Goal: Information Seeking & Learning: Learn about a topic

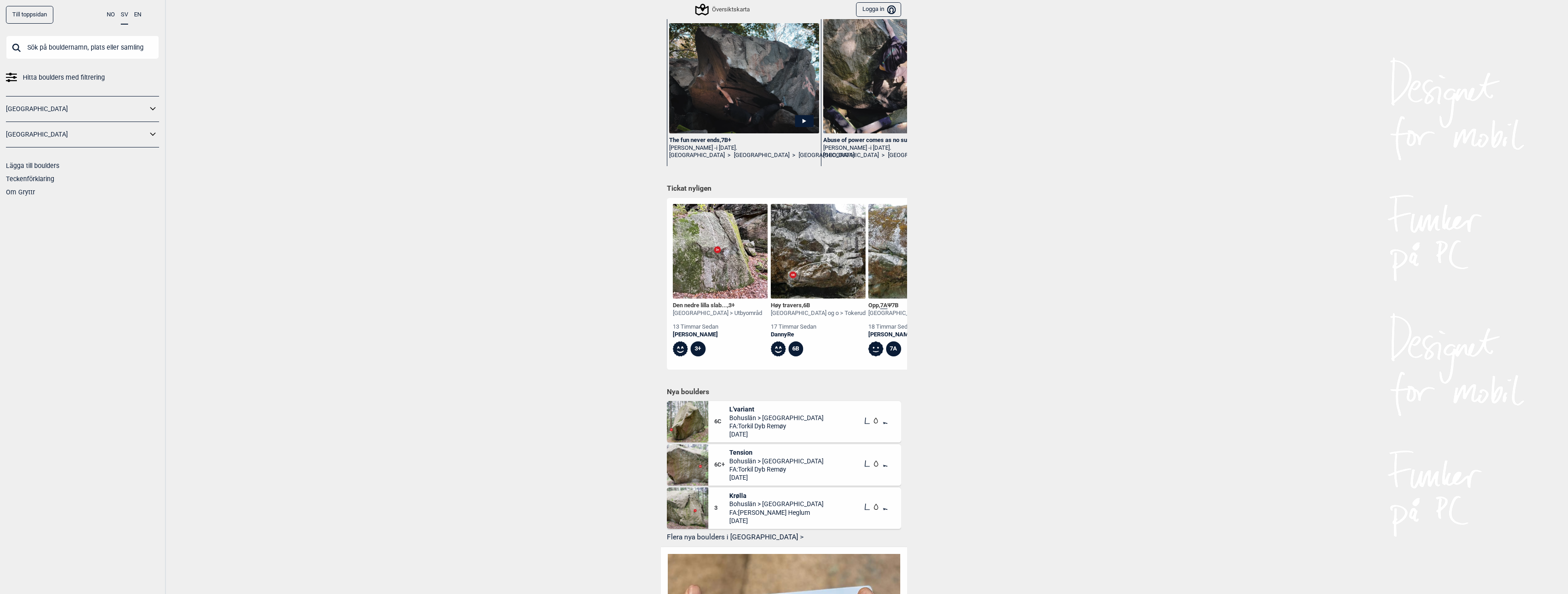
scroll to position [297, 0]
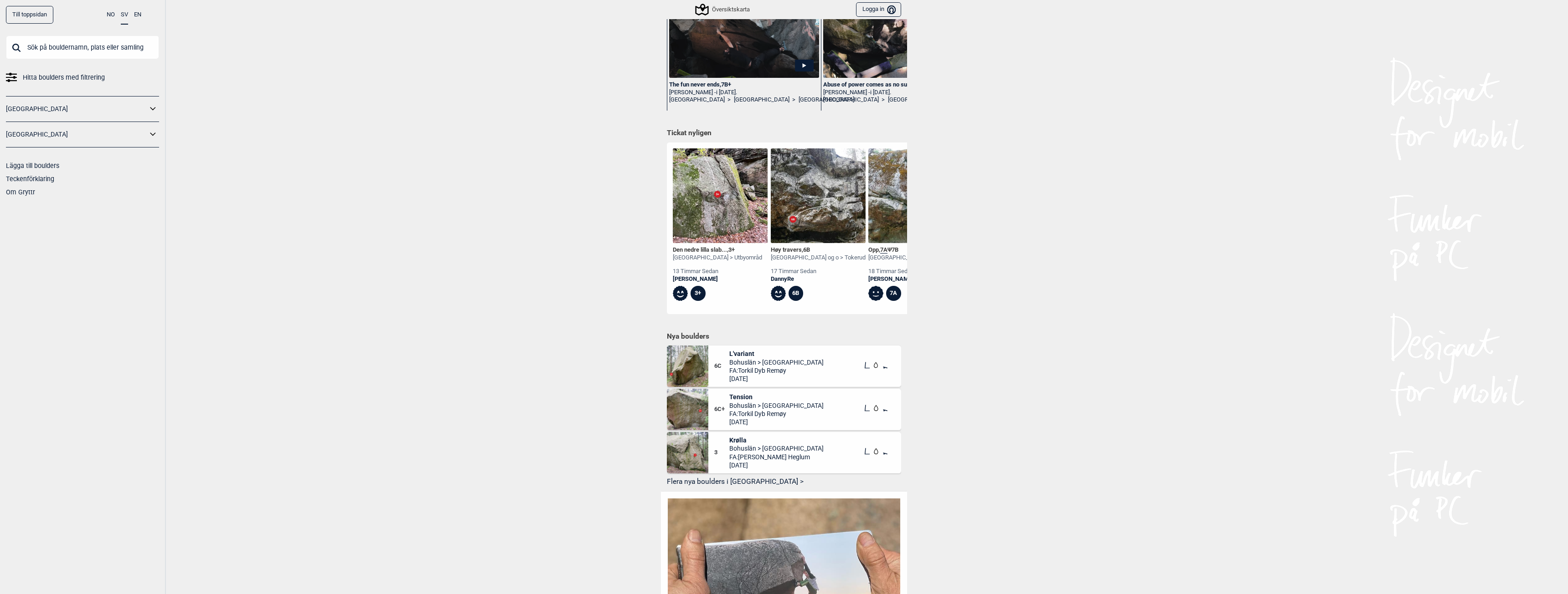
click at [761, 413] on span "FA: Torkil Dyb Remøy" at bounding box center [775, 414] width 94 height 8
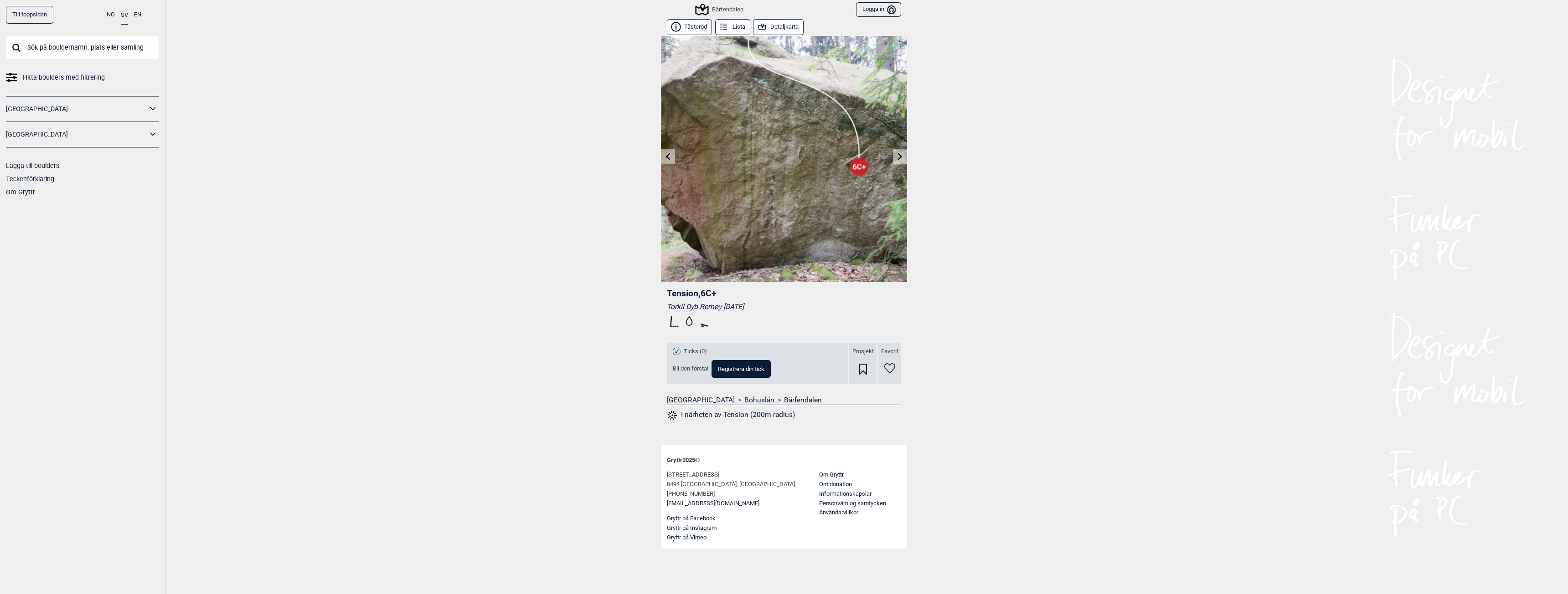
click at [768, 25] on button "Detaljkarta" at bounding box center [778, 27] width 50 height 16
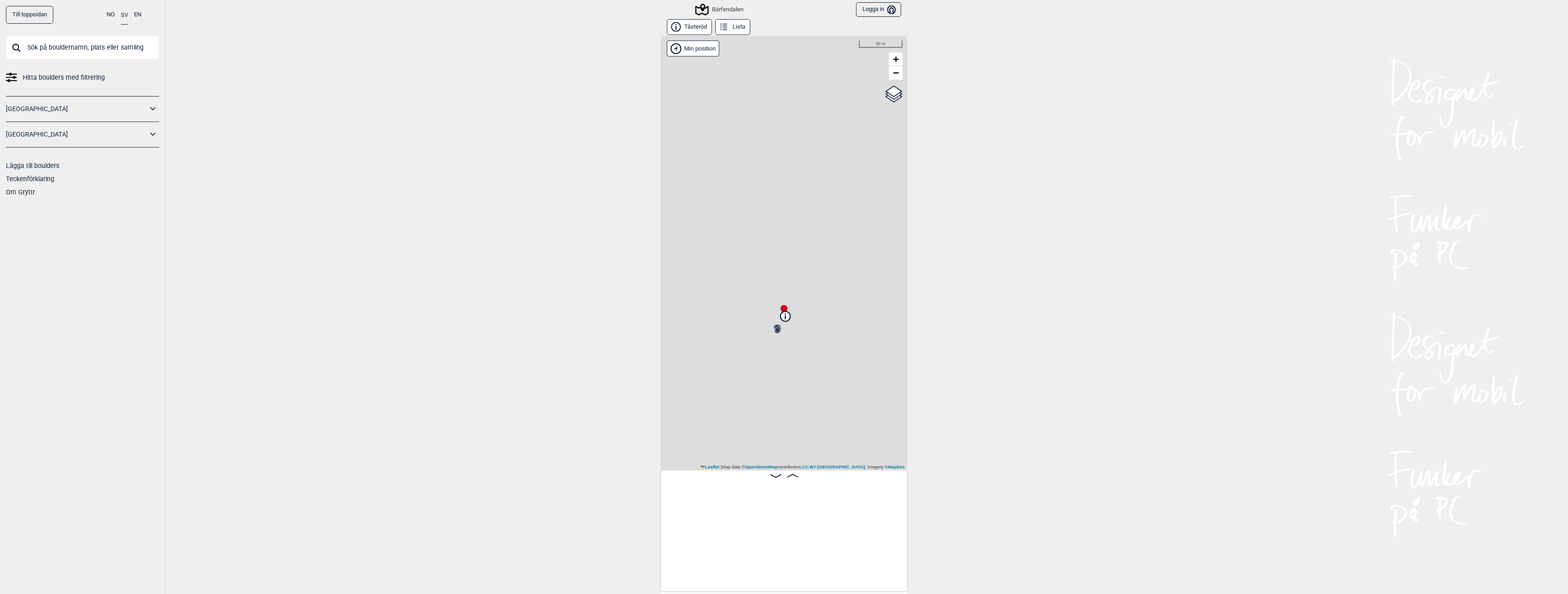
scroll to position [0, 231]
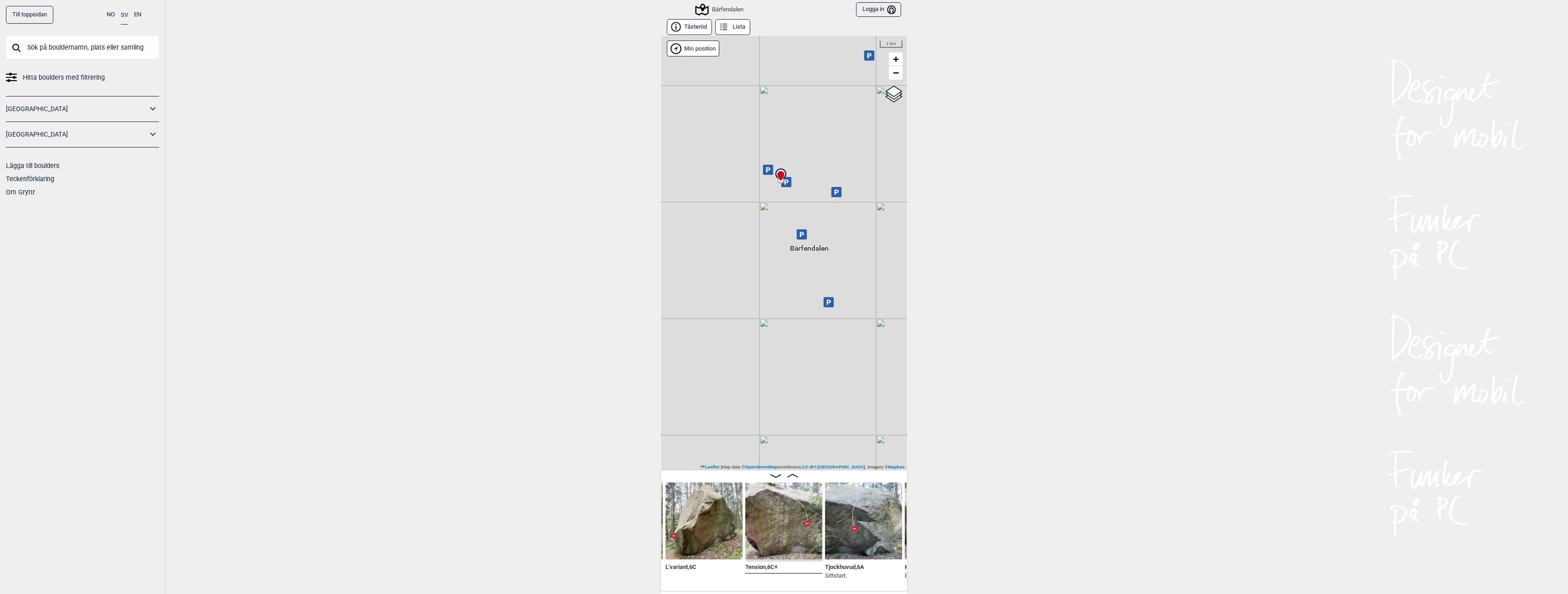
drag, startPoint x: 770, startPoint y: 400, endPoint x: 780, endPoint y: 284, distance: 116.4
click at [780, 284] on div "Bärfendalen Brukerens posisjon Min position 1 km + − OpenStreetMap Google satel…" at bounding box center [784, 253] width 247 height 435
drag, startPoint x: 755, startPoint y: 295, endPoint x: 782, endPoint y: 378, distance: 87.3
click at [782, 378] on div "Bärfendalen Brukerens posisjon Min position 300 m + − OpenStreetMap Google sate…" at bounding box center [784, 253] width 247 height 435
click at [716, 533] on img at bounding box center [704, 521] width 77 height 77
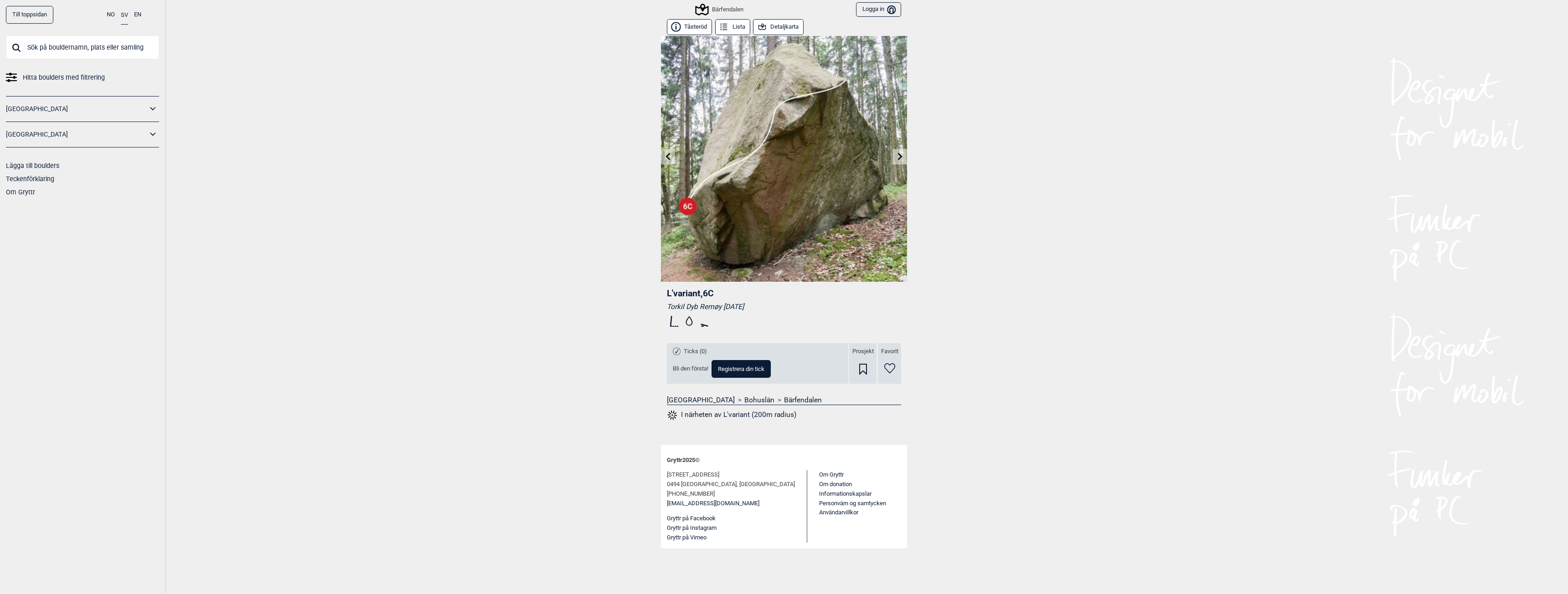
click at [900, 157] on icon at bounding box center [900, 156] width 7 height 7
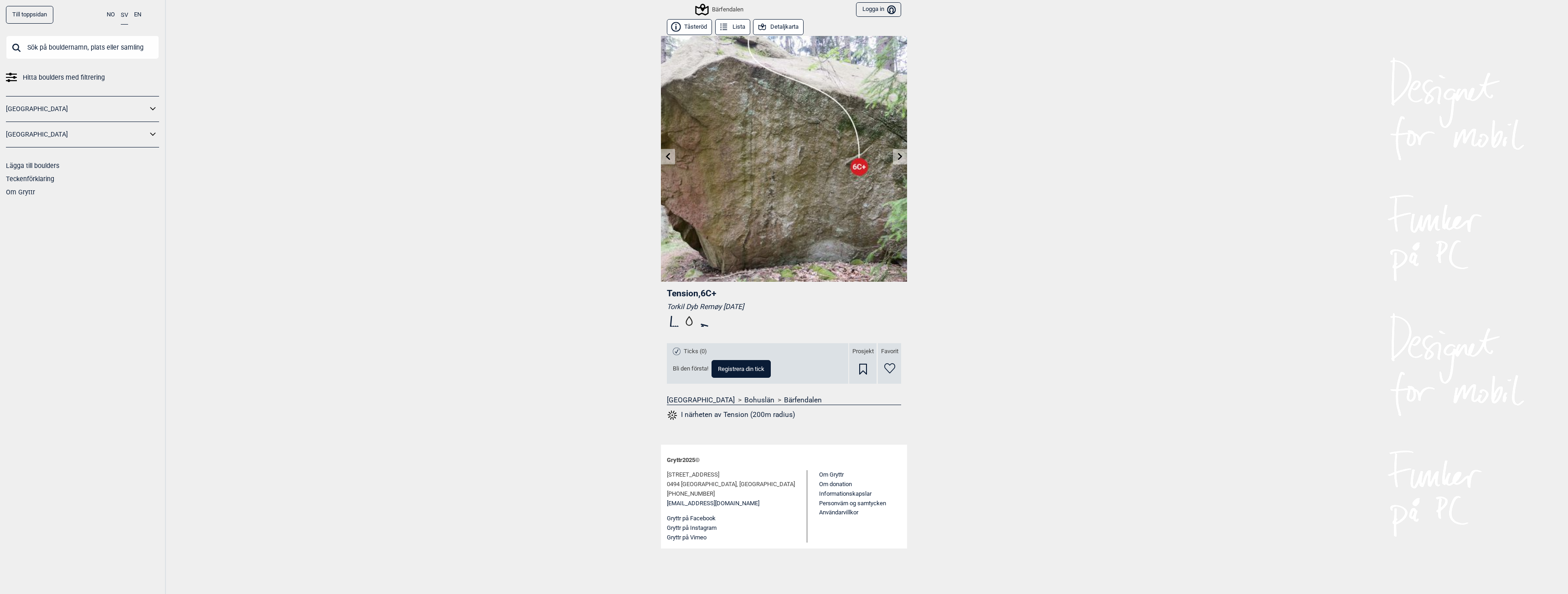
click at [897, 158] on icon at bounding box center [900, 156] width 7 height 7
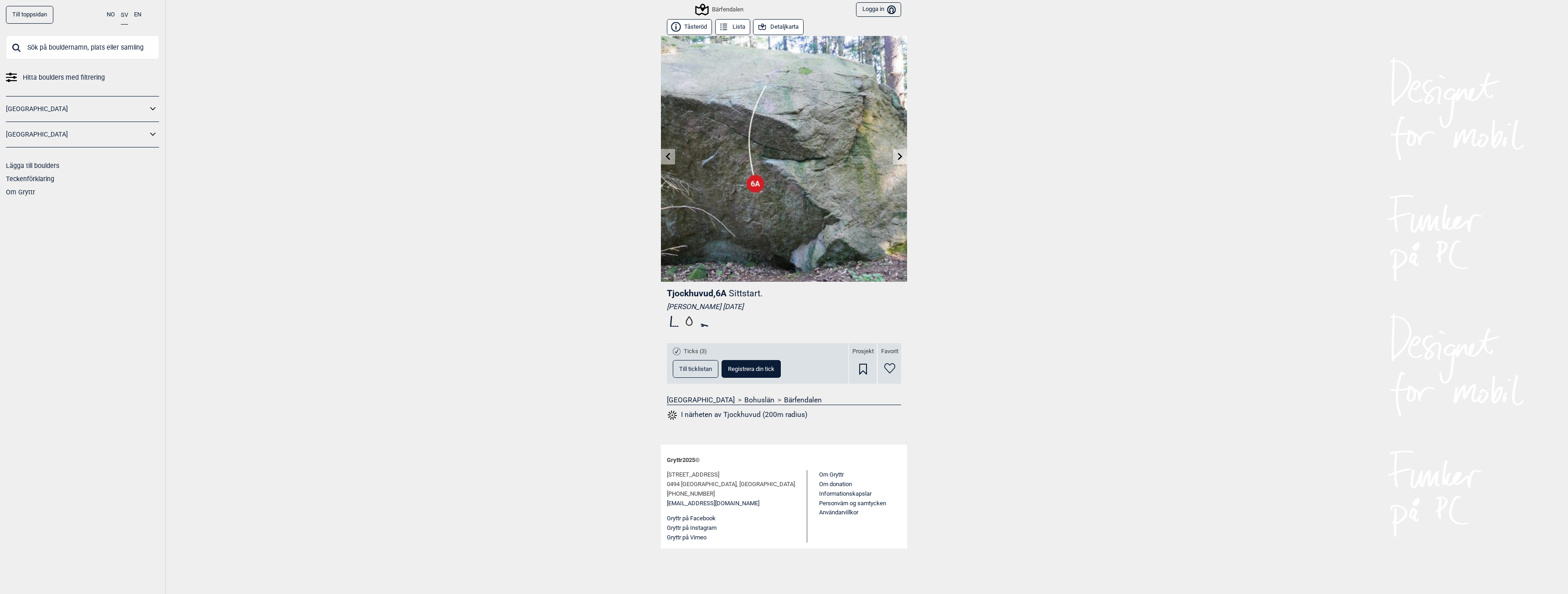
click at [897, 158] on icon at bounding box center [900, 156] width 7 height 7
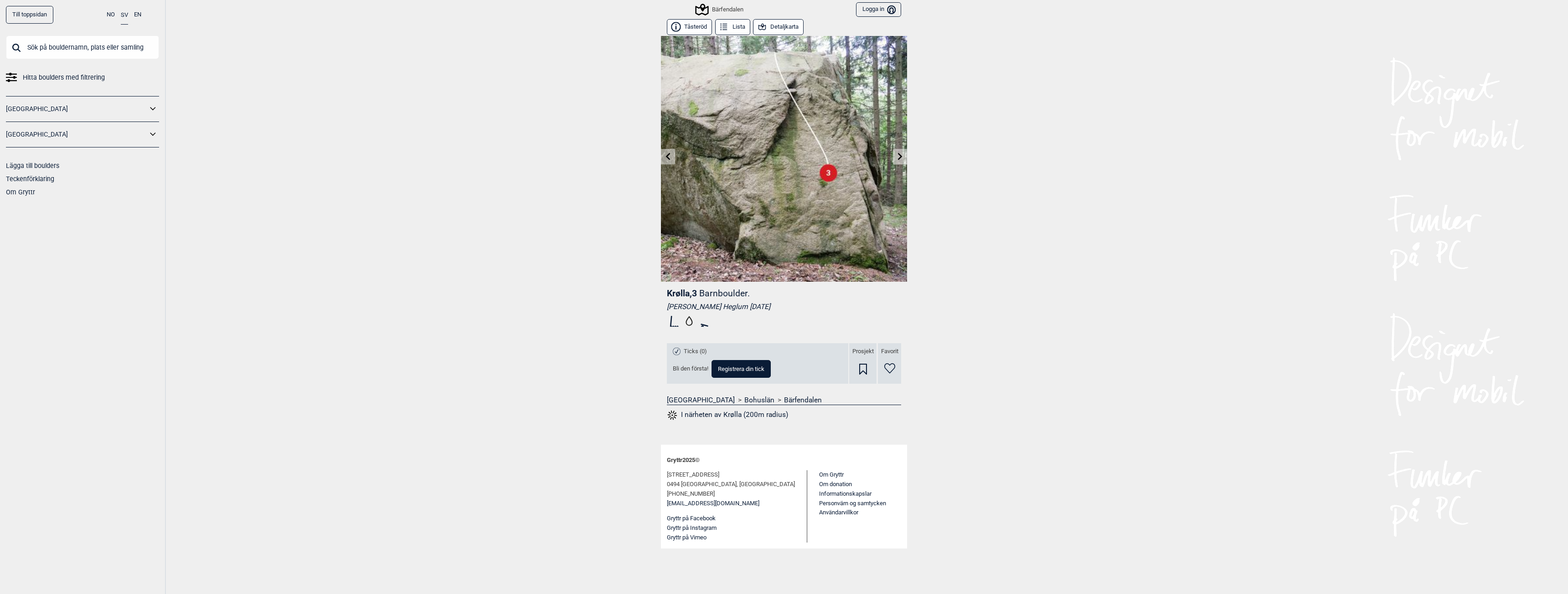
click at [729, 7] on div "Bärfendalen" at bounding box center [720, 10] width 47 height 11
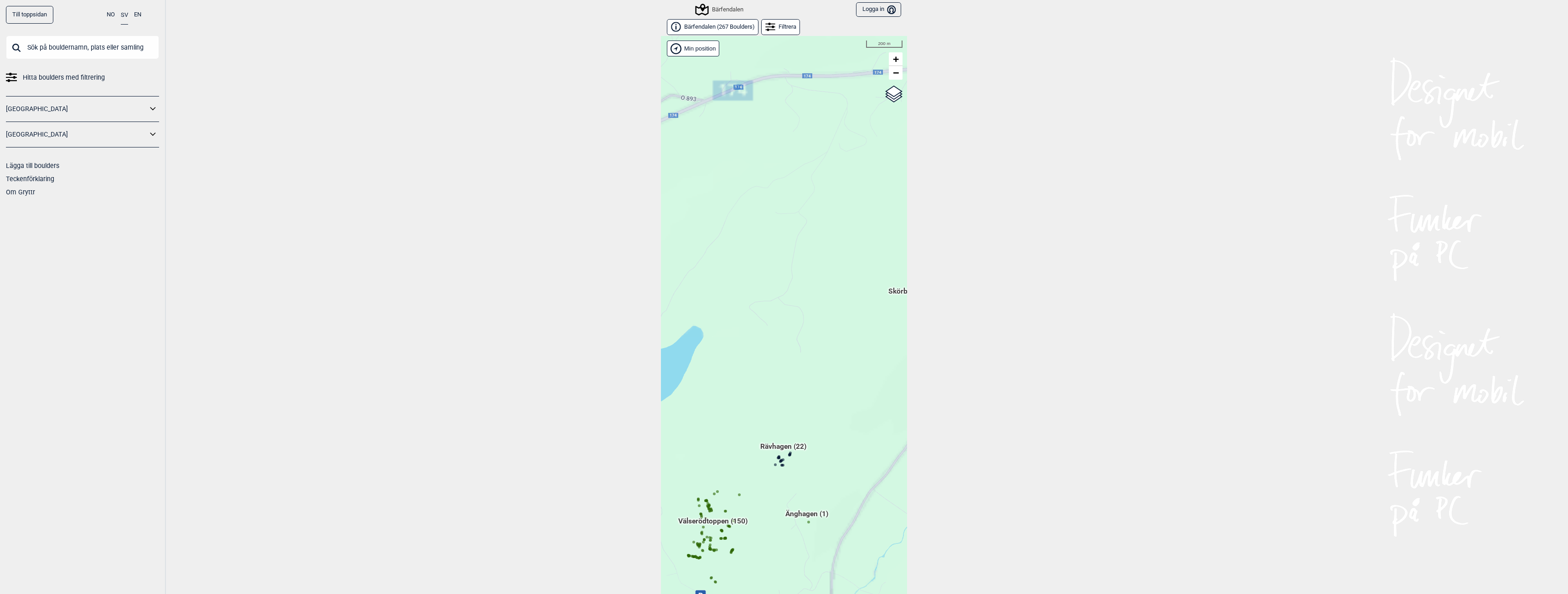
scroll to position [14, 0]
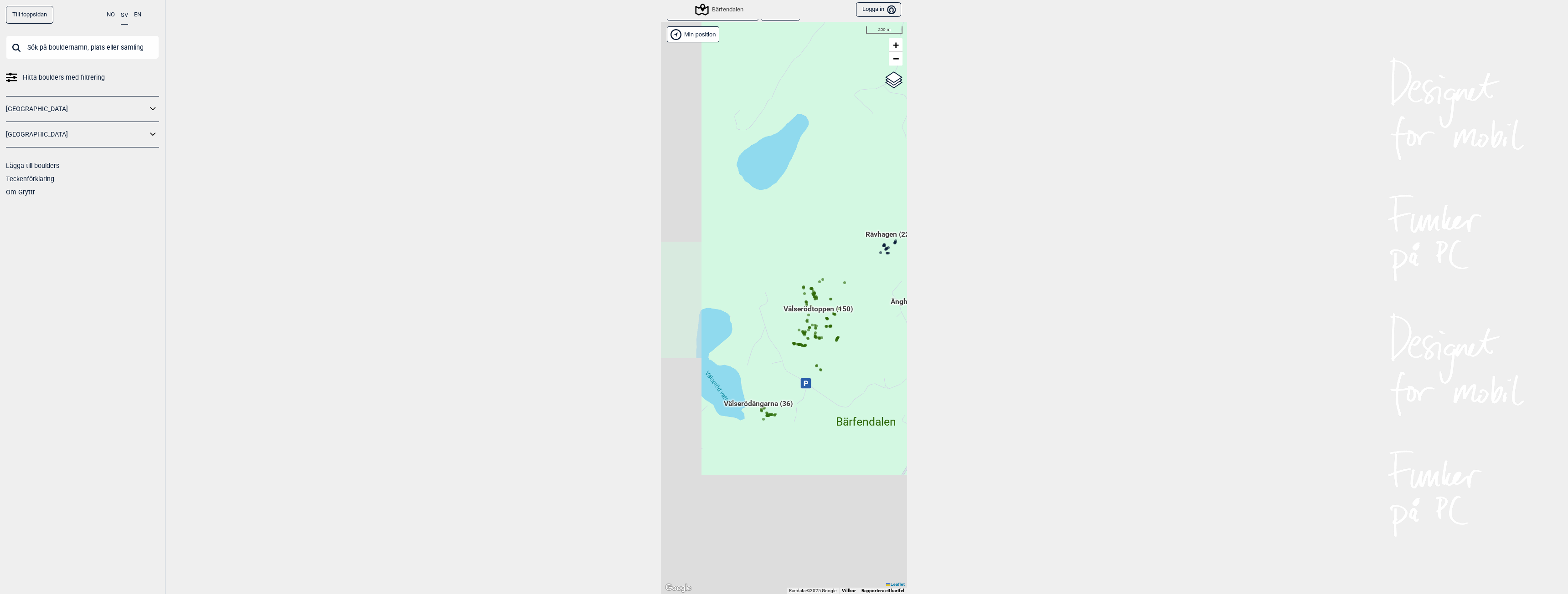
drag, startPoint x: 809, startPoint y: 334, endPoint x: 860, endPoint y: 221, distance: 124.0
click at [860, 221] on div "Hallingdal Gol [PERSON_NAME] Kolomoen [GEOGRAPHIC_DATA] [GEOGRAPHIC_DATA] [GEOG…" at bounding box center [784, 307] width 247 height 572
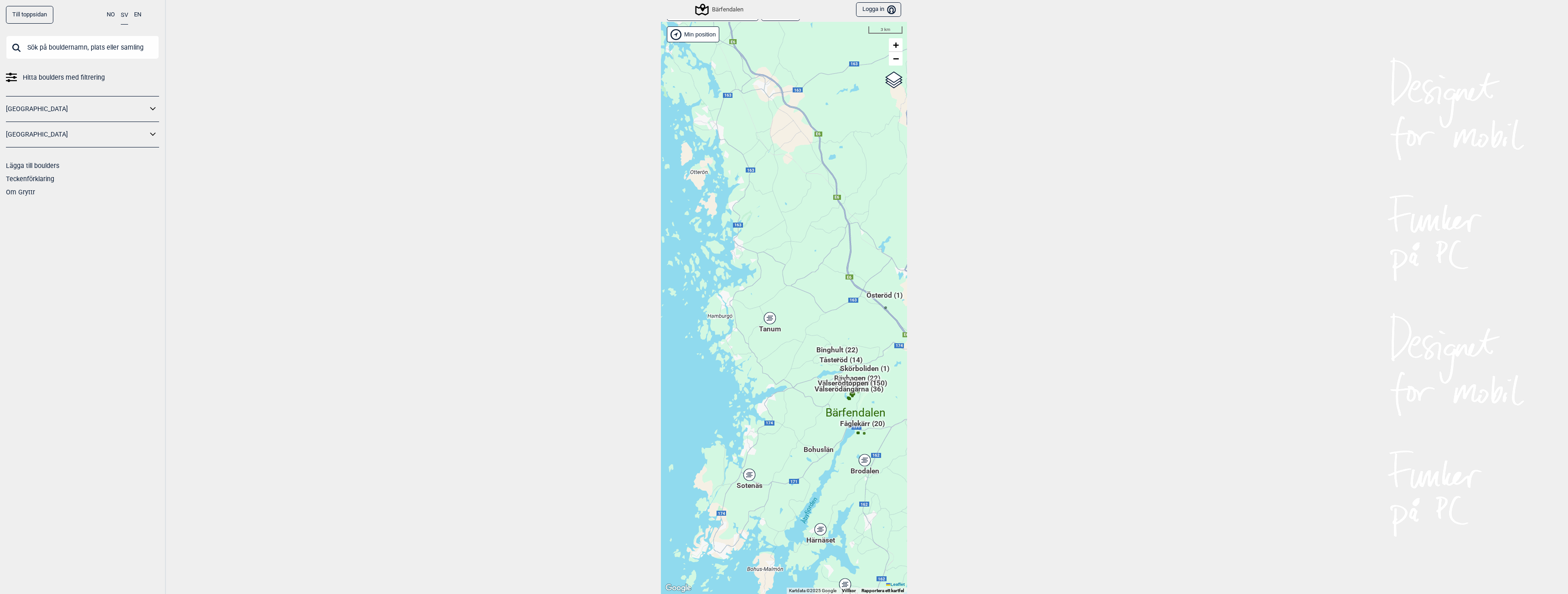
click at [743, 478] on icon at bounding box center [749, 475] width 12 height 12
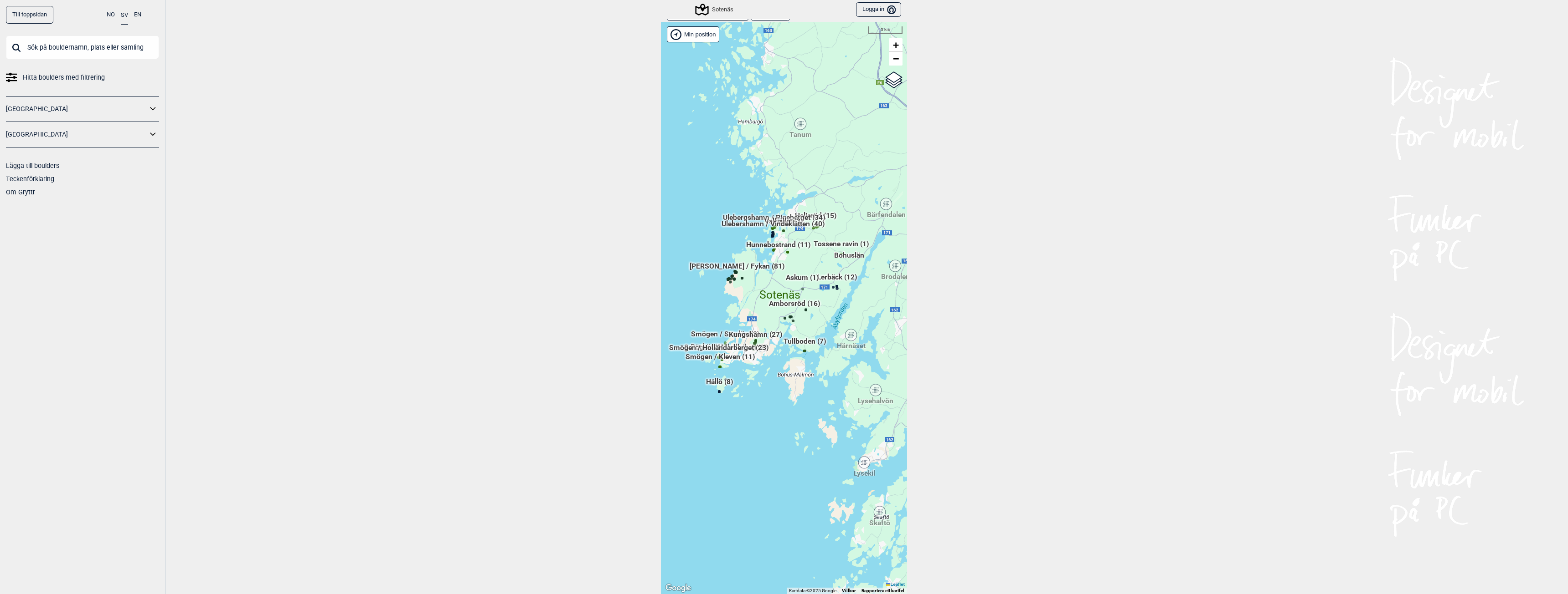
click at [1253, 167] on div "Till toppsidan NO SV EN Hitta boulders med filtrering Norge Sverige Lägga till …" at bounding box center [784, 297] width 1568 height 594
click at [48, 15] on link "Till toppsidan" at bounding box center [30, 15] width 48 height 18
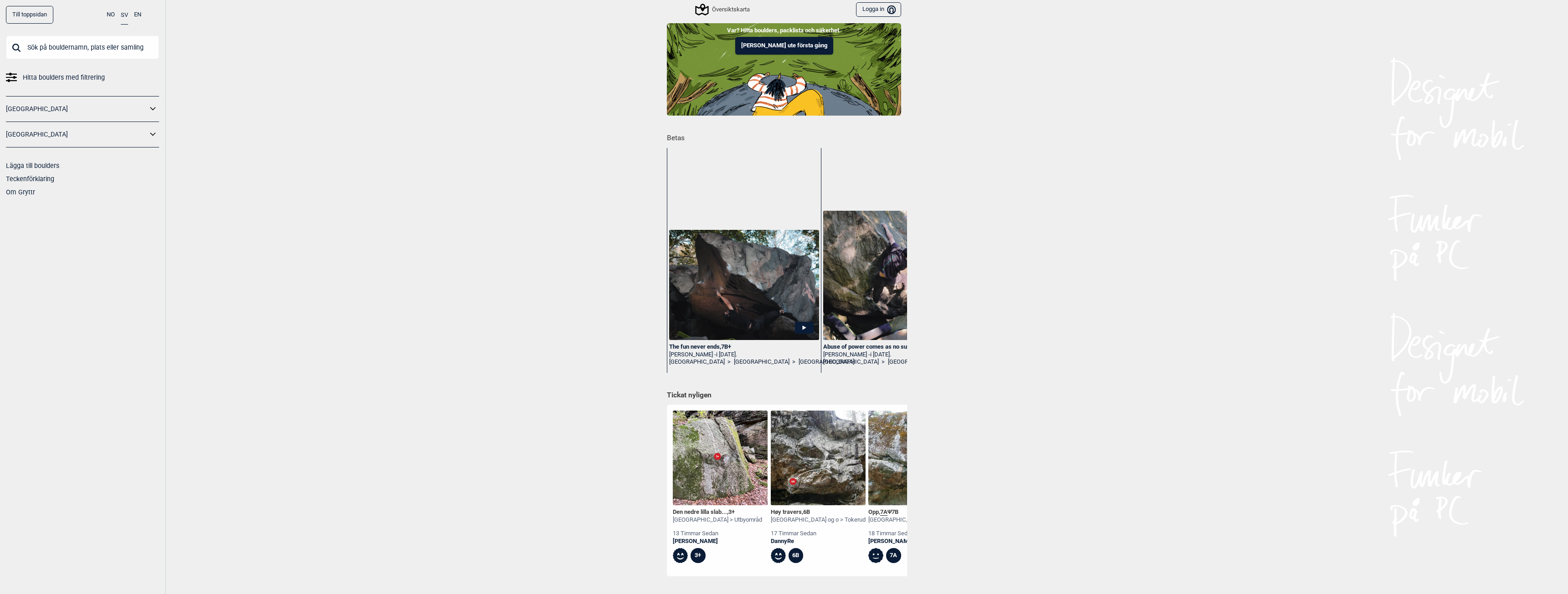
scroll to position [46, 0]
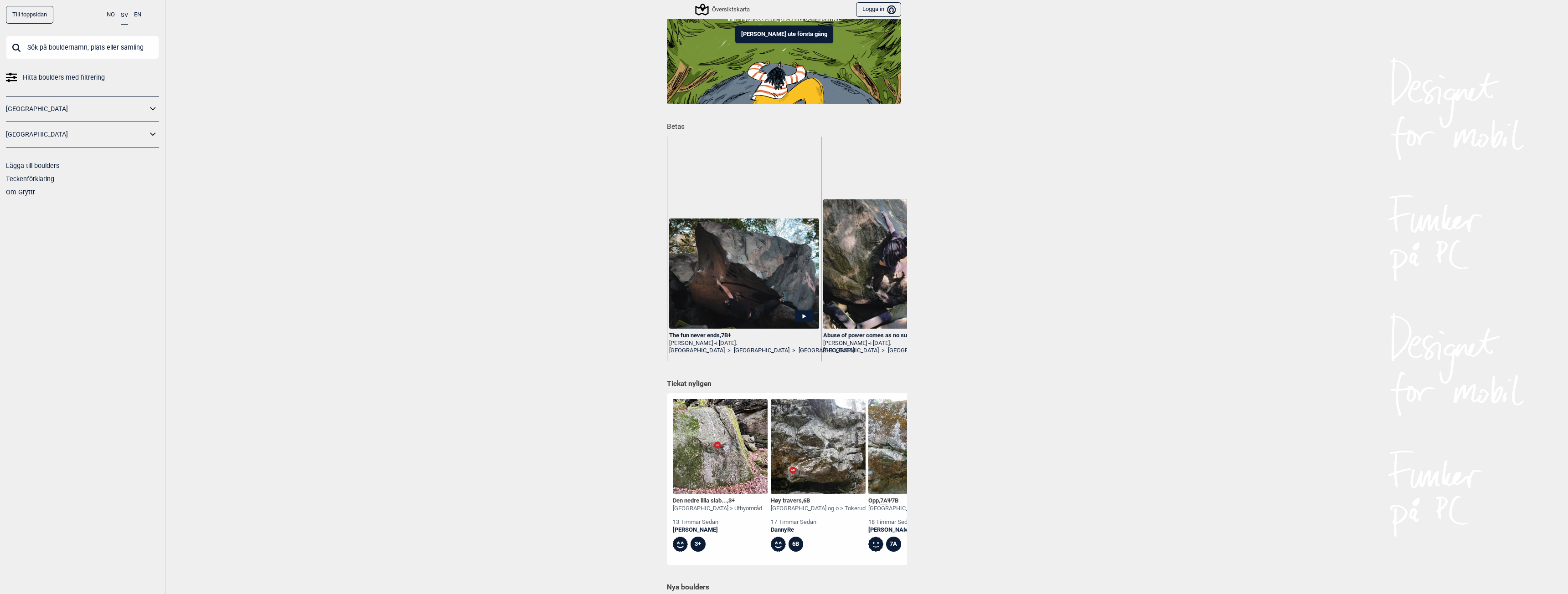
click at [704, 471] on img at bounding box center [720, 447] width 95 height 95
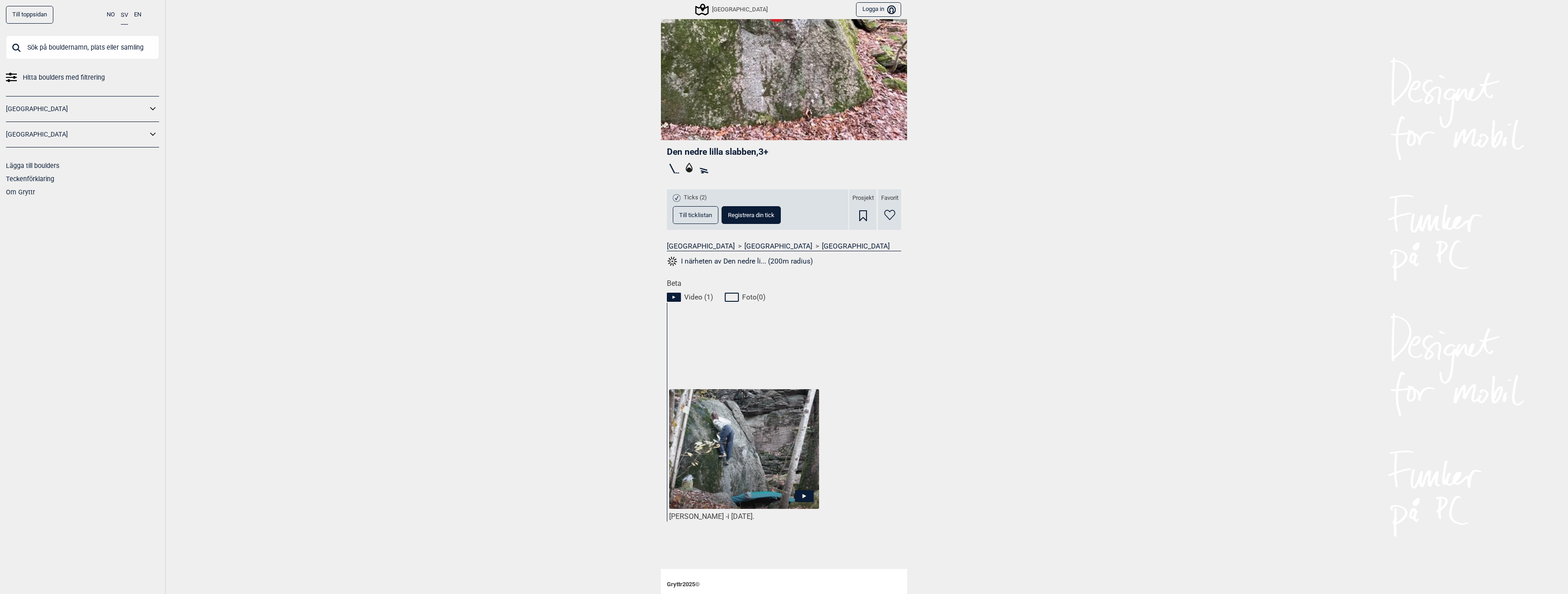
scroll to position [182, 0]
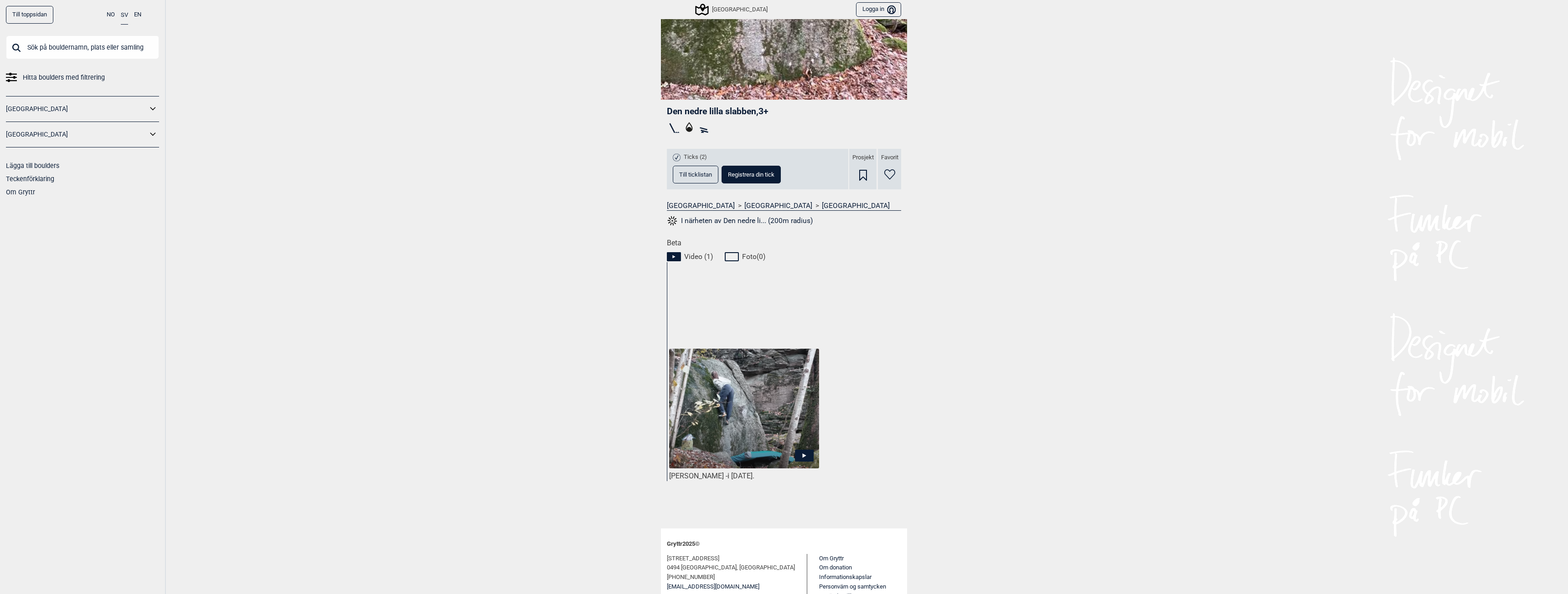
click at [795, 454] on icon at bounding box center [804, 455] width 19 height 12
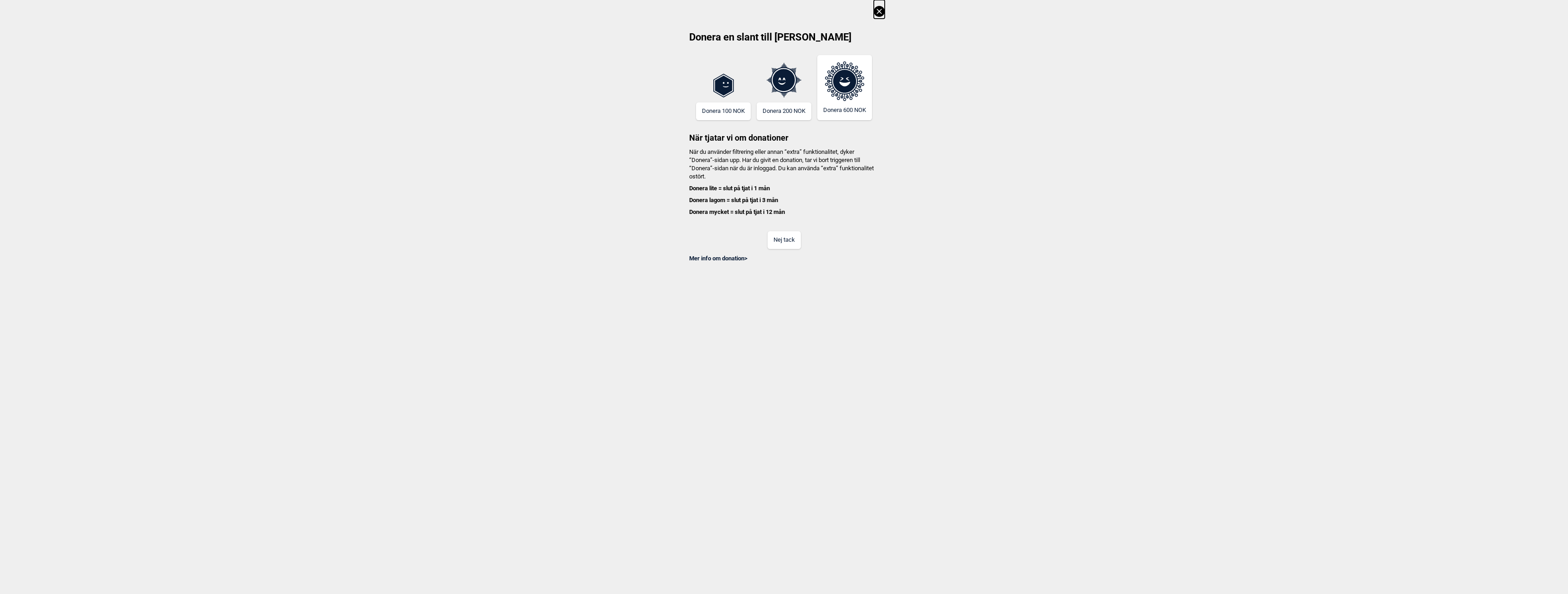
click at [783, 241] on button "Nej tack" at bounding box center [784, 240] width 33 height 18
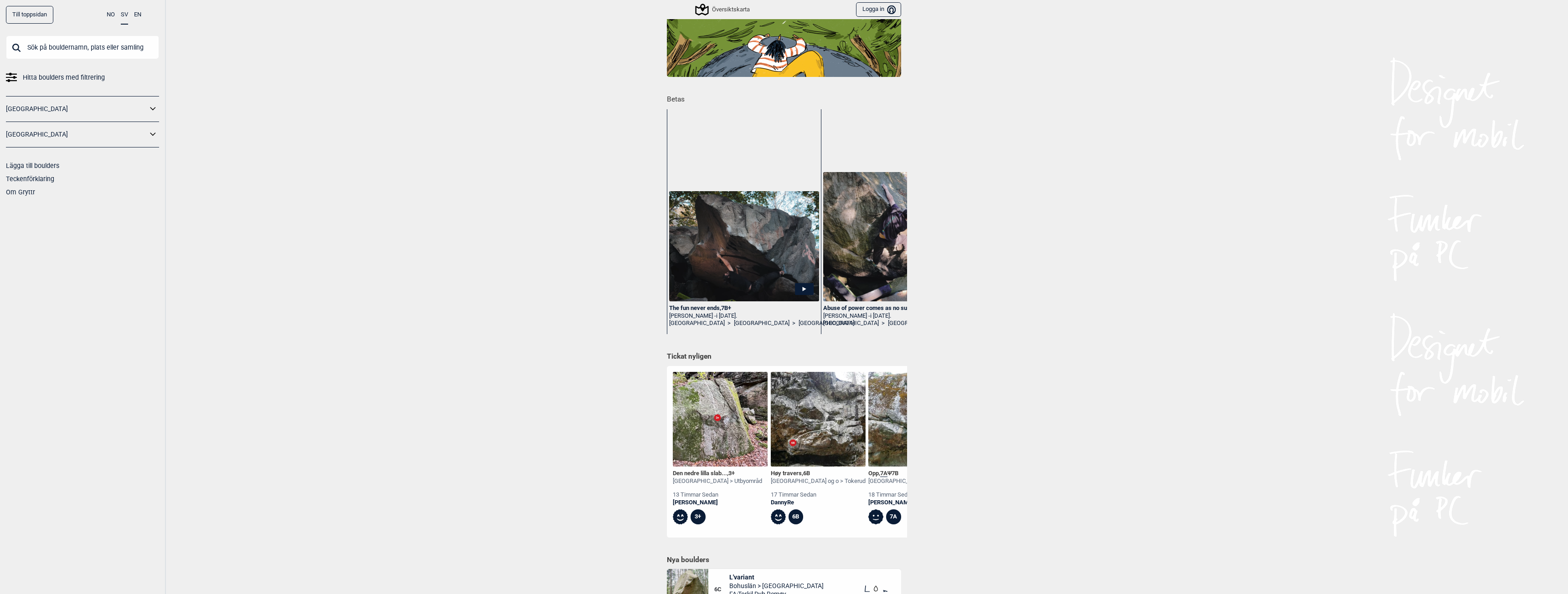
scroll to position [91, 0]
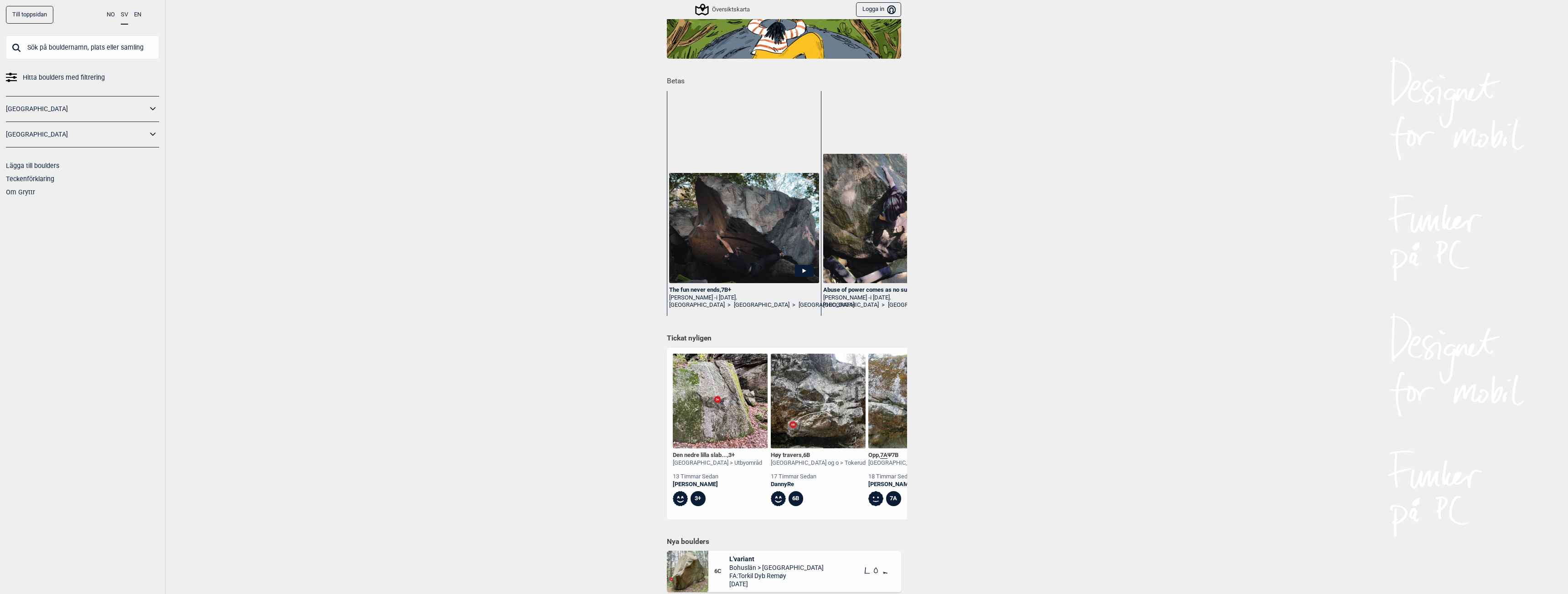
click at [794, 385] on img at bounding box center [819, 401] width 95 height 95
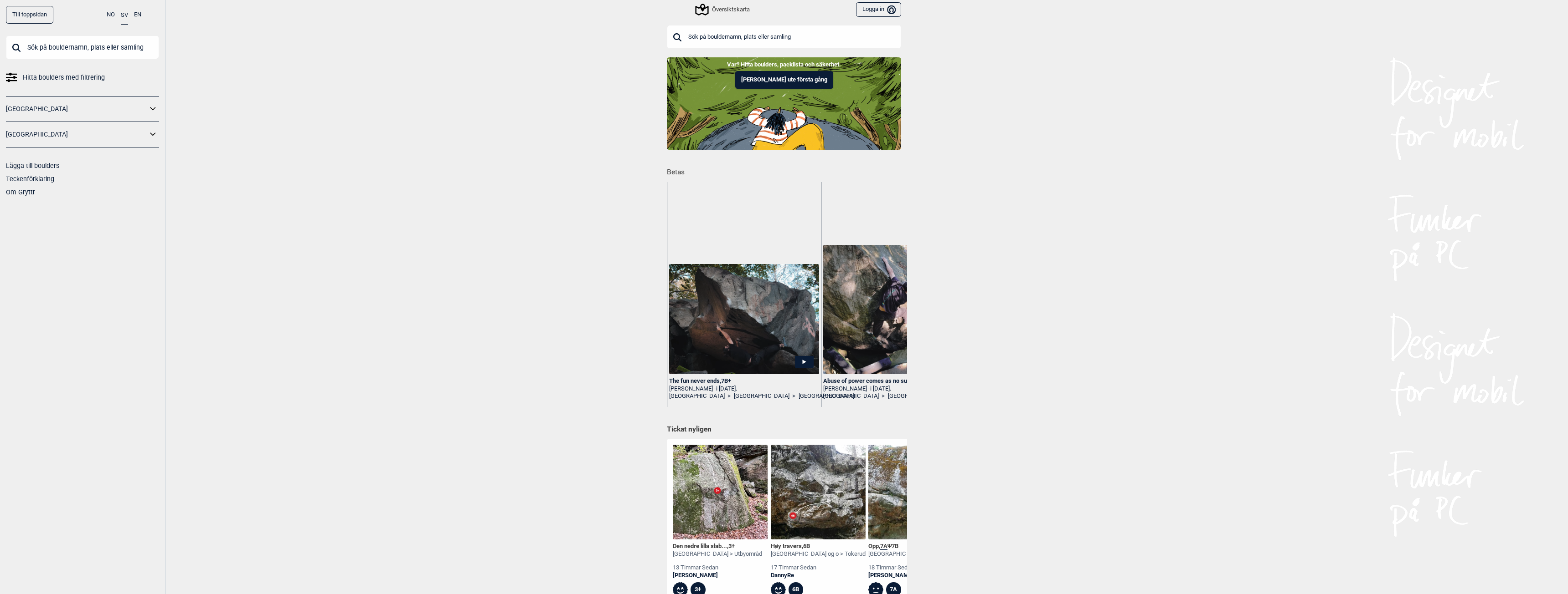
click at [744, 9] on div "Översiktskarta" at bounding box center [723, 10] width 53 height 11
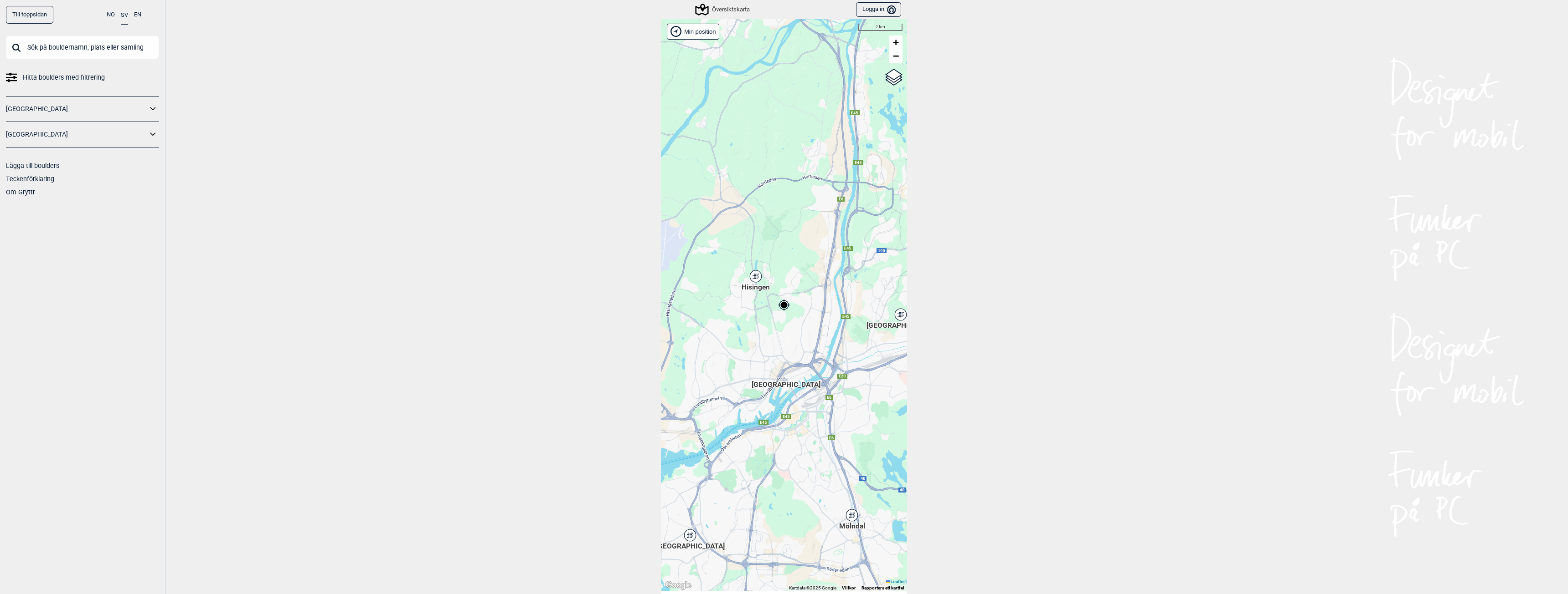
click at [755, 276] on div "Hisingen" at bounding box center [756, 277] width 5 height 5
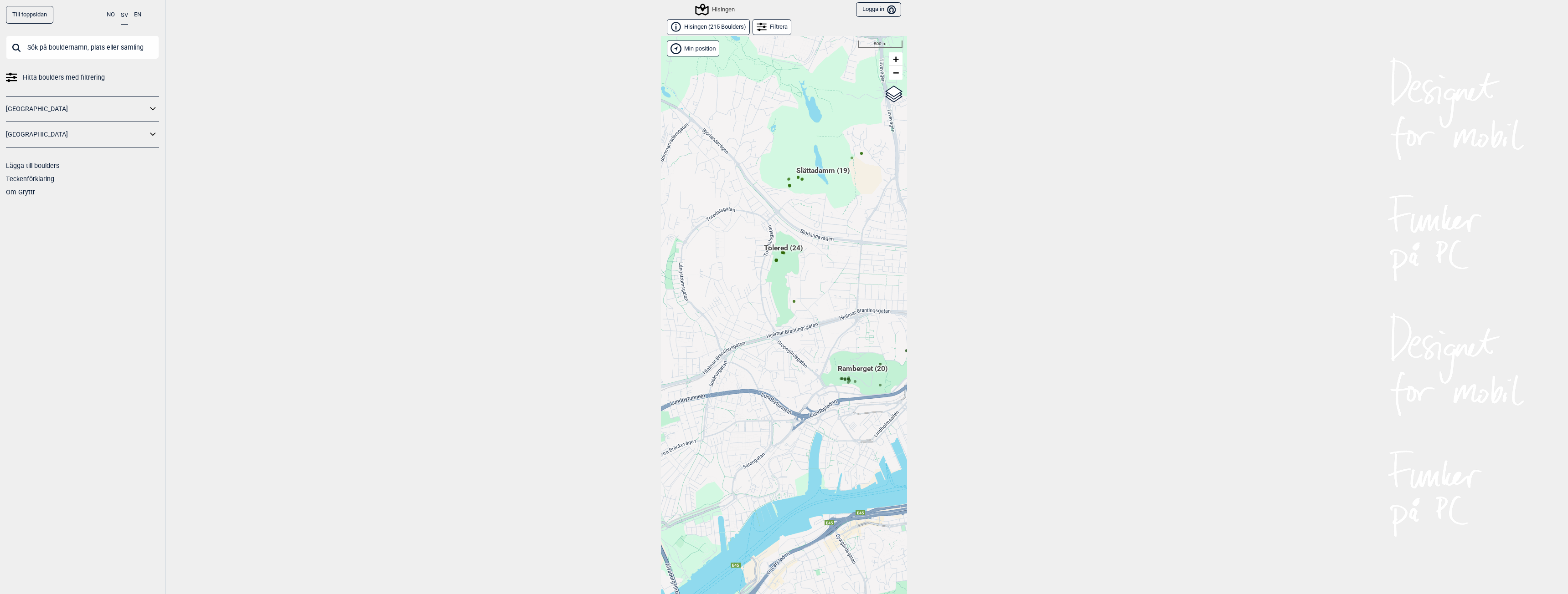
scroll to position [14, 0]
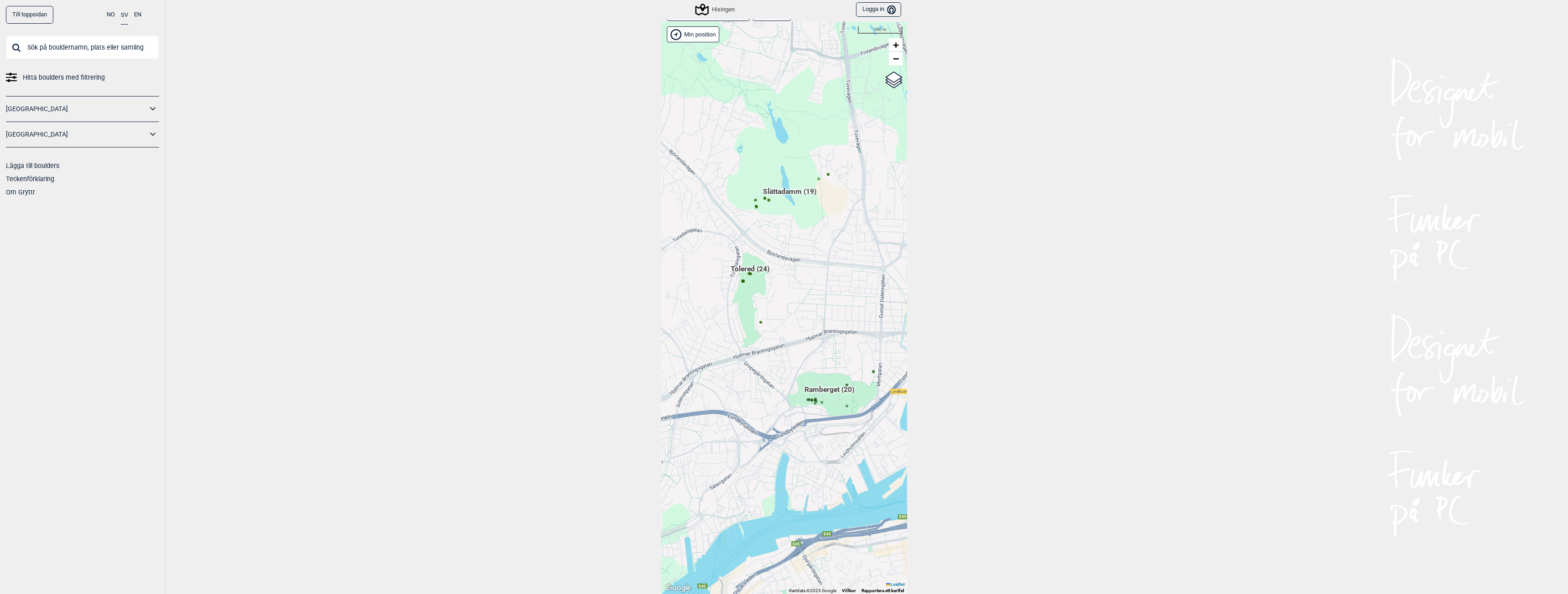
drag, startPoint x: 832, startPoint y: 415, endPoint x: 797, endPoint y: 442, distance: 44.2
click at [799, 450] on div "[PERSON_NAME] posisjon [GEOGRAPHIC_DATA] Stange [GEOGRAPHIC_DATA] syd [GEOGRAPH…" at bounding box center [784, 307] width 247 height 572
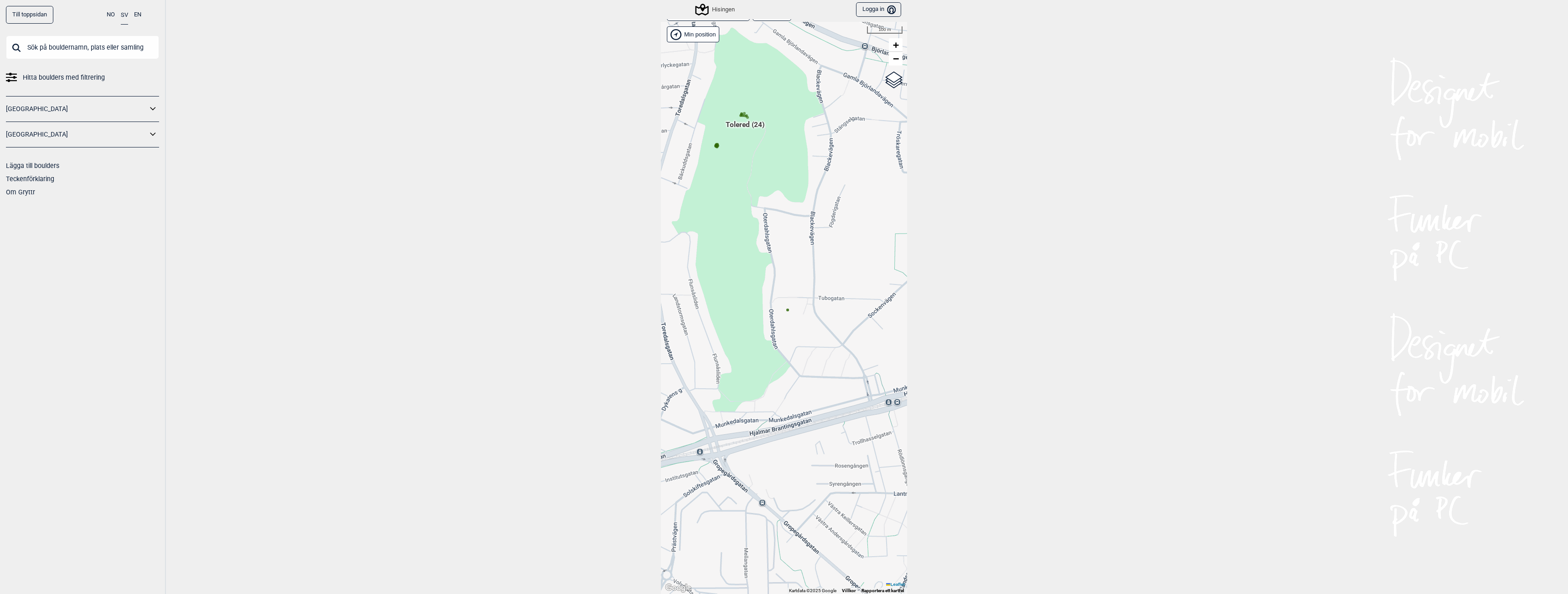
click at [786, 310] on circle at bounding box center [787, 310] width 3 height 3
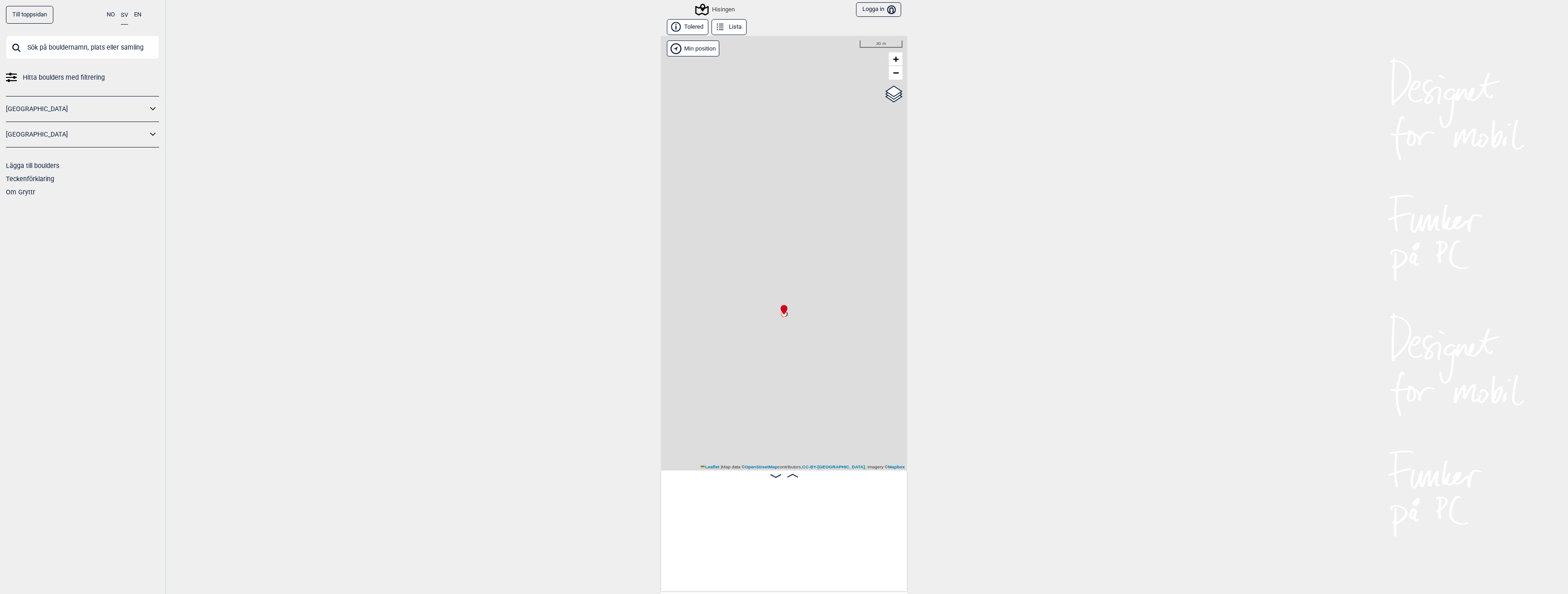
scroll to position [0, 1849]
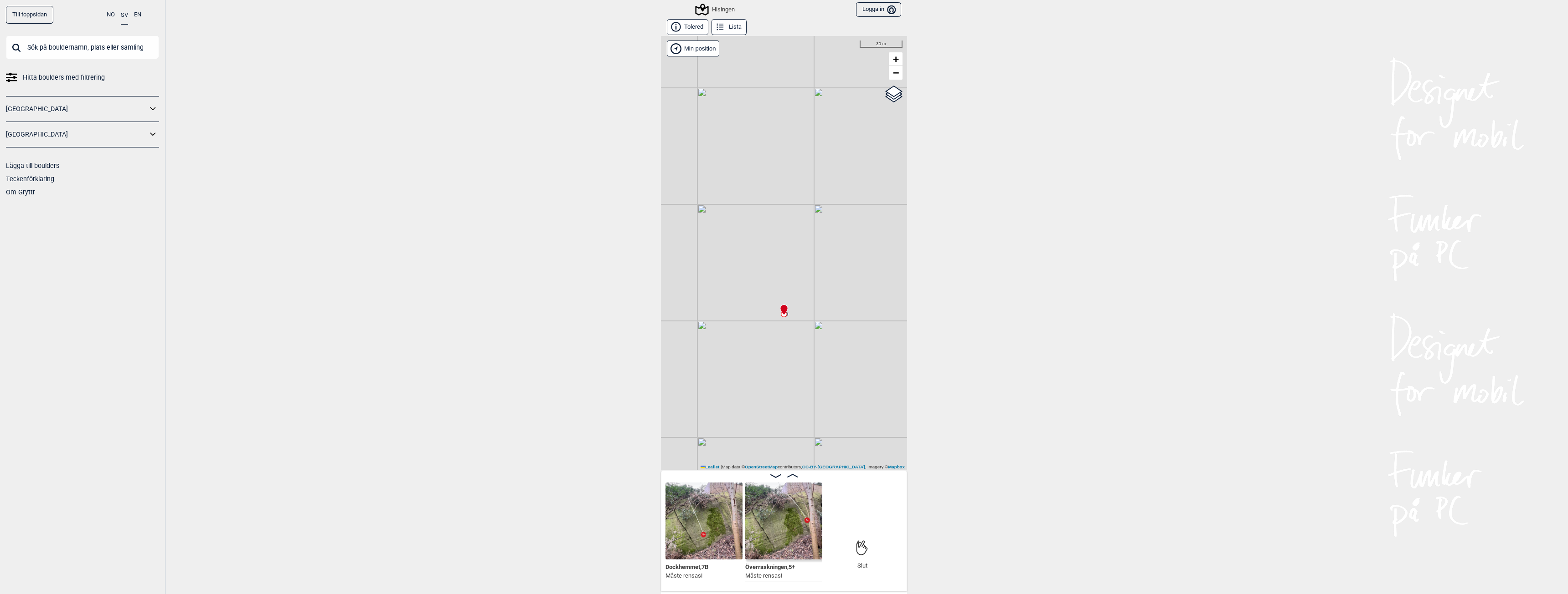
click at [719, 10] on div "Hisingen" at bounding box center [715, 10] width 39 height 11
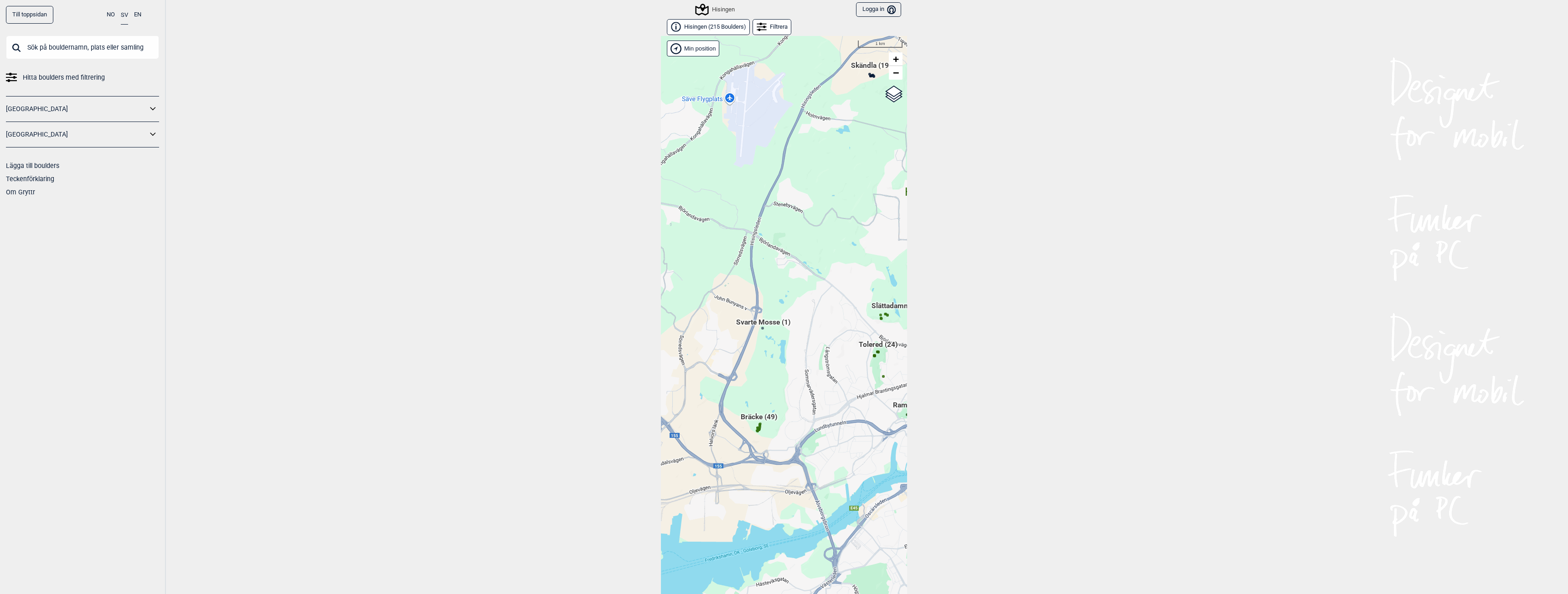
scroll to position [14, 0]
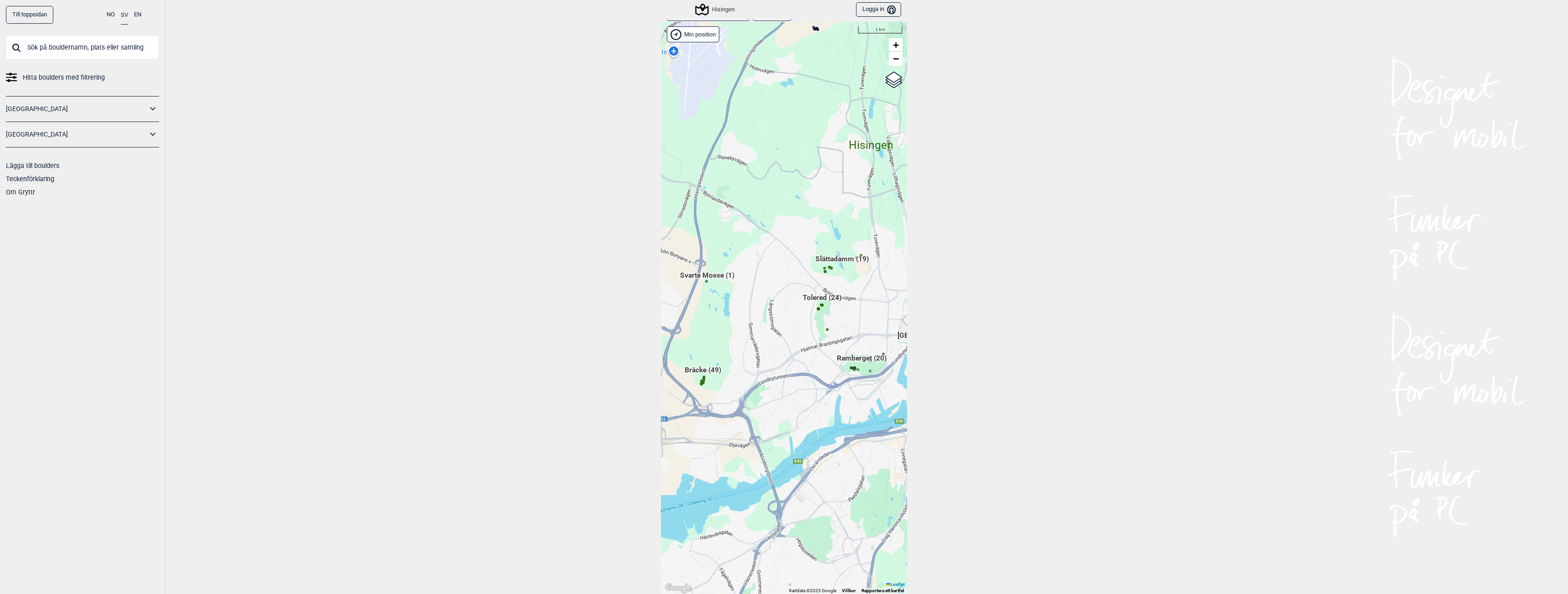
drag, startPoint x: 829, startPoint y: 375, endPoint x: 768, endPoint y: 339, distance: 70.8
click at [768, 339] on div "Hallingdal Gol [PERSON_NAME] Kolomoen [GEOGRAPHIC_DATA] [GEOGRAPHIC_DATA] [GEOG…" at bounding box center [784, 307] width 247 height 572
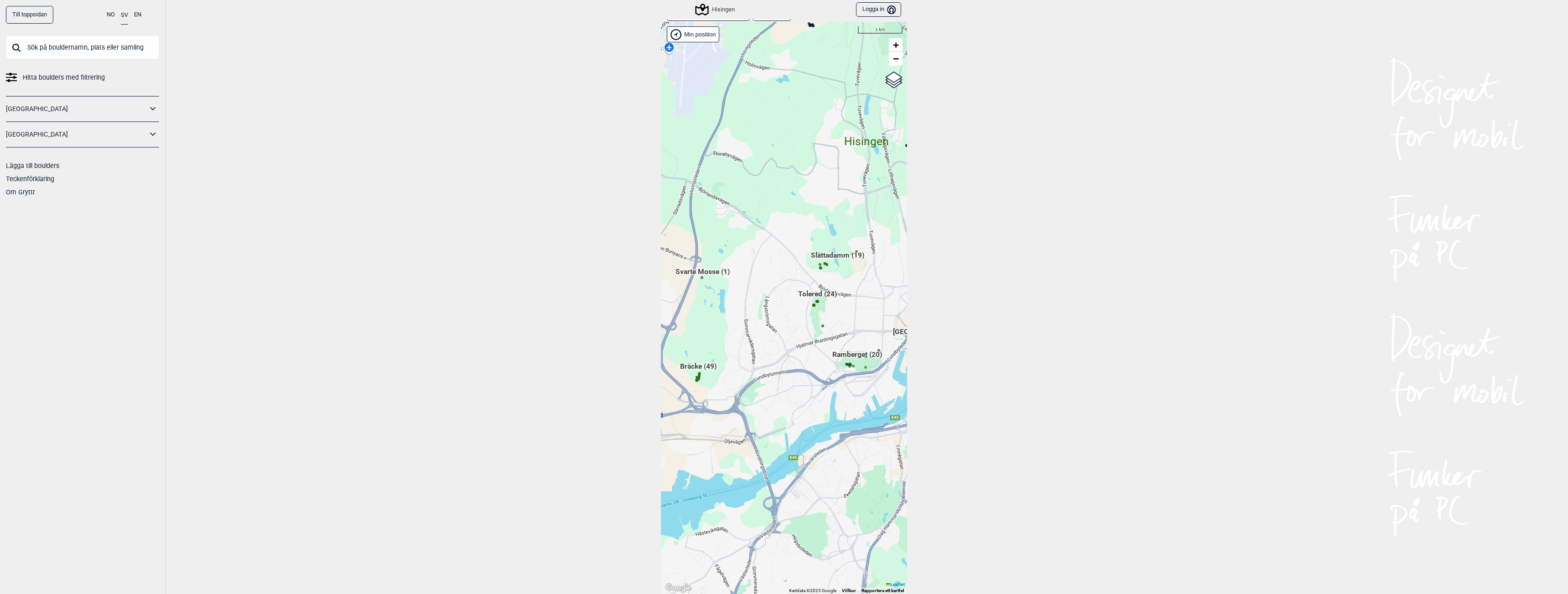
click at [814, 295] on span "Tolered (24)" at bounding box center [817, 297] width 39 height 17
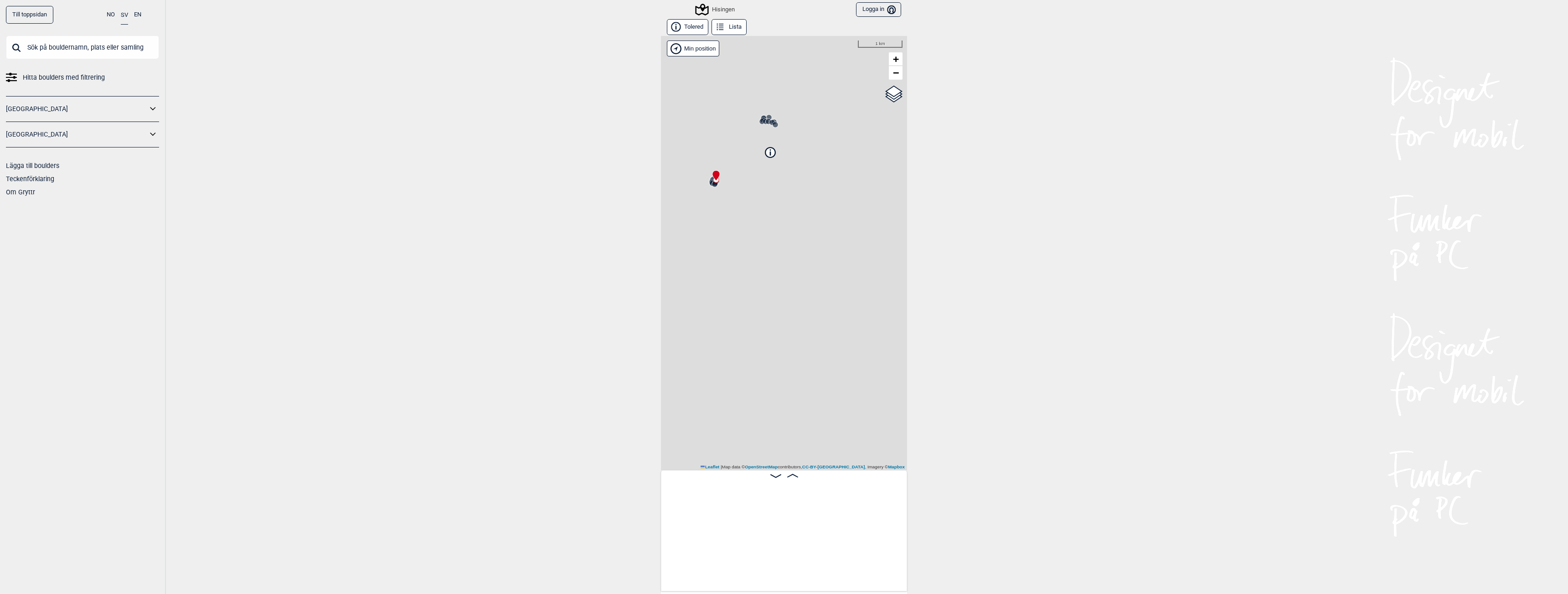
scroll to position [0, 72]
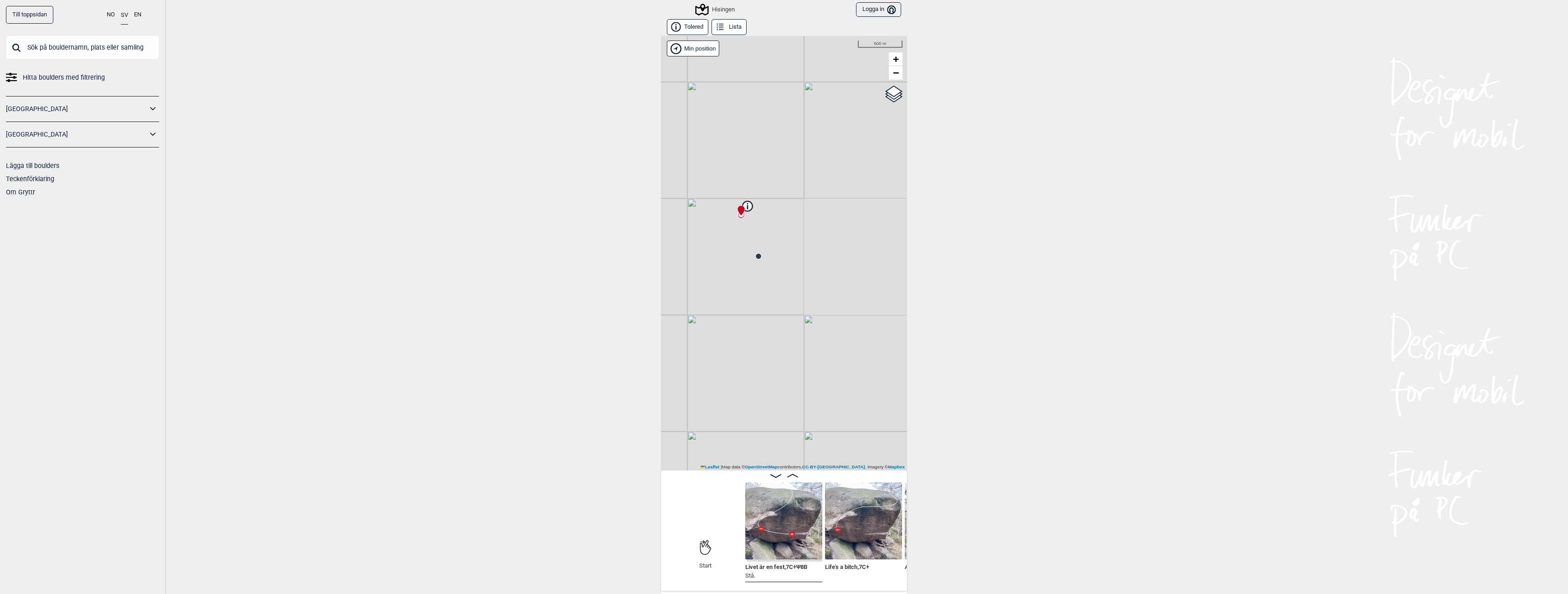
drag, startPoint x: 836, startPoint y: 382, endPoint x: 756, endPoint y: 288, distance: 123.4
click at [756, 288] on div "Hisingen Brukerens posisjon Min position 500 m + − OpenStreetMap Google satelli…" at bounding box center [784, 253] width 247 height 435
drag, startPoint x: 728, startPoint y: 280, endPoint x: 856, endPoint y: 323, distance: 135.0
click at [856, 323] on div "Hisingen Brukerens posisjon Min position 200 m + − OpenStreetMap Google satelli…" at bounding box center [784, 253] width 247 height 435
drag, startPoint x: 728, startPoint y: 334, endPoint x: 708, endPoint y: 399, distance: 68.0
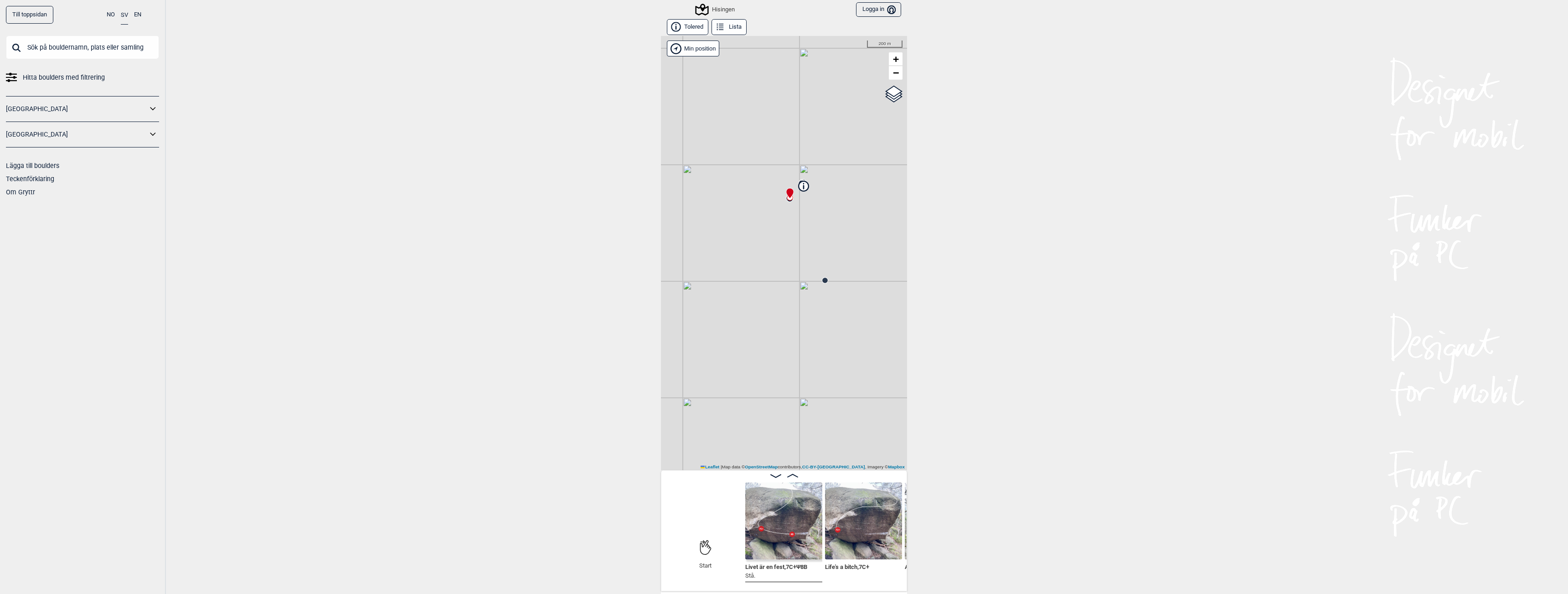
click at [700, 400] on div "Hisingen Brukerens posisjon Min position 200 m + − OpenStreetMap Google satelli…" at bounding box center [784, 253] width 247 height 435
drag, startPoint x: 737, startPoint y: 289, endPoint x: 806, endPoint y: 461, distance: 185.3
click at [806, 461] on div "Hisingen Brukerens posisjon Min position 50 m + − OpenStreetMap Google satellit…" at bounding box center [784, 253] width 247 height 435
drag, startPoint x: 763, startPoint y: 142, endPoint x: 846, endPoint y: 366, distance: 238.9
click at [846, 366] on div "Hisingen Brukerens posisjon Min position 50 m + − OpenStreetMap Google satellit…" at bounding box center [784, 253] width 247 height 435
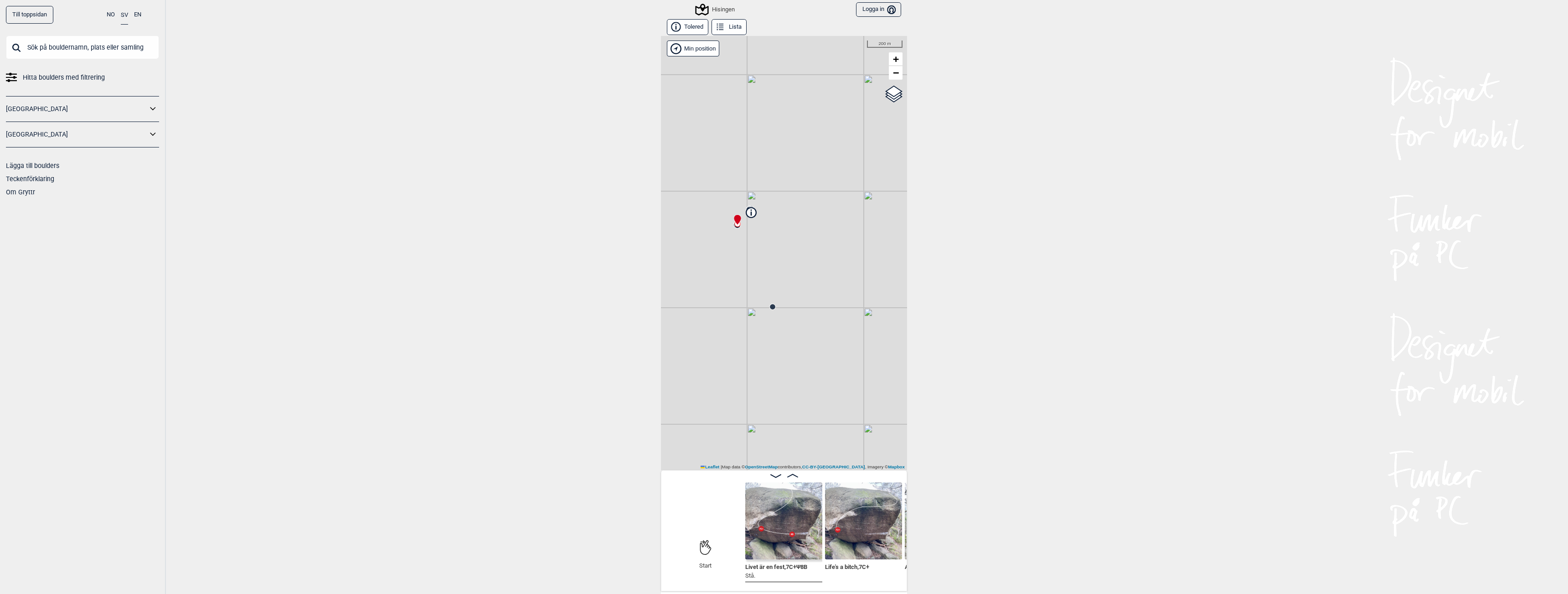
drag, startPoint x: 847, startPoint y: 378, endPoint x: 744, endPoint y: 267, distance: 151.4
click at [744, 267] on div "Hisingen Brukerens posisjon Min position 200 m + − OpenStreetMap Google satelli…" at bounding box center [784, 253] width 247 height 435
click at [749, 212] on icon at bounding box center [752, 211] width 10 height 10
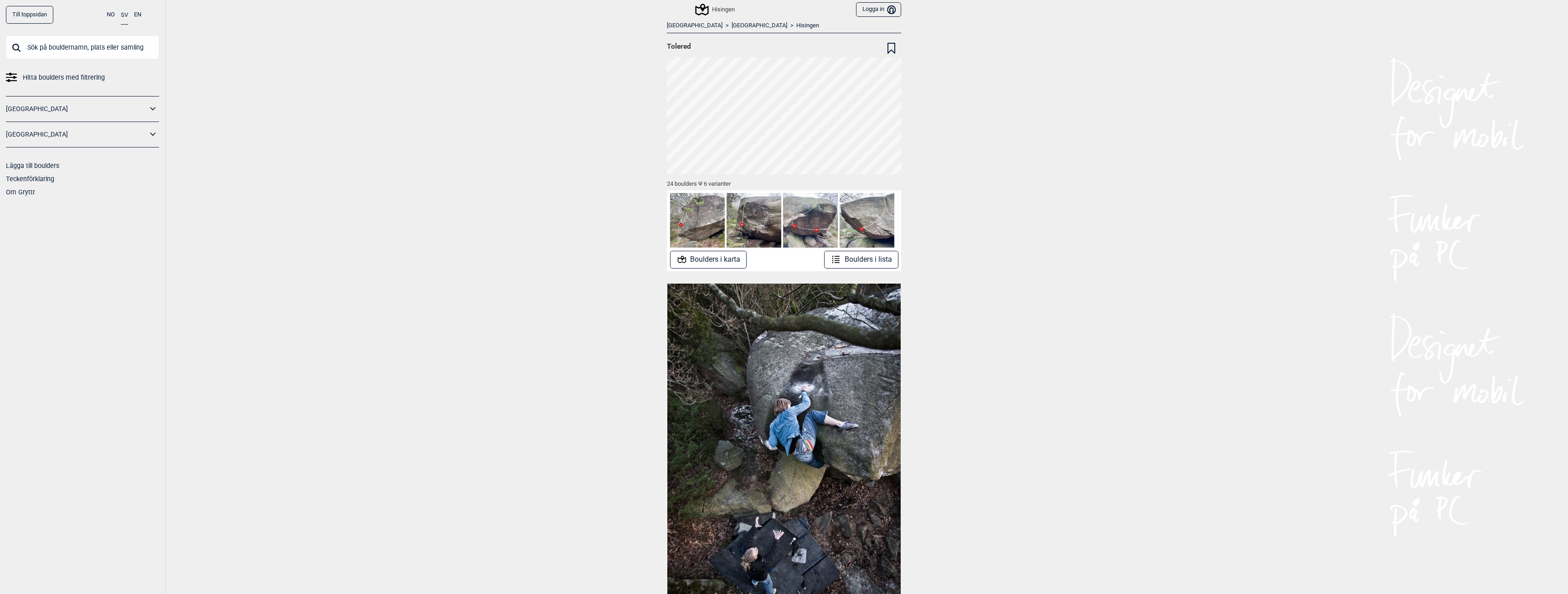
click at [856, 256] on button "Boulders i lista" at bounding box center [861, 260] width 74 height 18
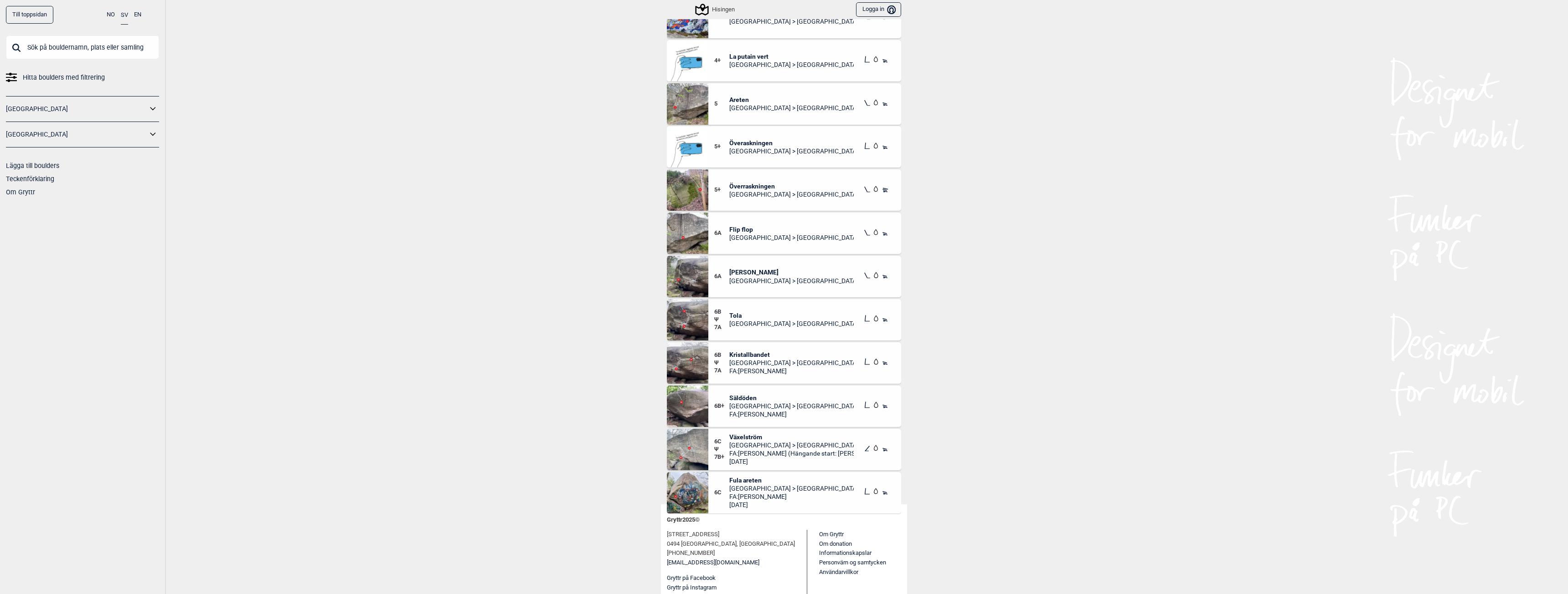
scroll to position [91, 0]
click at [736, 394] on span "Säldöden" at bounding box center [791, 396] width 125 height 8
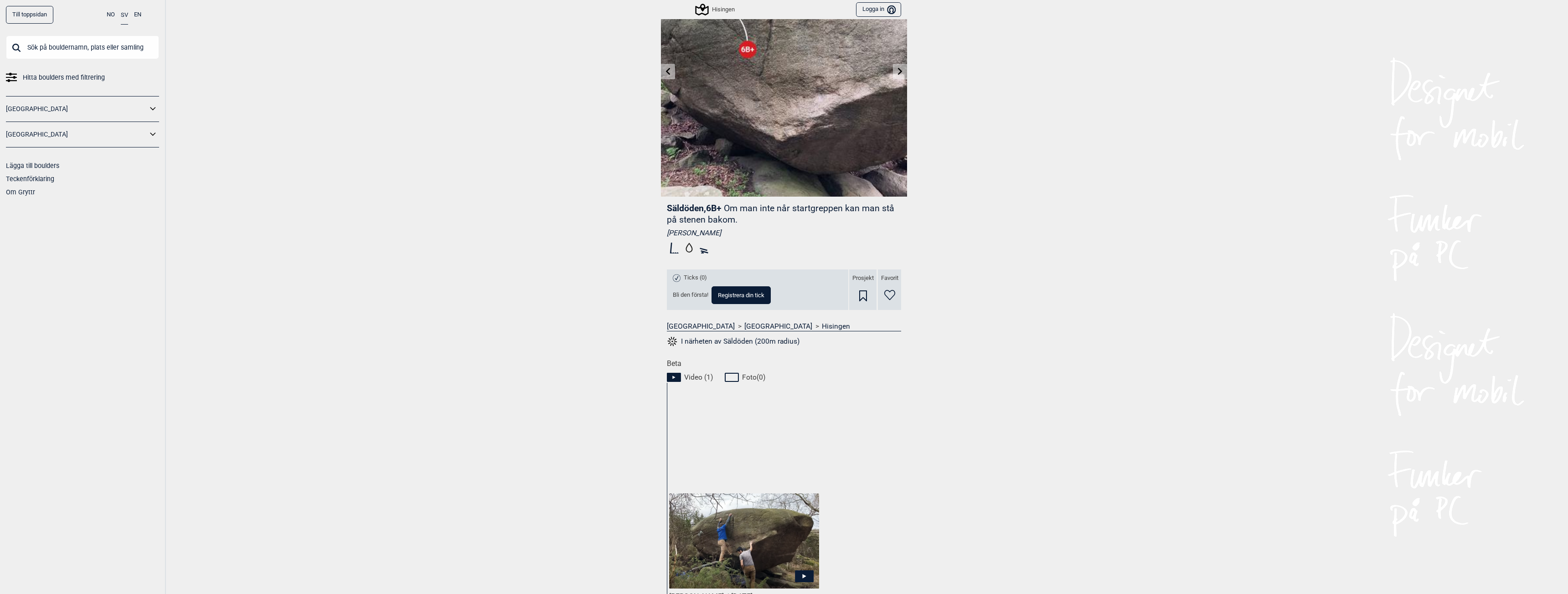
scroll to position [182, 0]
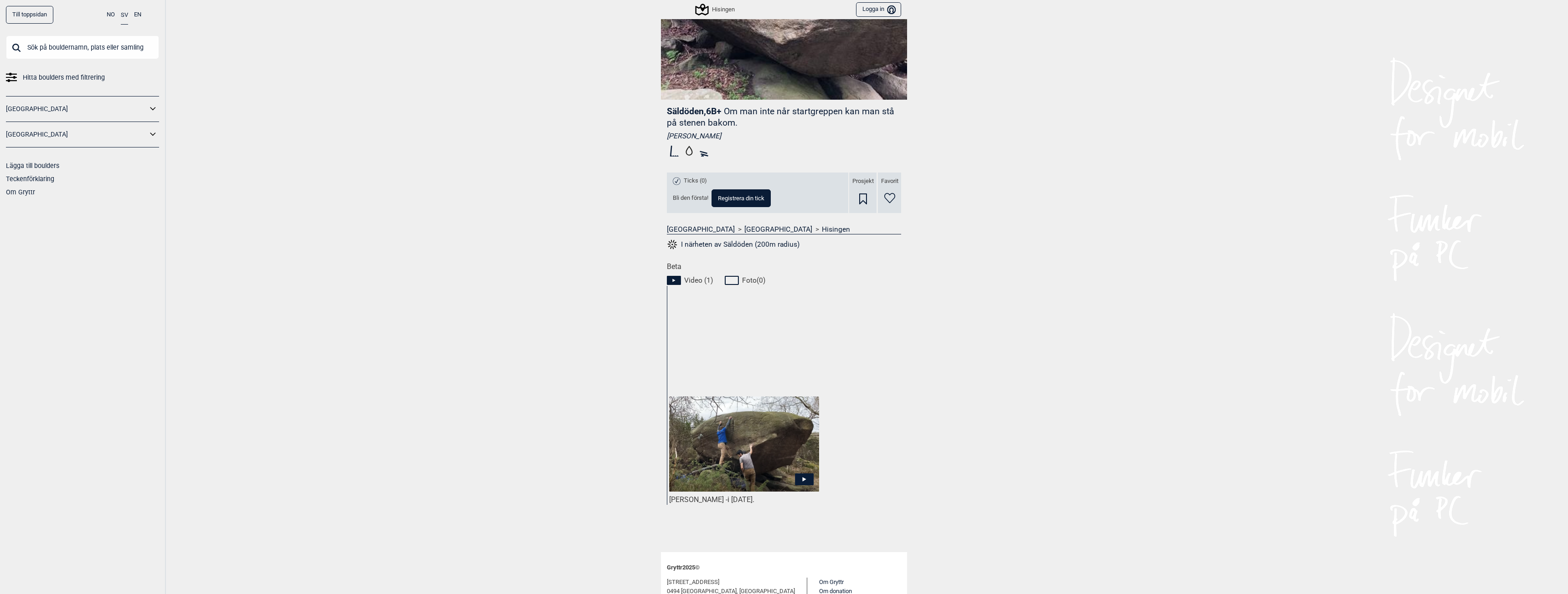
click at [798, 475] on icon at bounding box center [804, 479] width 19 height 12
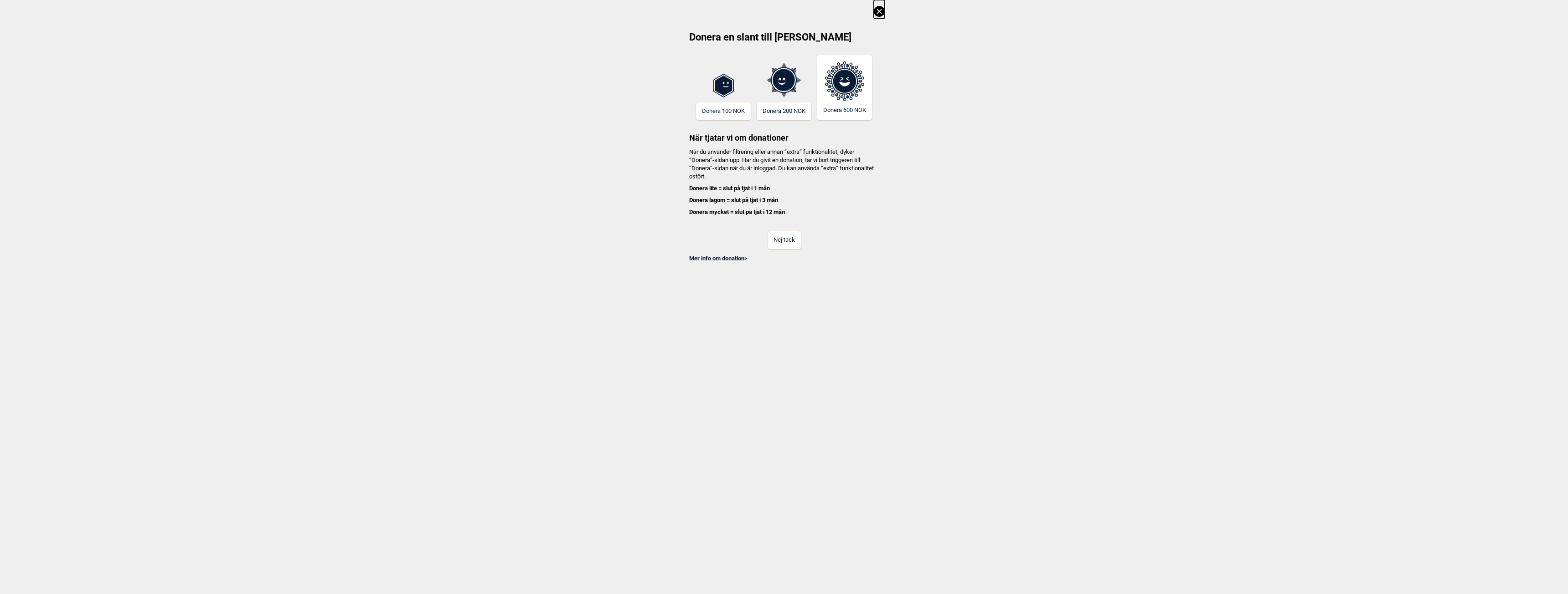
click at [773, 245] on button "Nej tack" at bounding box center [784, 240] width 33 height 18
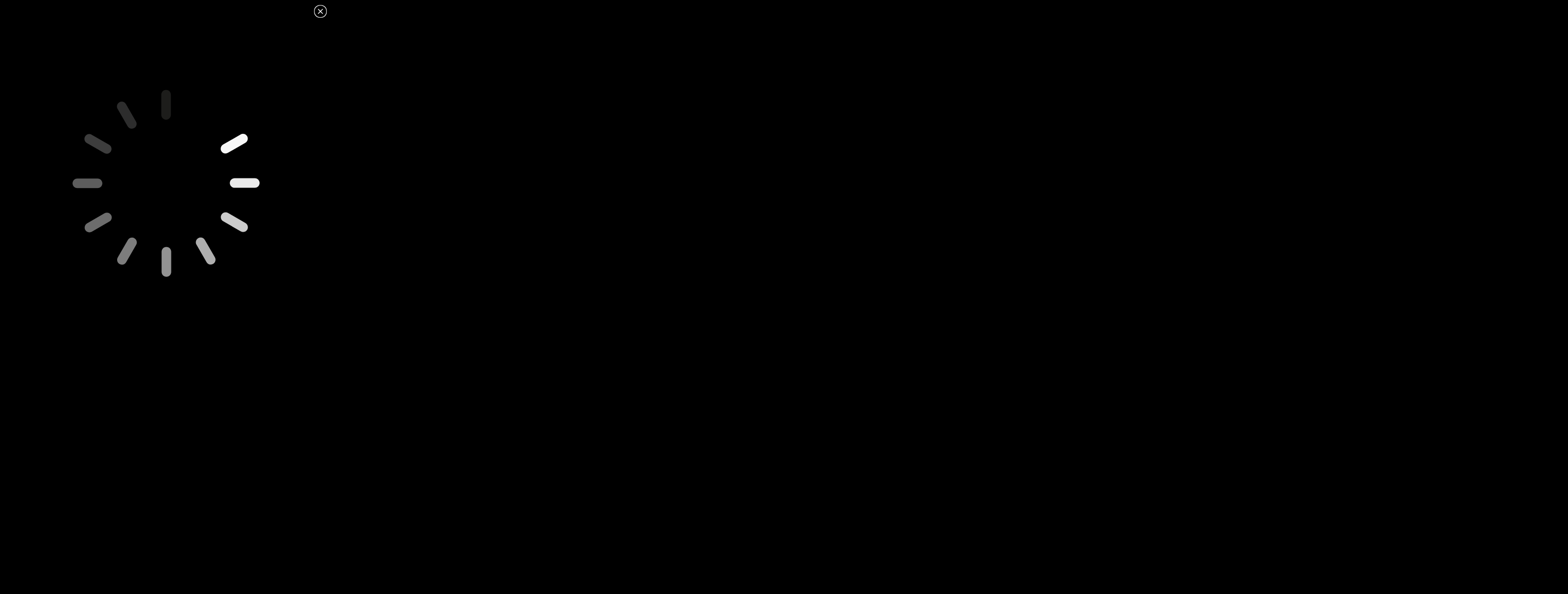
click at [319, 7] on icon at bounding box center [320, 12] width 11 height 11
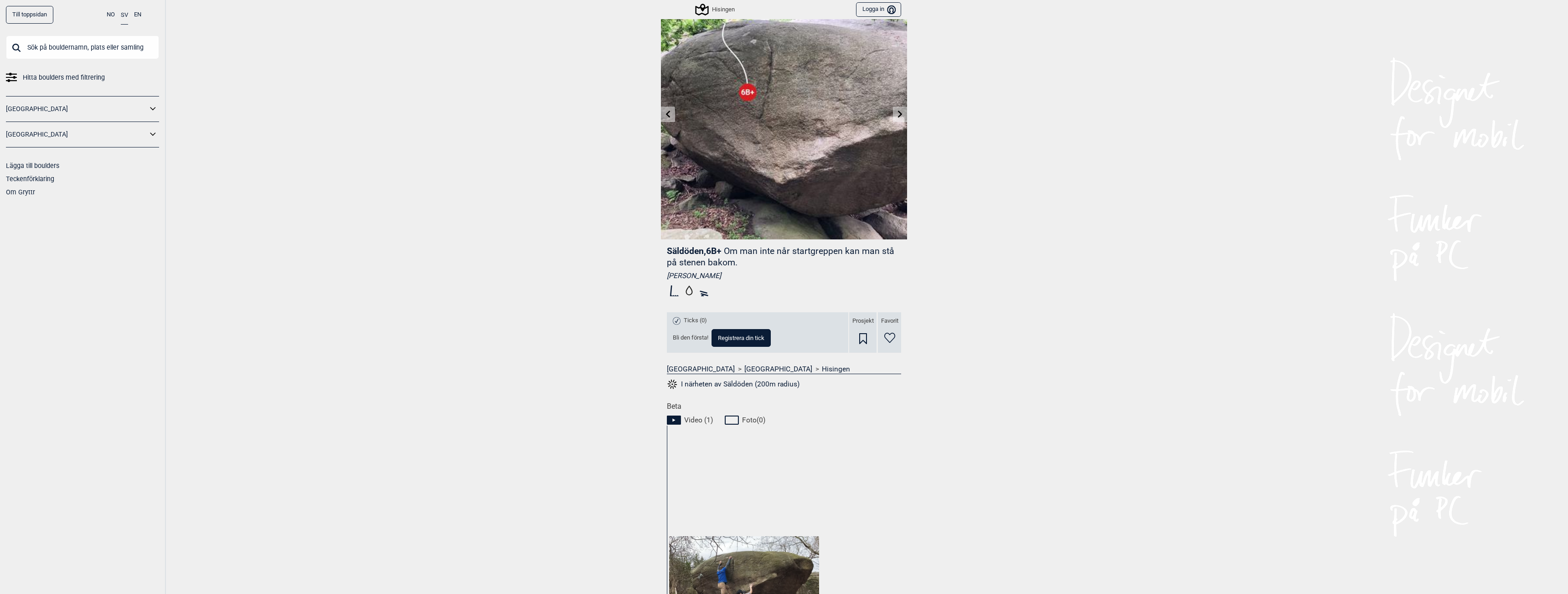
scroll to position [0, 0]
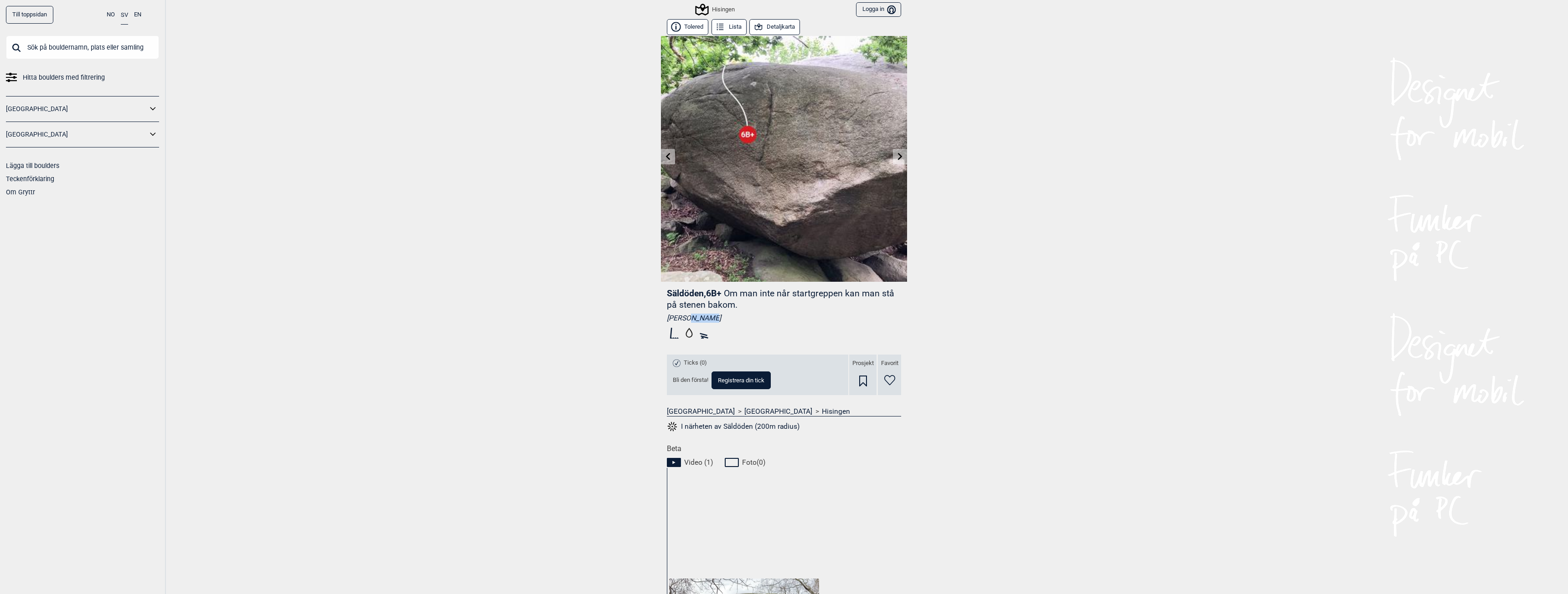
drag, startPoint x: 683, startPoint y: 317, endPoint x: 708, endPoint y: 317, distance: 25.0
click at [706, 317] on div "[PERSON_NAME]" at bounding box center [784, 318] width 234 height 9
click at [690, 316] on div "[PERSON_NAME]" at bounding box center [784, 318] width 234 height 9
click at [897, 155] on icon at bounding box center [900, 156] width 7 height 7
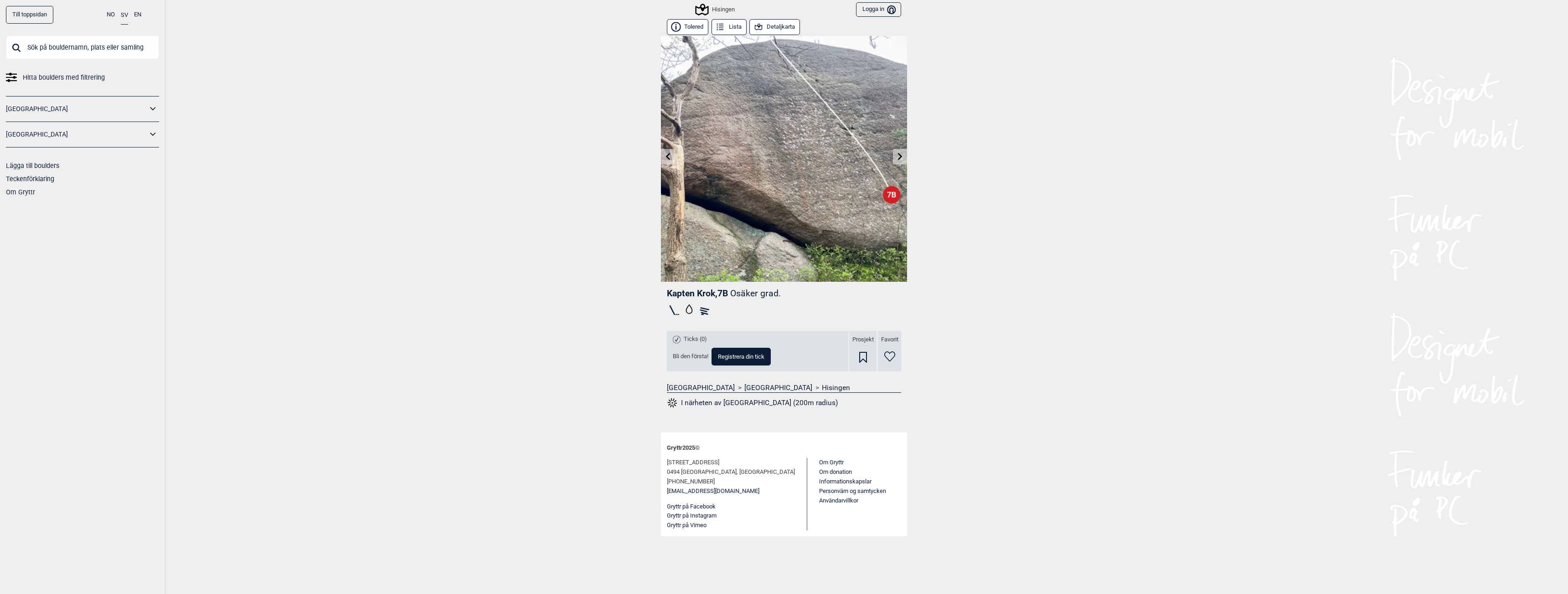
click at [668, 159] on icon at bounding box center [668, 156] width 7 height 7
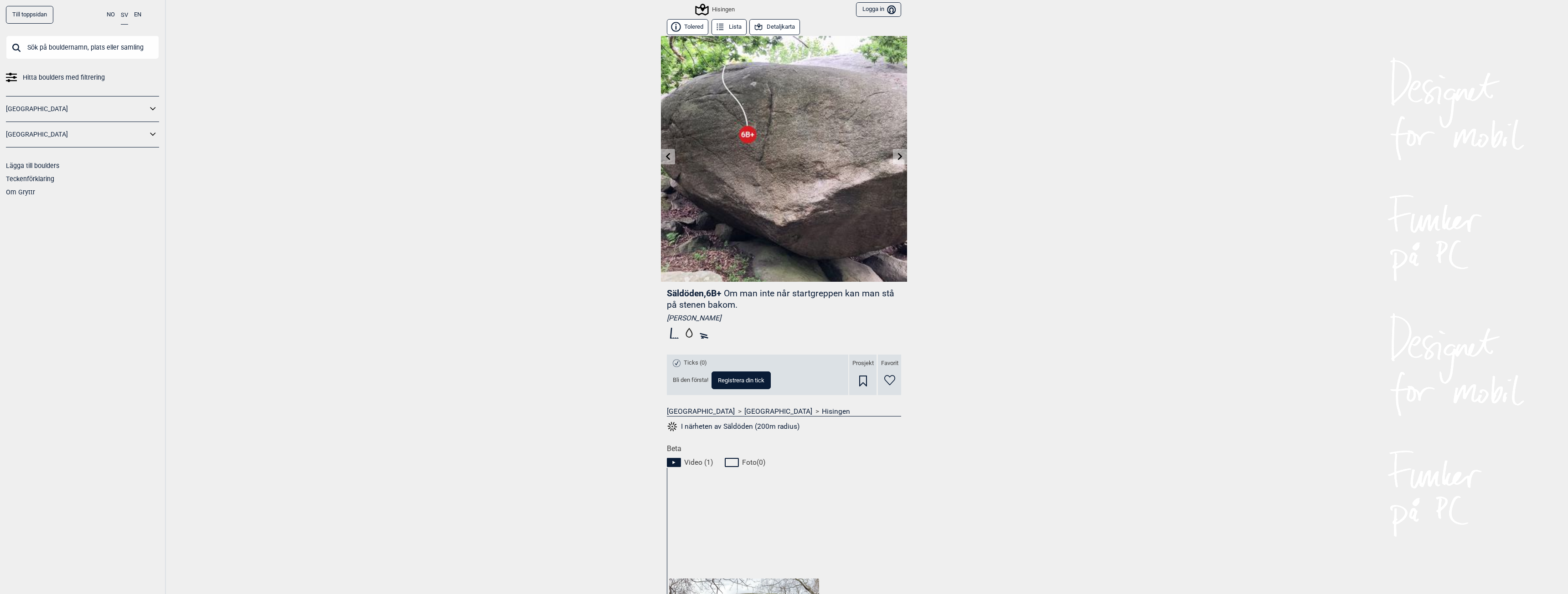
click at [756, 26] on icon at bounding box center [758, 26] width 7 height 6
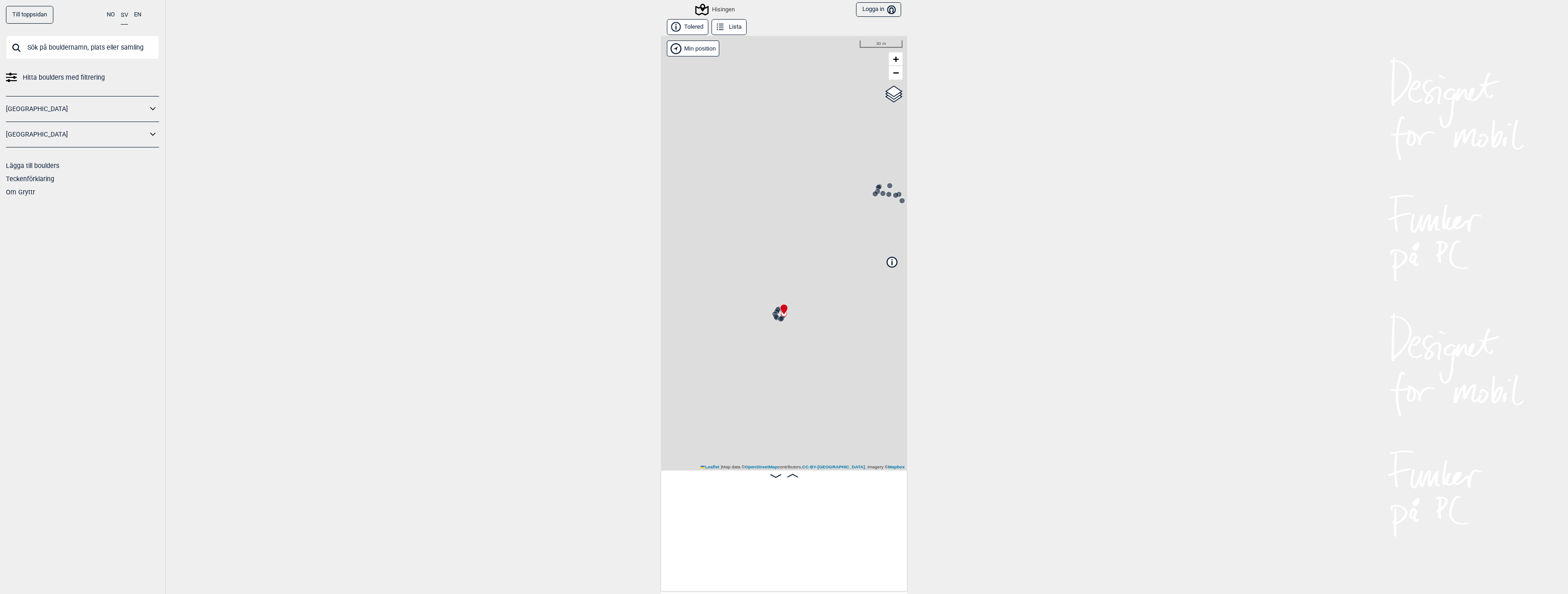
scroll to position [0, 924]
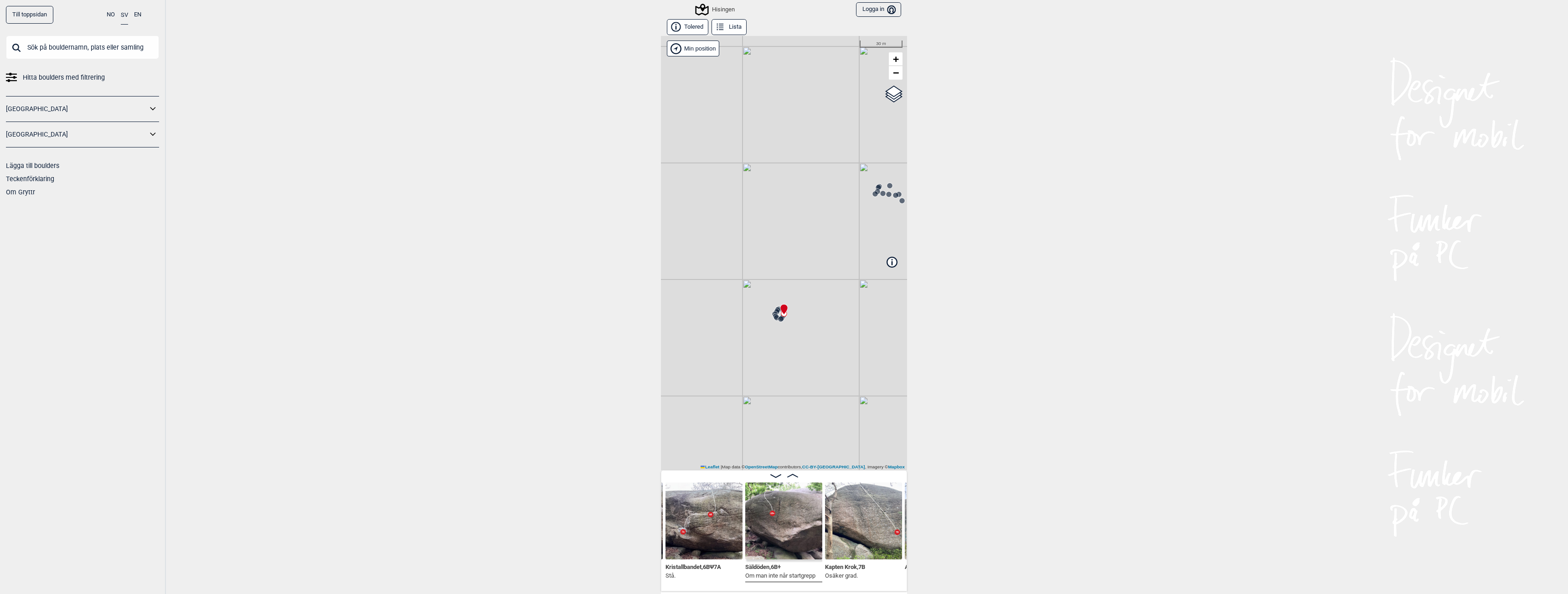
click at [720, 29] on icon at bounding box center [720, 27] width 10 height 10
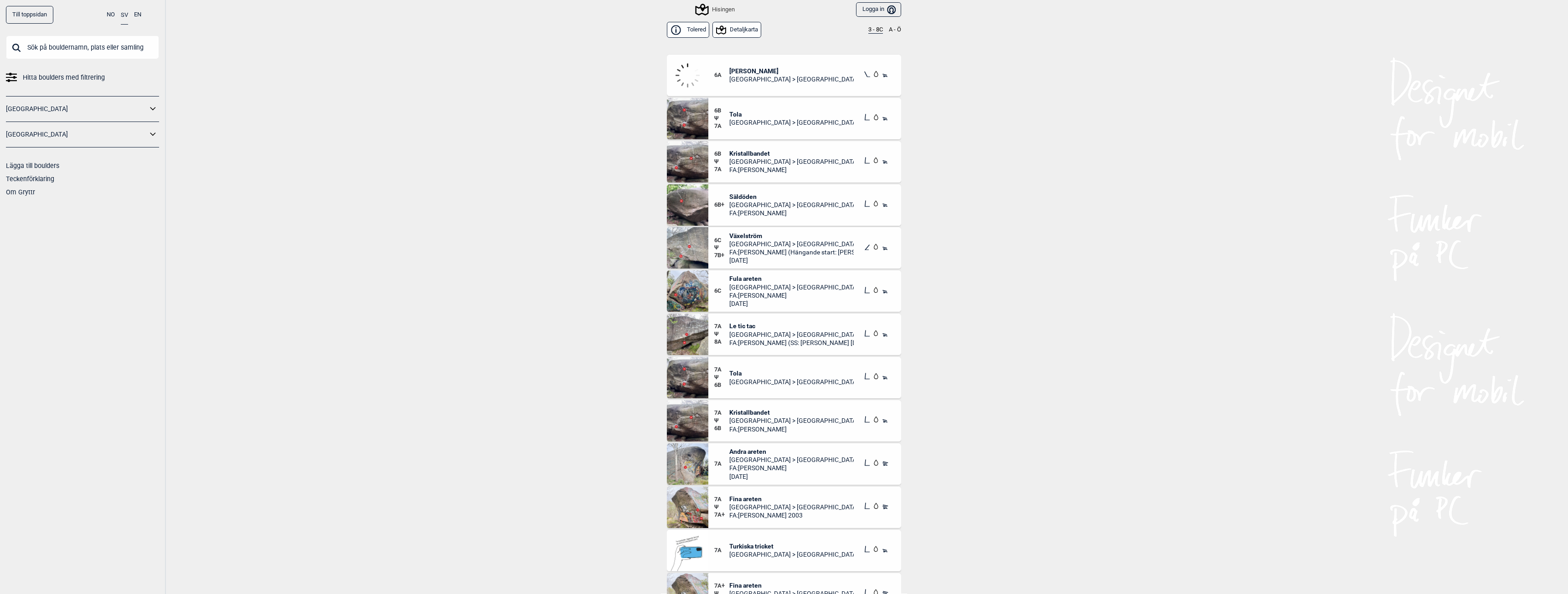
scroll to position [278, 0]
click at [763, 289] on span "[GEOGRAPHIC_DATA] > [GEOGRAPHIC_DATA]" at bounding box center [791, 289] width 125 height 8
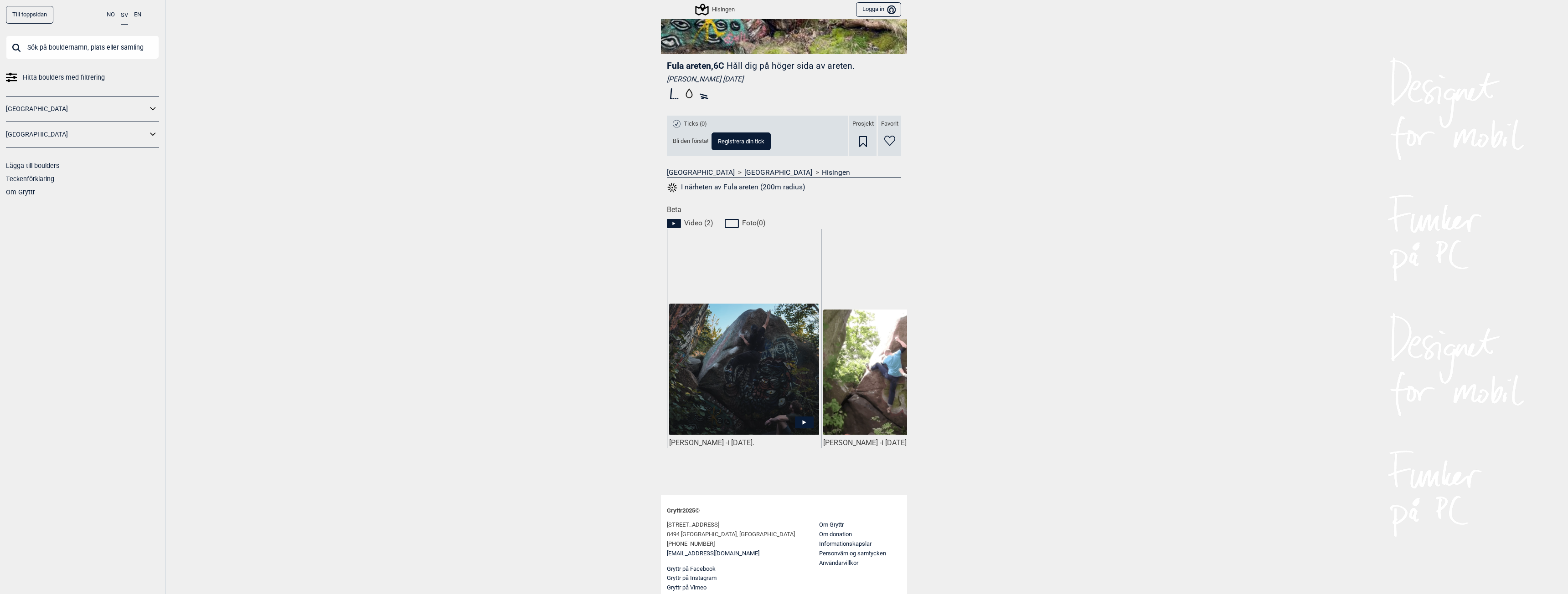
click at [797, 424] on icon at bounding box center [804, 422] width 19 height 12
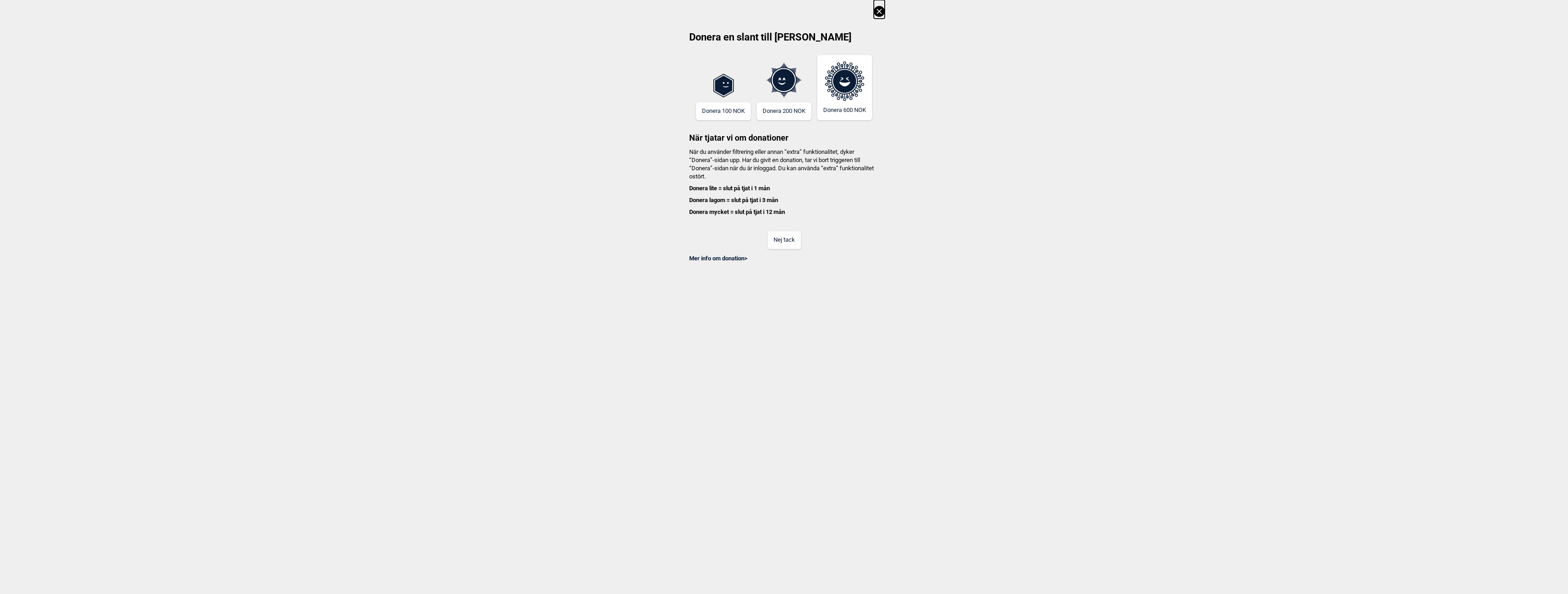
click at [788, 241] on button "Nej tack" at bounding box center [784, 240] width 33 height 18
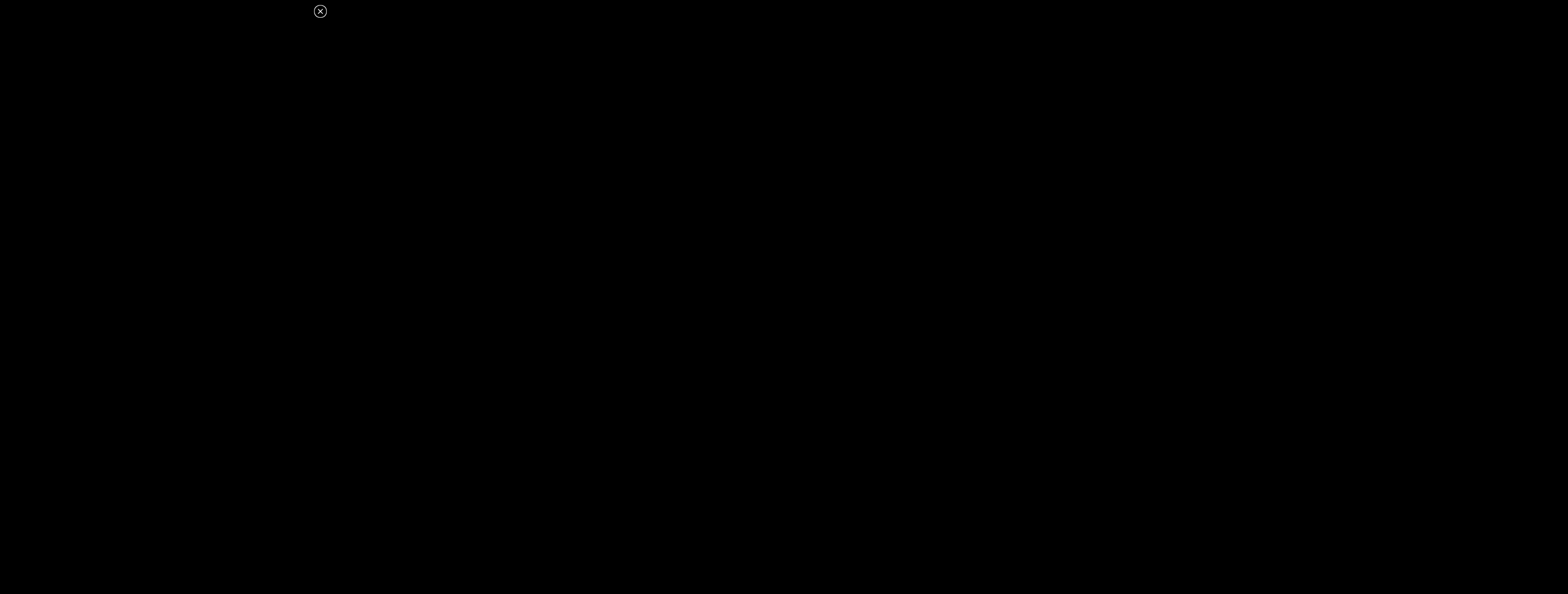
click at [319, 13] on icon at bounding box center [320, 12] width 11 height 11
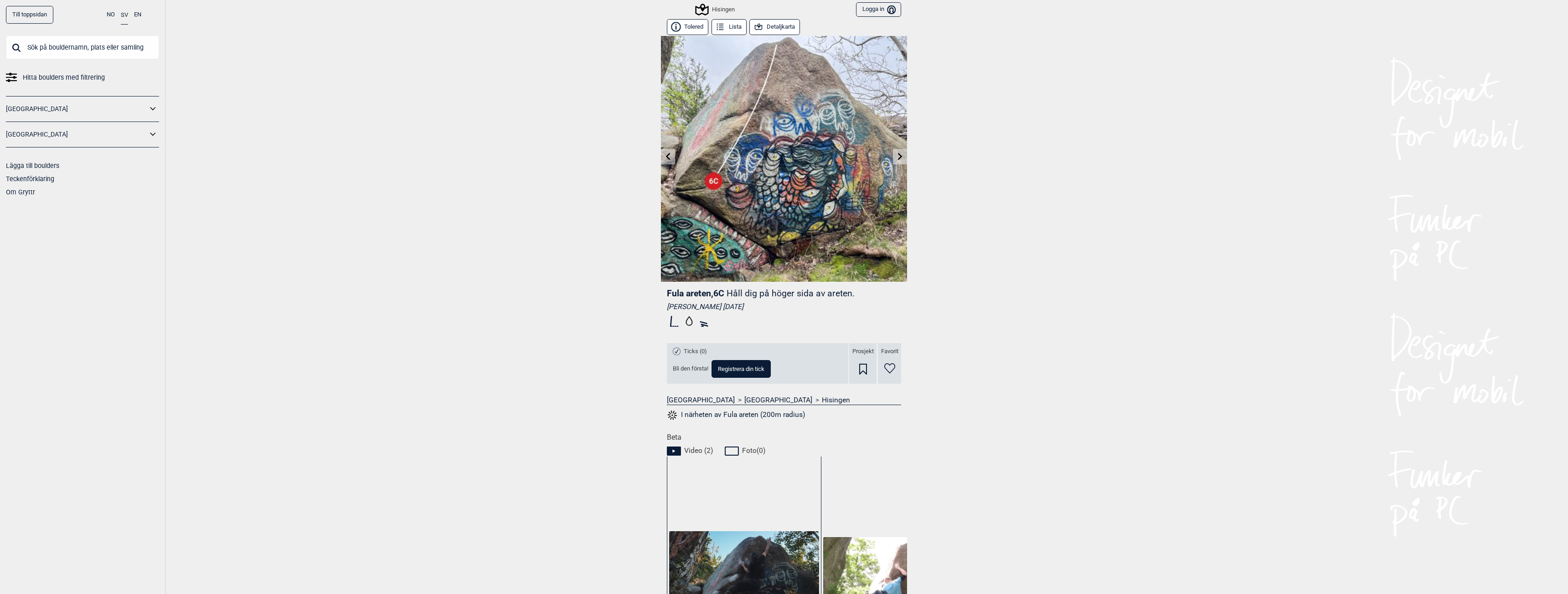
click at [897, 157] on icon at bounding box center [900, 156] width 7 height 7
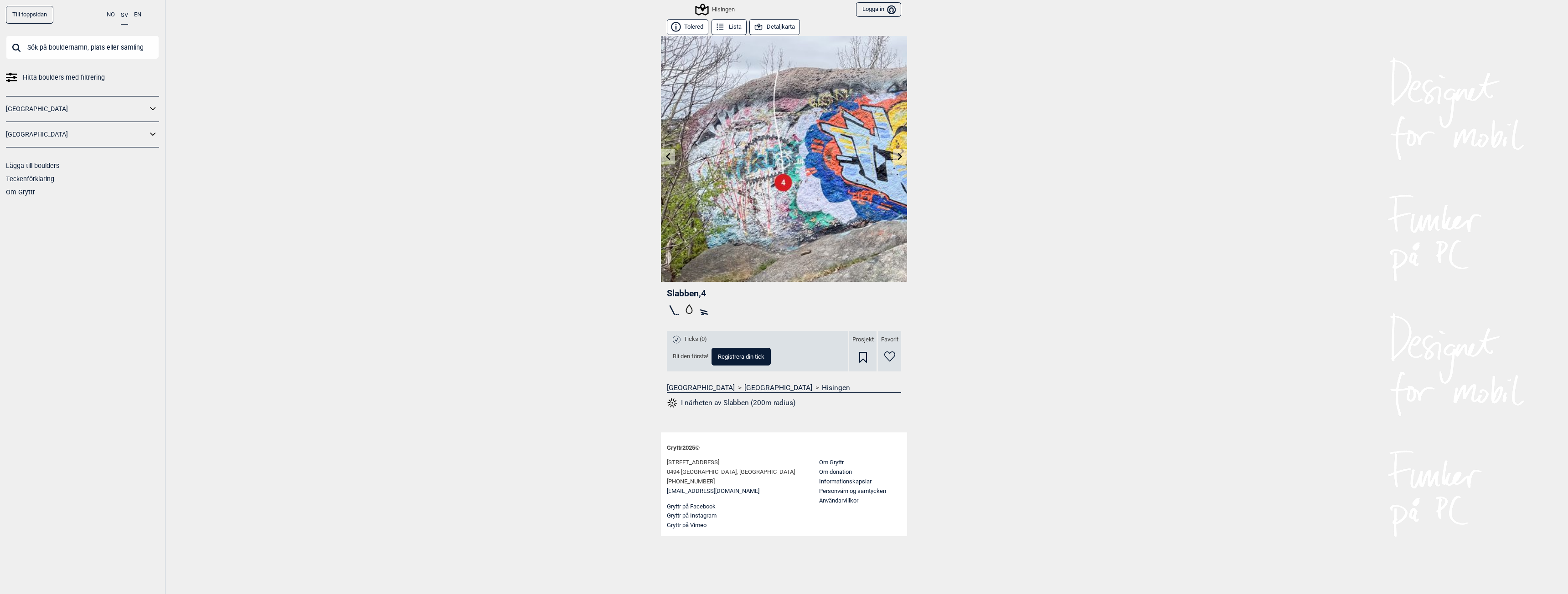
click at [667, 155] on icon at bounding box center [668, 156] width 7 height 7
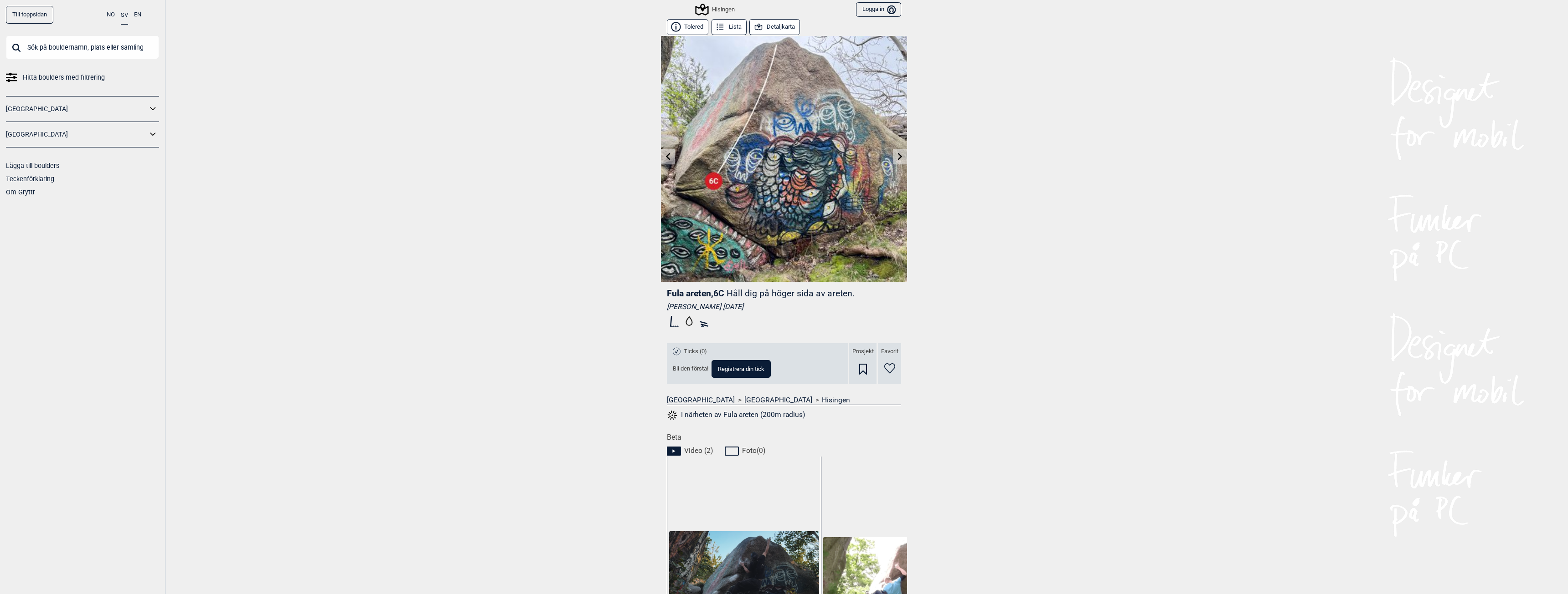
click at [736, 24] on button "Lista" at bounding box center [729, 27] width 35 height 16
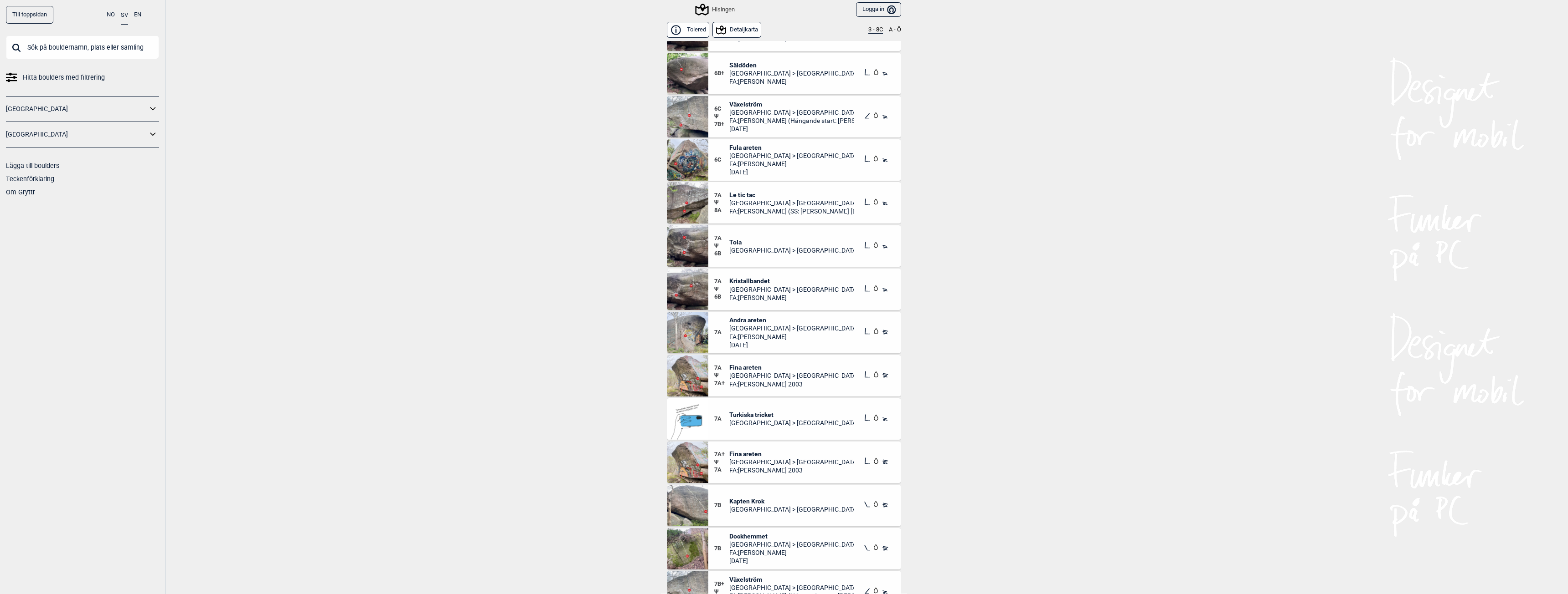
scroll to position [361, 0]
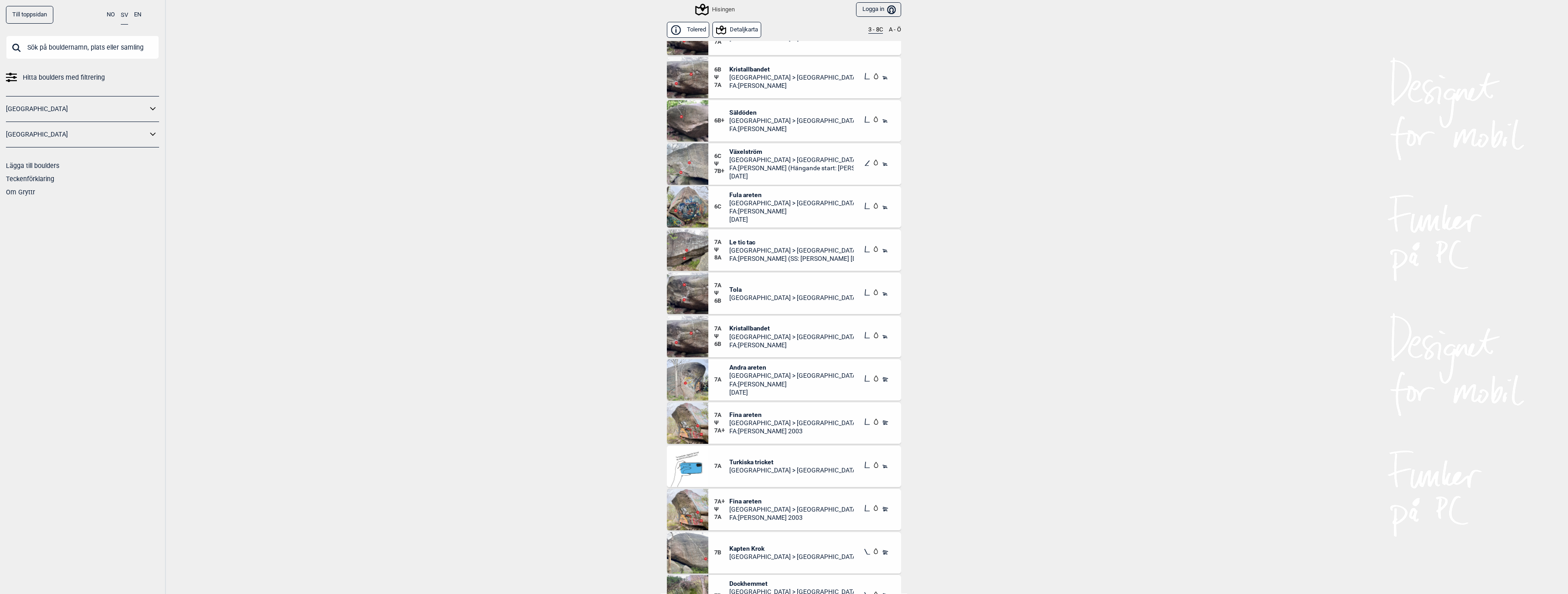
click at [781, 176] on span "[DATE]" at bounding box center [791, 176] width 125 height 8
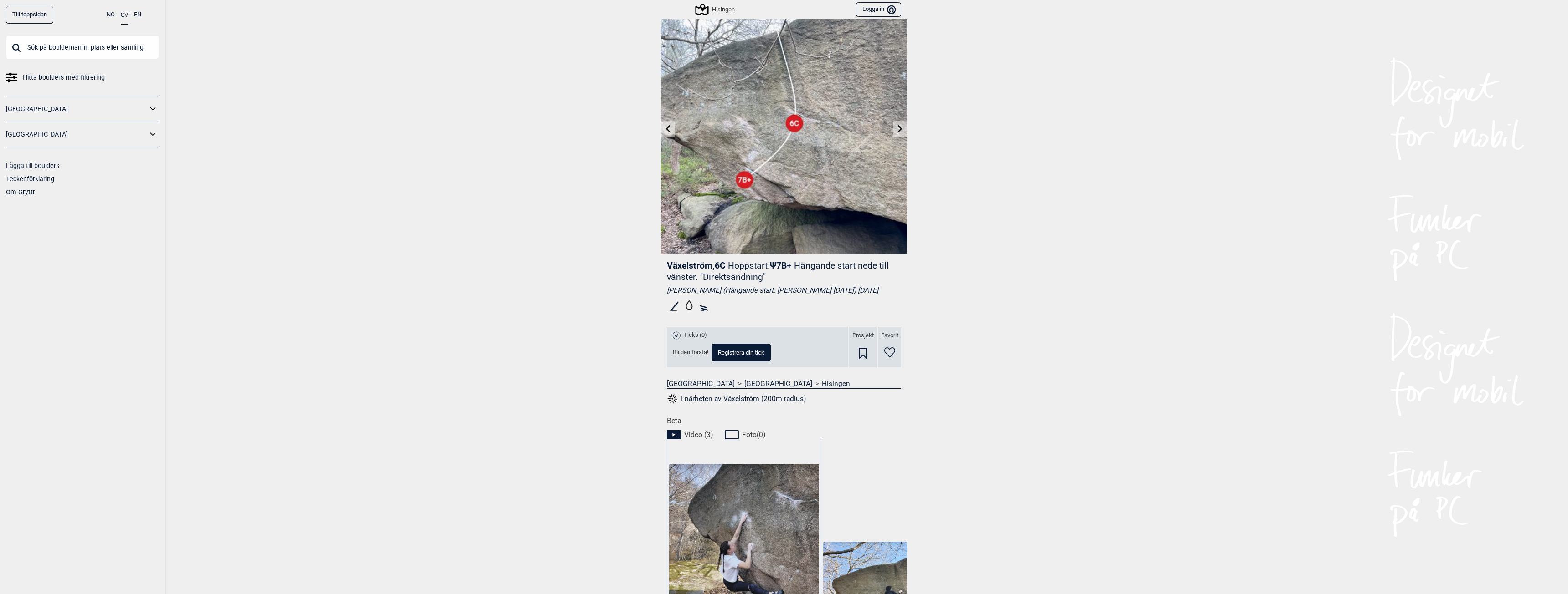
scroll to position [16, 0]
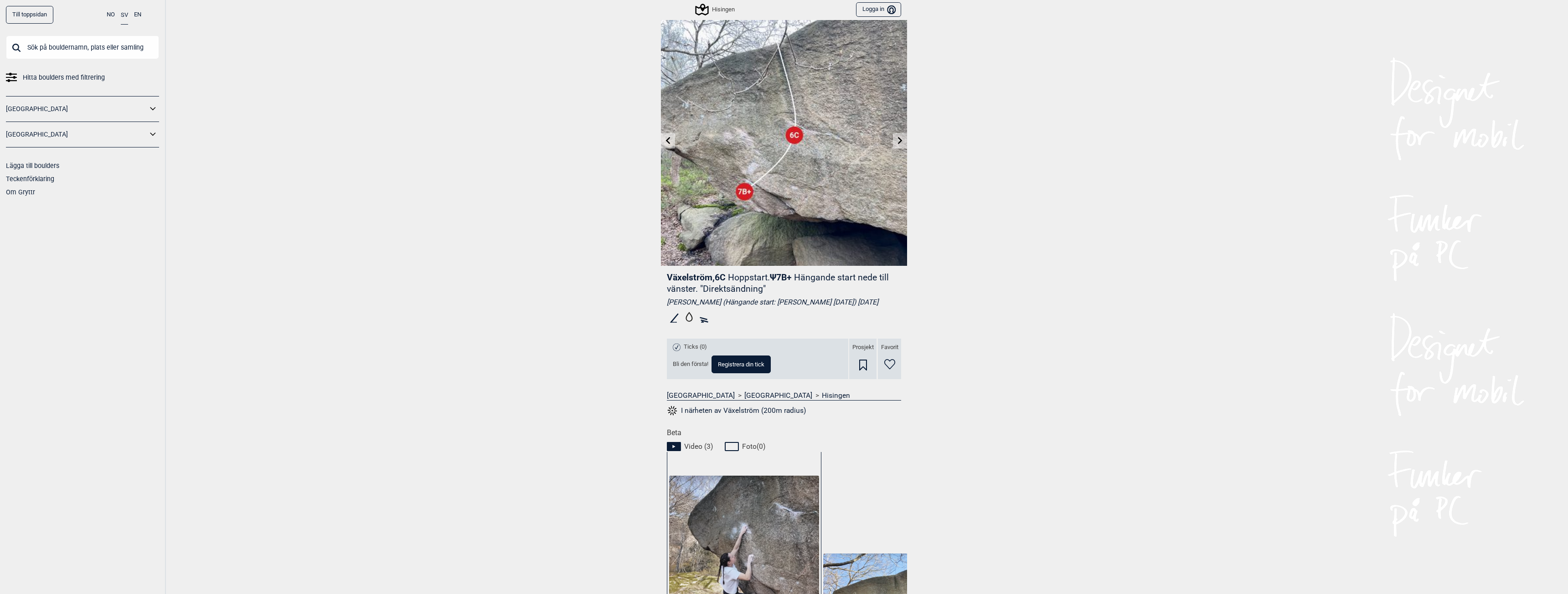
click at [1347, 327] on div "Till toppsidan NO SV EN Hitta boulders med filtrering [GEOGRAPHIC_DATA] [GEOGRA…" at bounding box center [784, 297] width 1568 height 594
click at [41, 20] on link "Till toppsidan" at bounding box center [30, 15] width 48 height 18
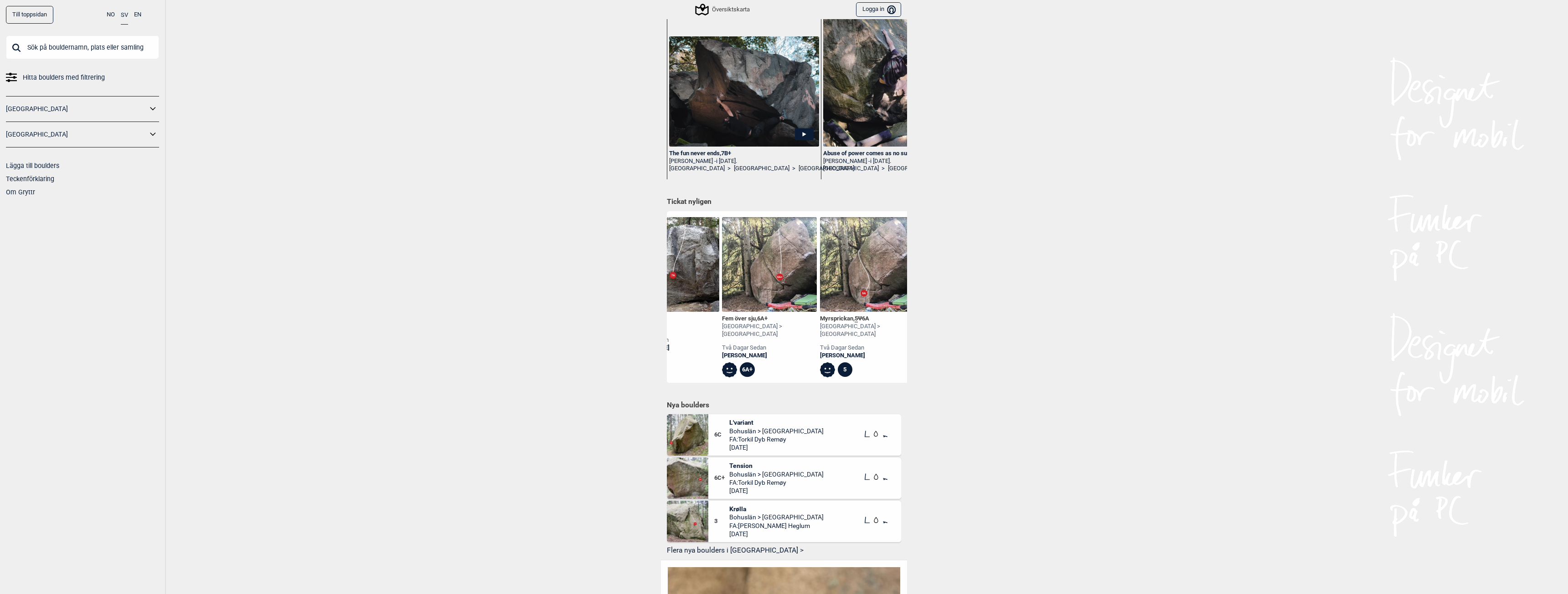
scroll to position [0, 1734]
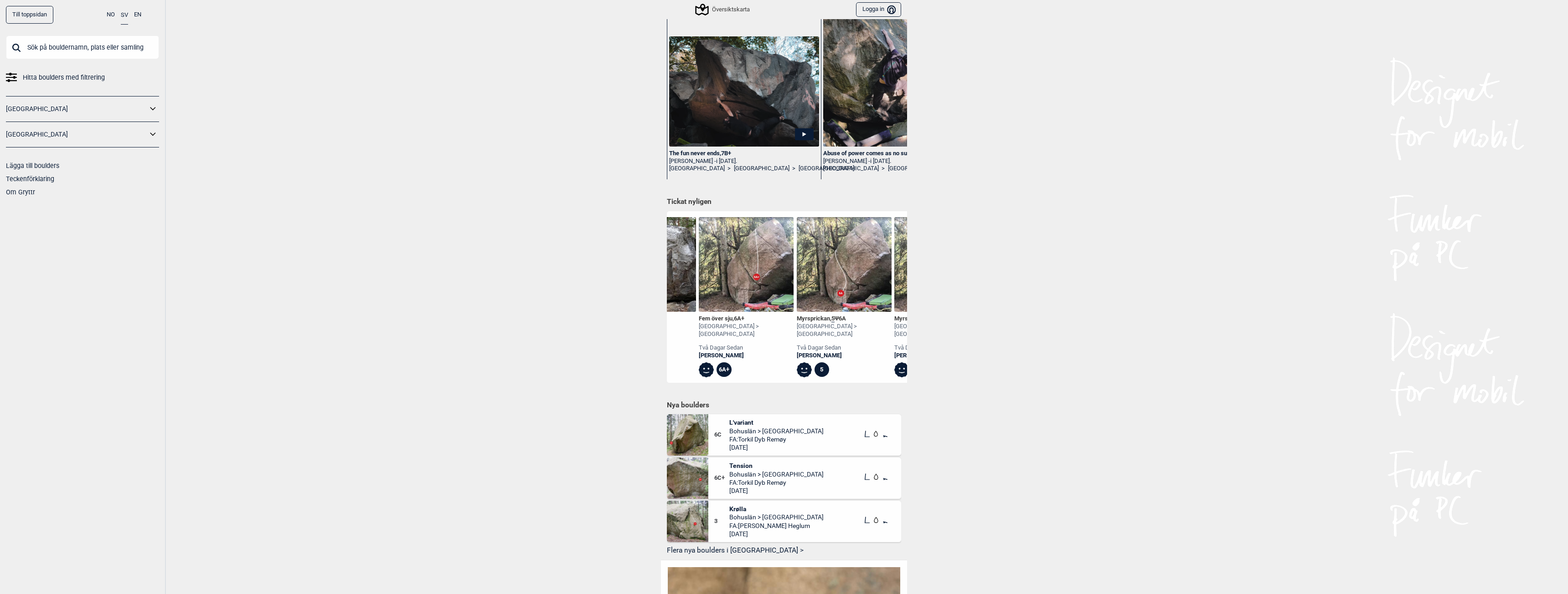
click at [725, 286] on img at bounding box center [746, 265] width 95 height 95
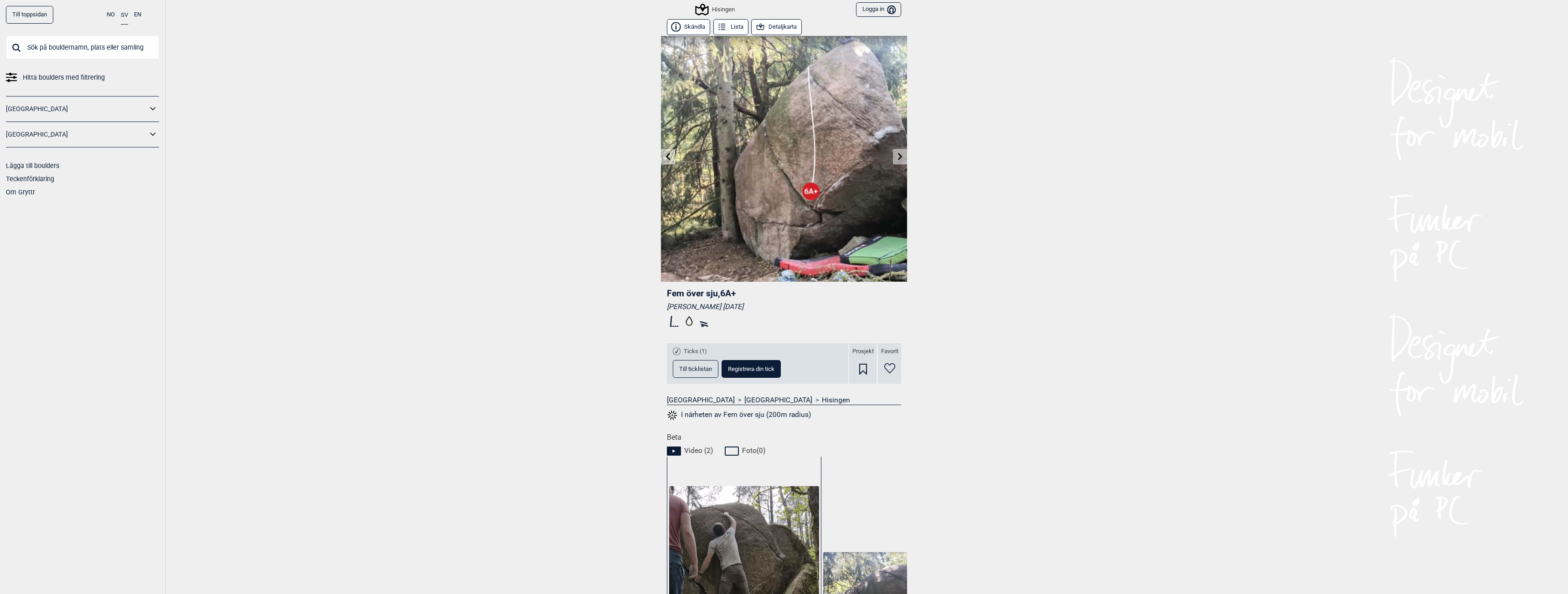
click at [699, 364] on button "Till ticklistan" at bounding box center [695, 369] width 46 height 18
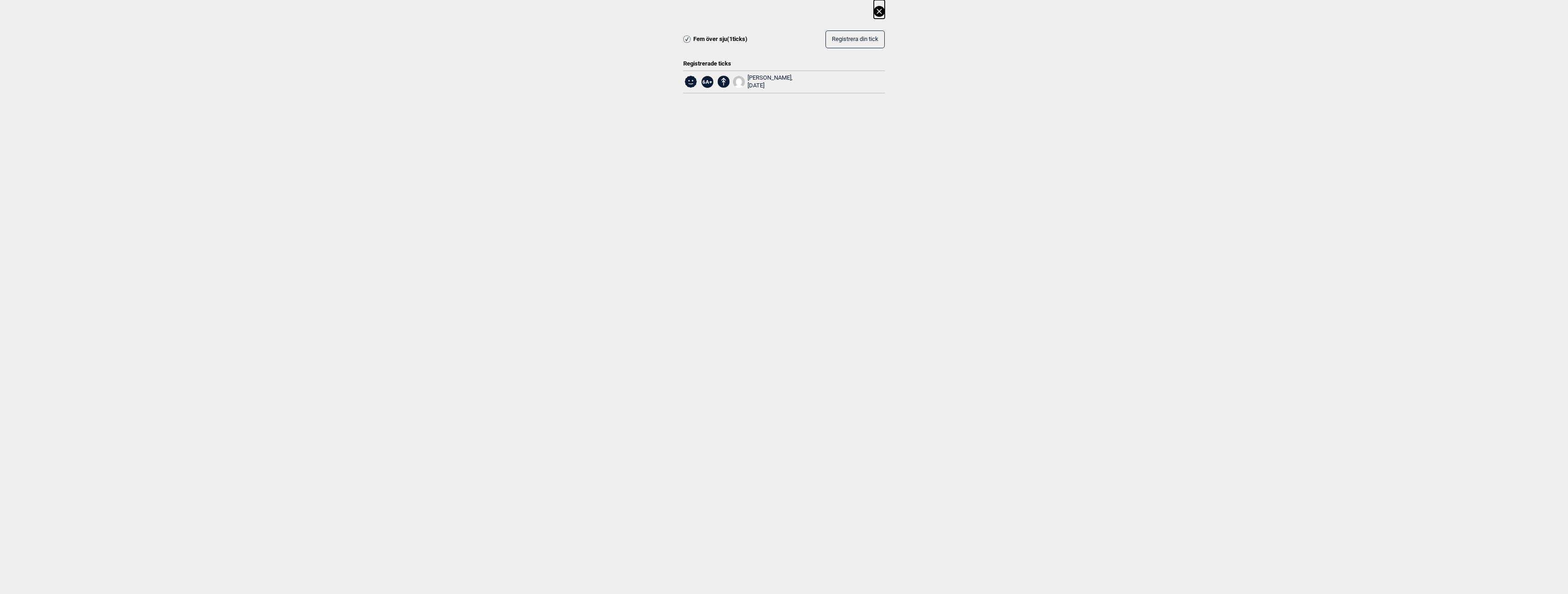
click at [879, 9] on icon at bounding box center [879, 12] width 11 height 11
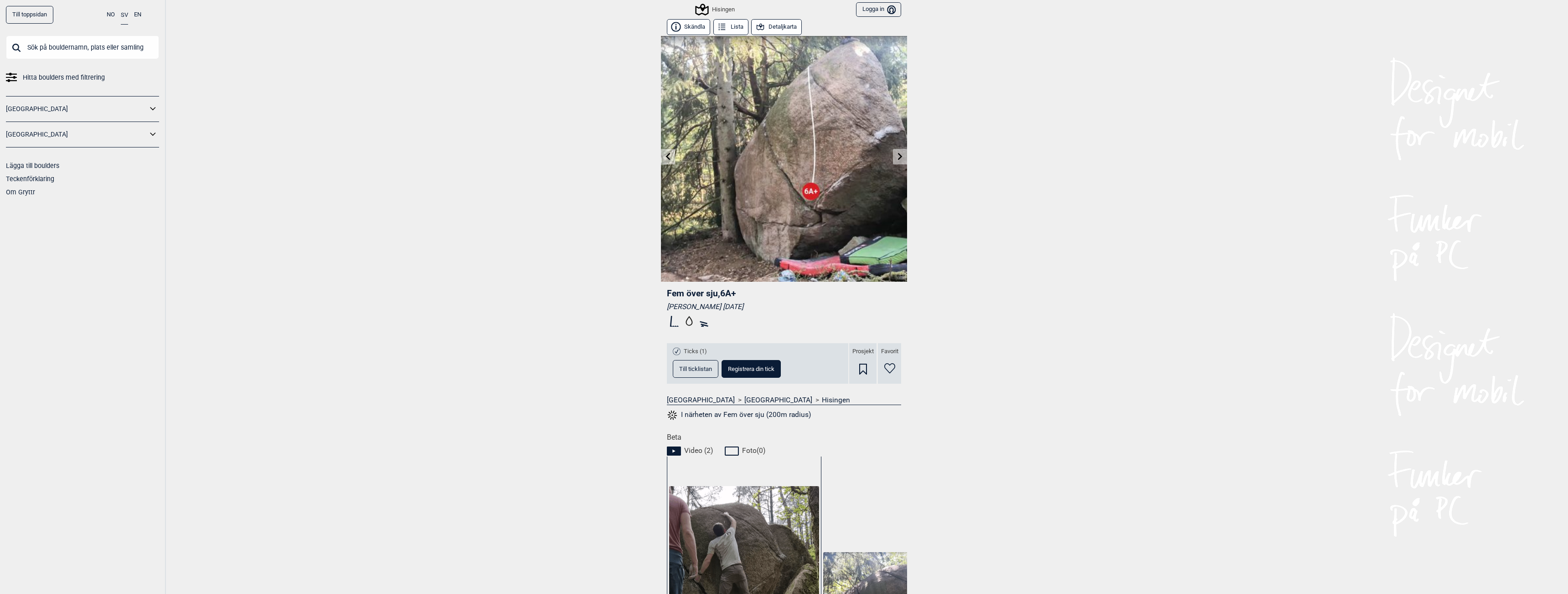
click at [775, 27] on button "Detaljkarta" at bounding box center [776, 27] width 50 height 16
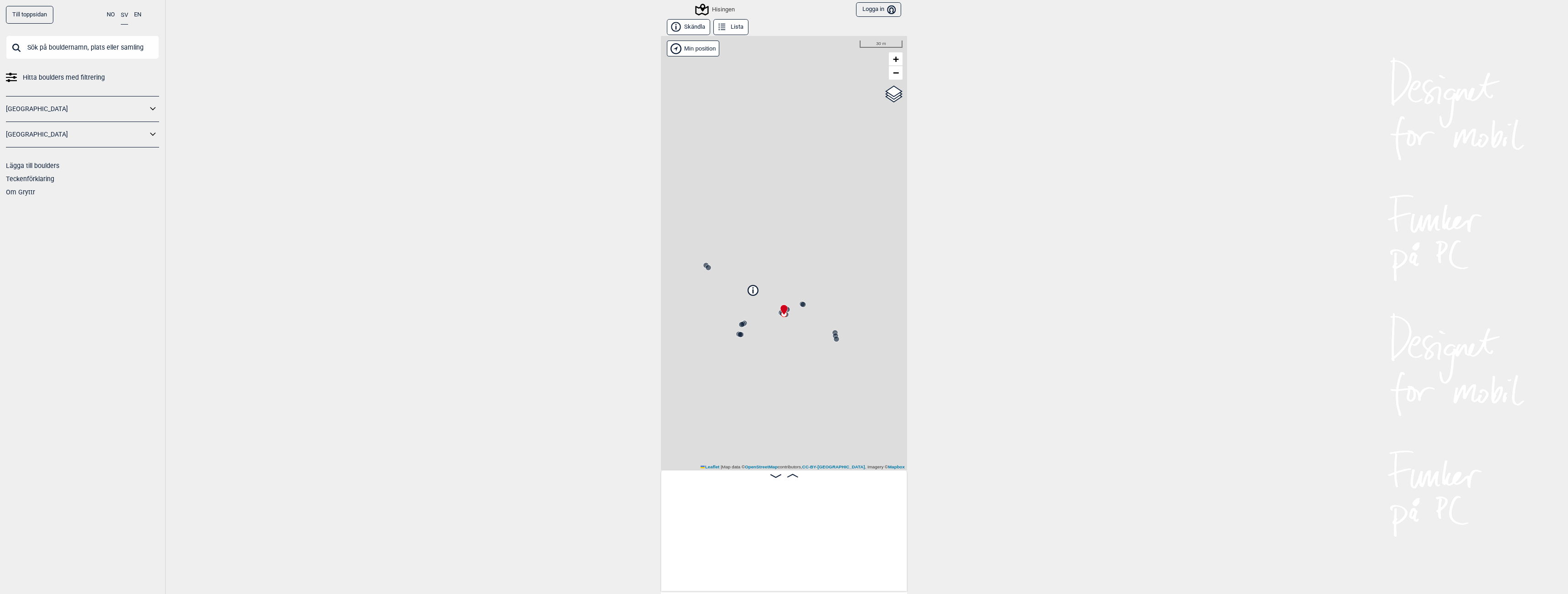
scroll to position [0, 847]
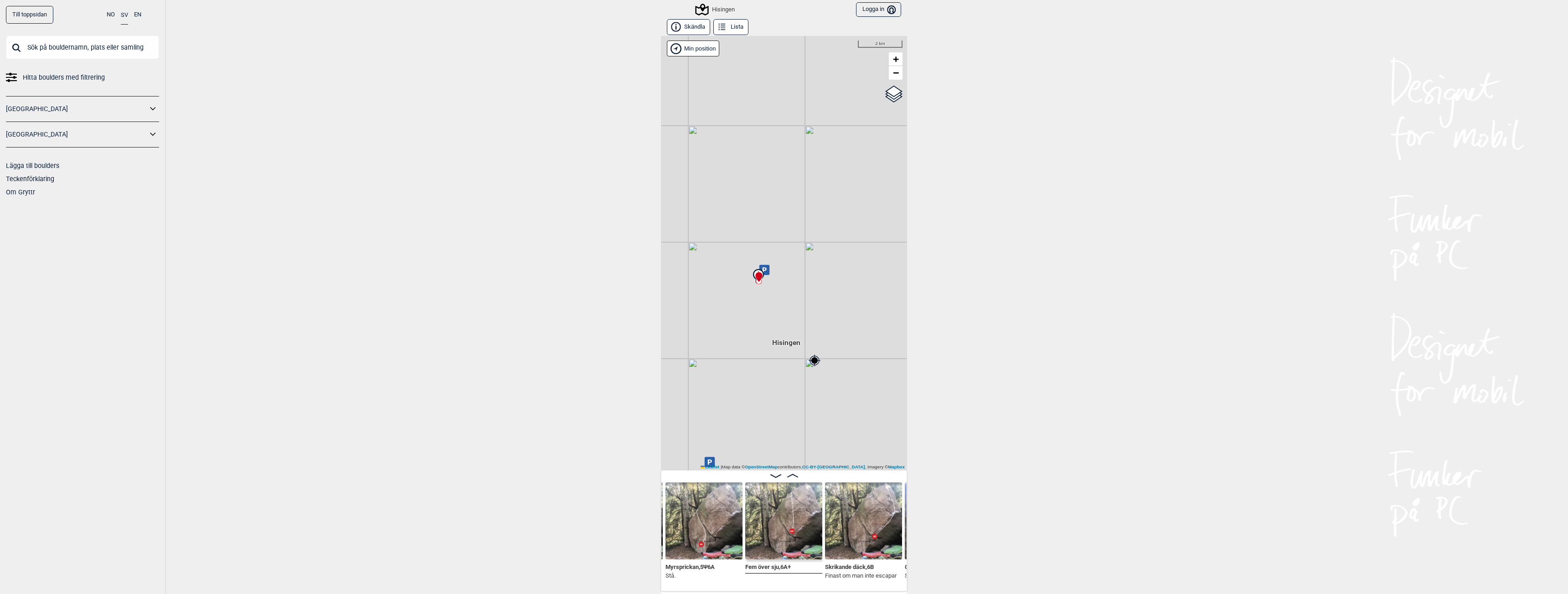
drag, startPoint x: 807, startPoint y: 395, endPoint x: 775, endPoint y: 313, distance: 88.0
click at [775, 313] on div "Hisingen Brukerens posisjon Min position 2 km + − OpenStreetMap Google satellit…" at bounding box center [784, 253] width 247 height 435
drag, startPoint x: 730, startPoint y: 288, endPoint x: 765, endPoint y: 338, distance: 61.0
click at [765, 338] on div "Hisingen Brukerens posisjon Min position 500 m + − OpenStreetMap Google satelli…" at bounding box center [784, 253] width 247 height 435
drag, startPoint x: 827, startPoint y: 372, endPoint x: 798, endPoint y: 334, distance: 47.8
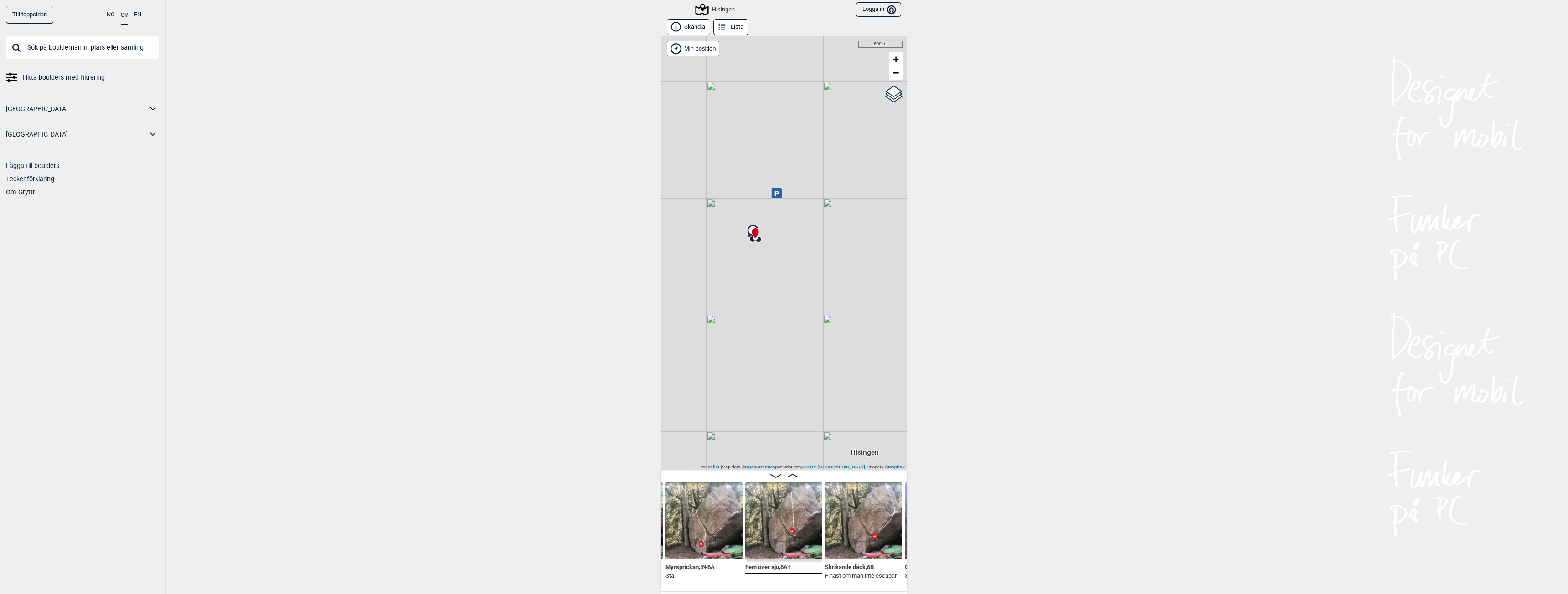
click at [798, 334] on div "Hisingen Brukerens posisjon Min position 500 m + − OpenStreetMap Google satelli…" at bounding box center [784, 253] width 247 height 435
drag, startPoint x: 754, startPoint y: 315, endPoint x: 796, endPoint y: 373, distance: 71.6
click at [797, 385] on div "Hisingen Brukerens posisjon Min position 30 m + − OpenStreetMap Google satellit…" at bounding box center [784, 253] width 247 height 435
click at [732, 247] on icon at bounding box center [736, 251] width 7 height 7
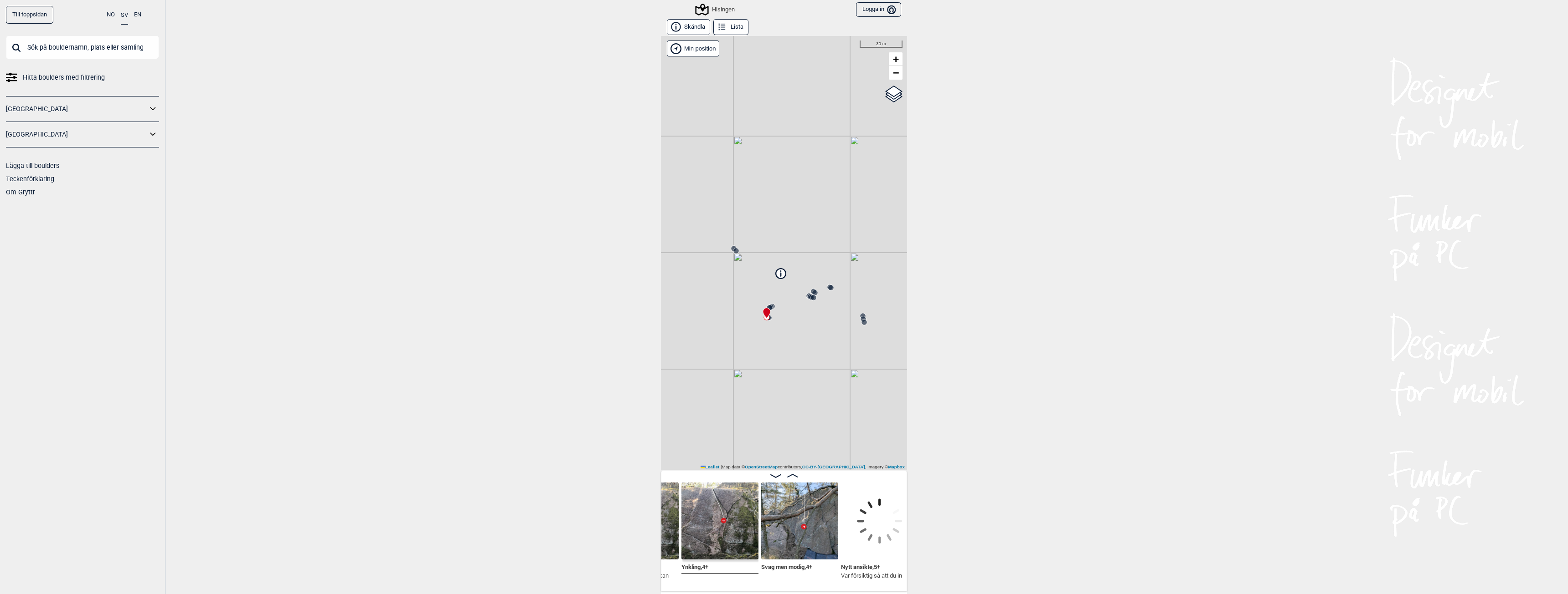
scroll to position [0, 462]
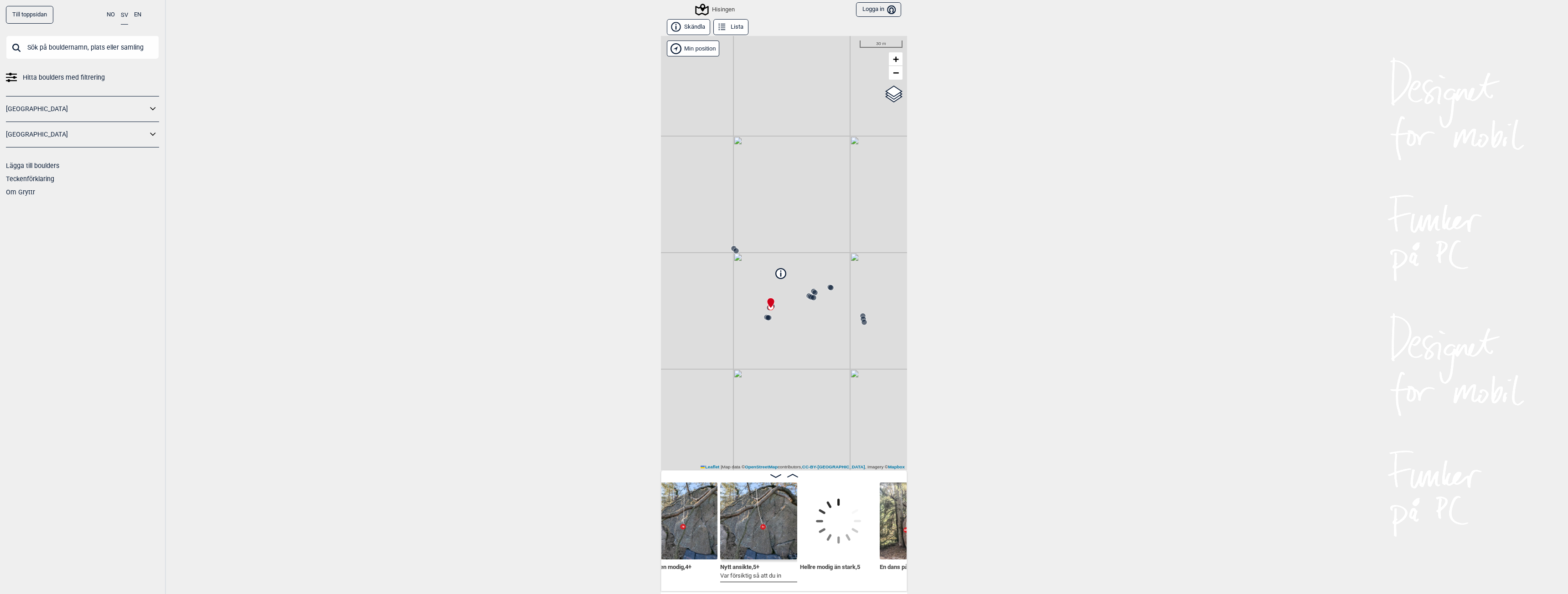
scroll to position [0, 604]
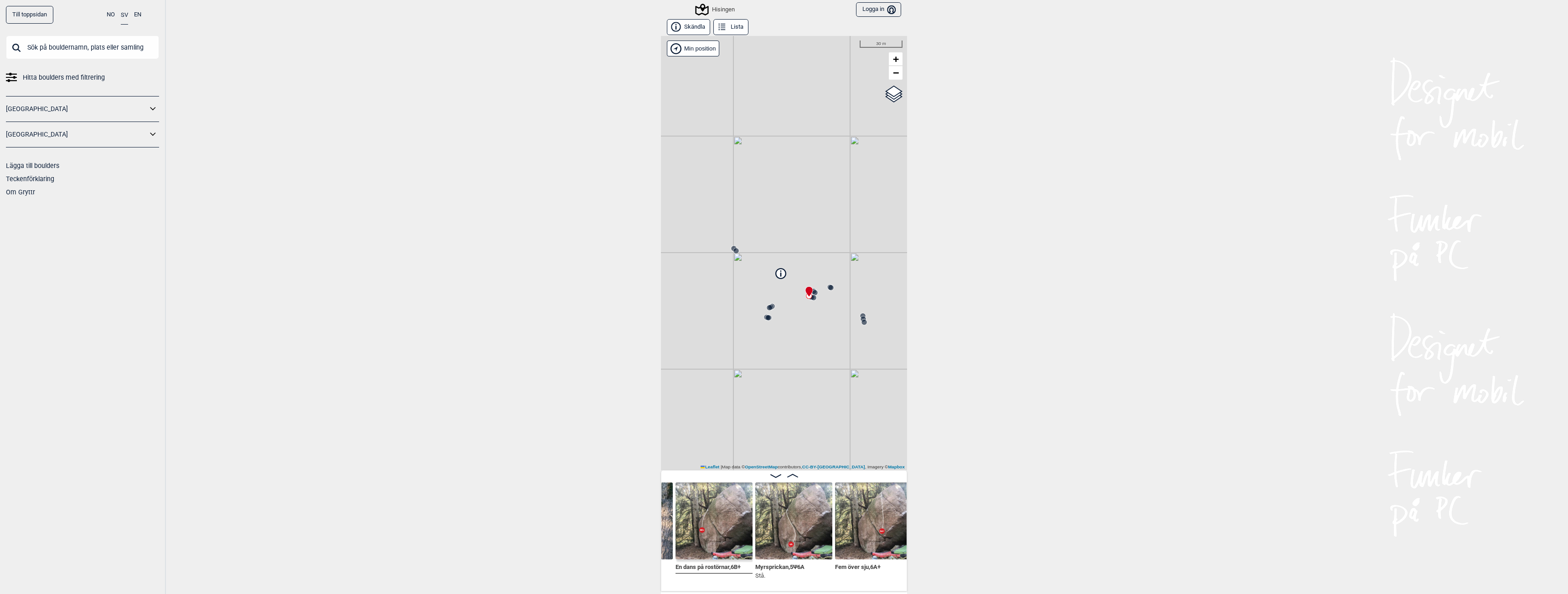
scroll to position [0, 798]
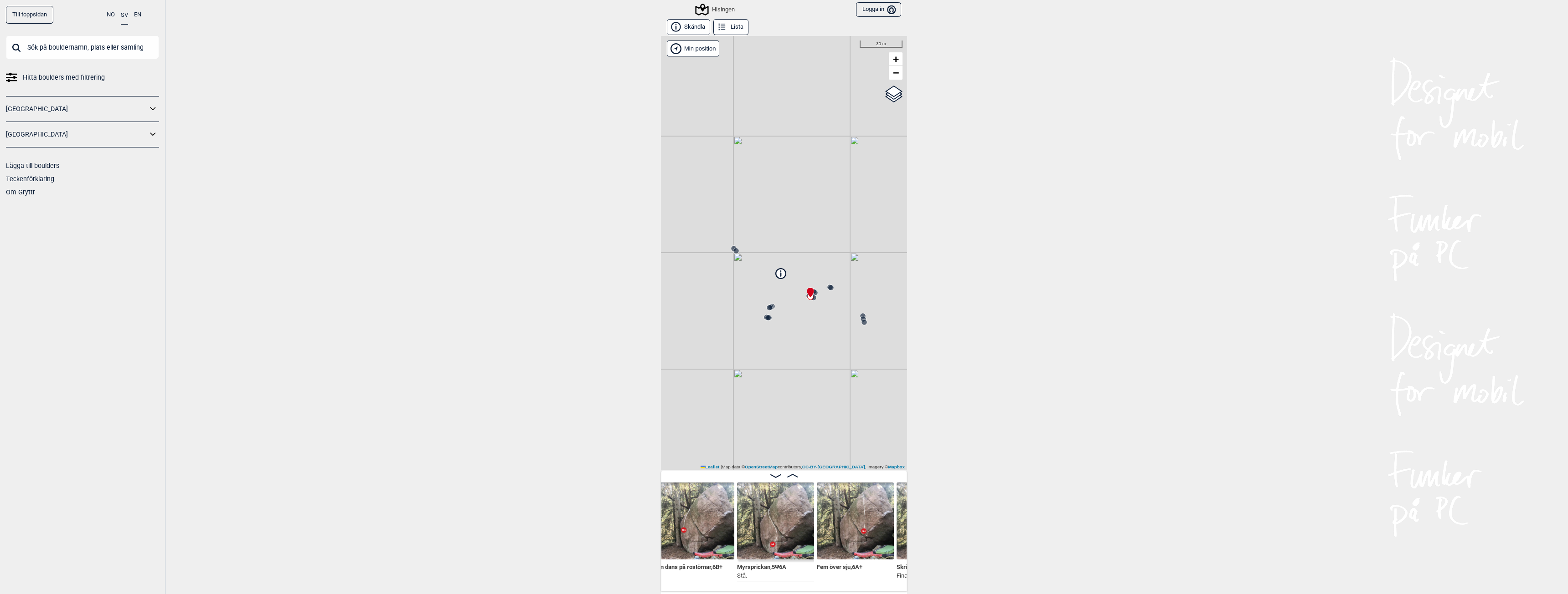
click at [847, 522] on img at bounding box center [855, 521] width 77 height 77
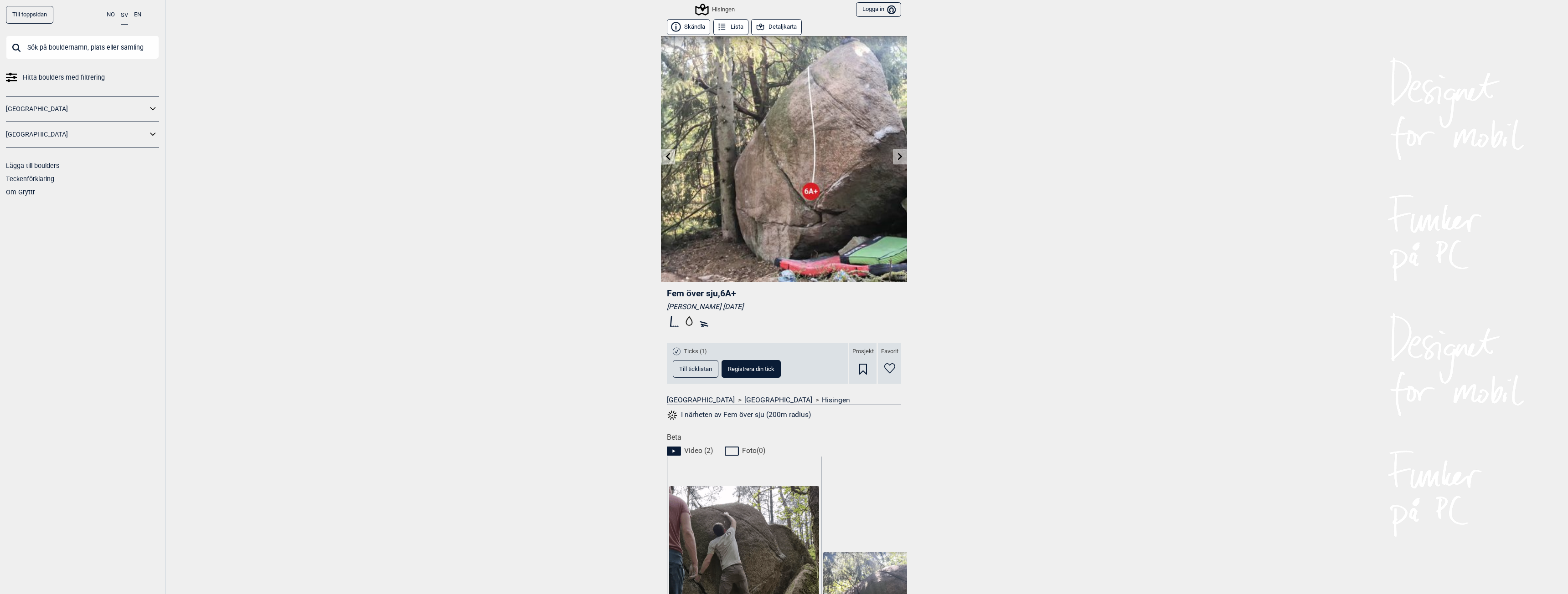
click at [898, 154] on icon at bounding box center [900, 156] width 4 height 7
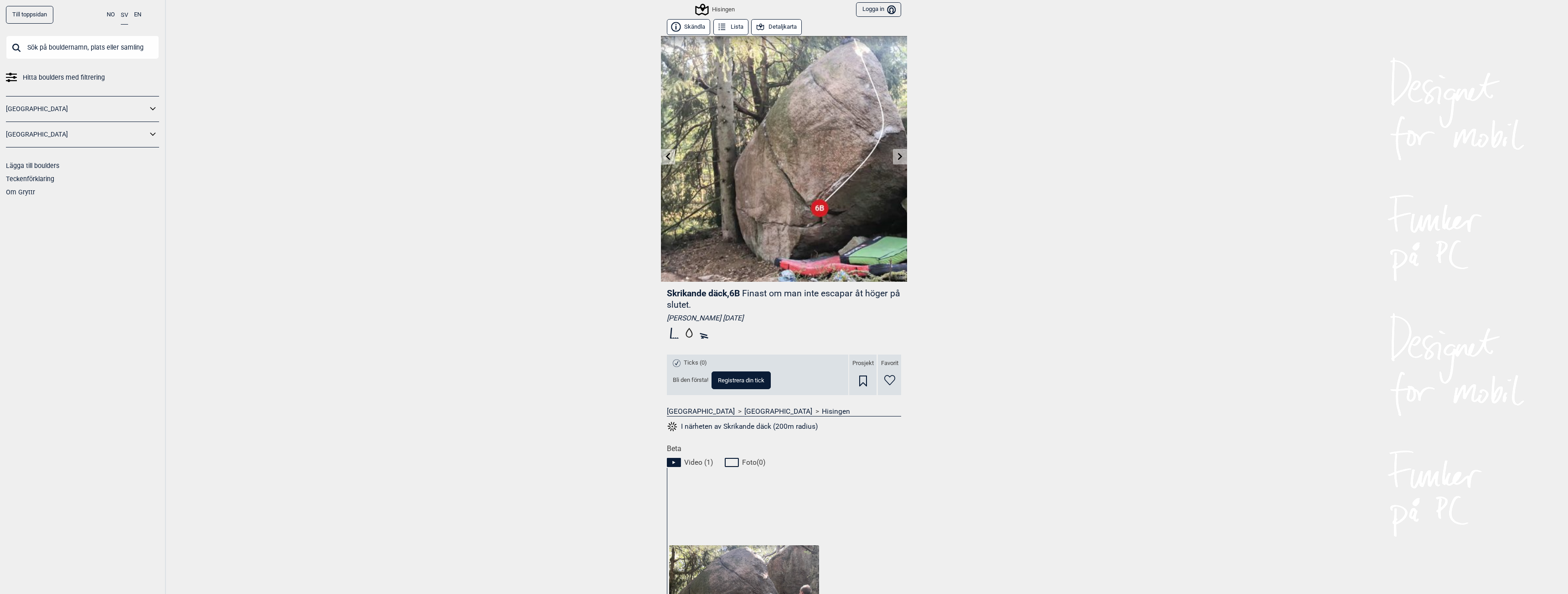
click at [897, 157] on icon at bounding box center [900, 156] width 7 height 7
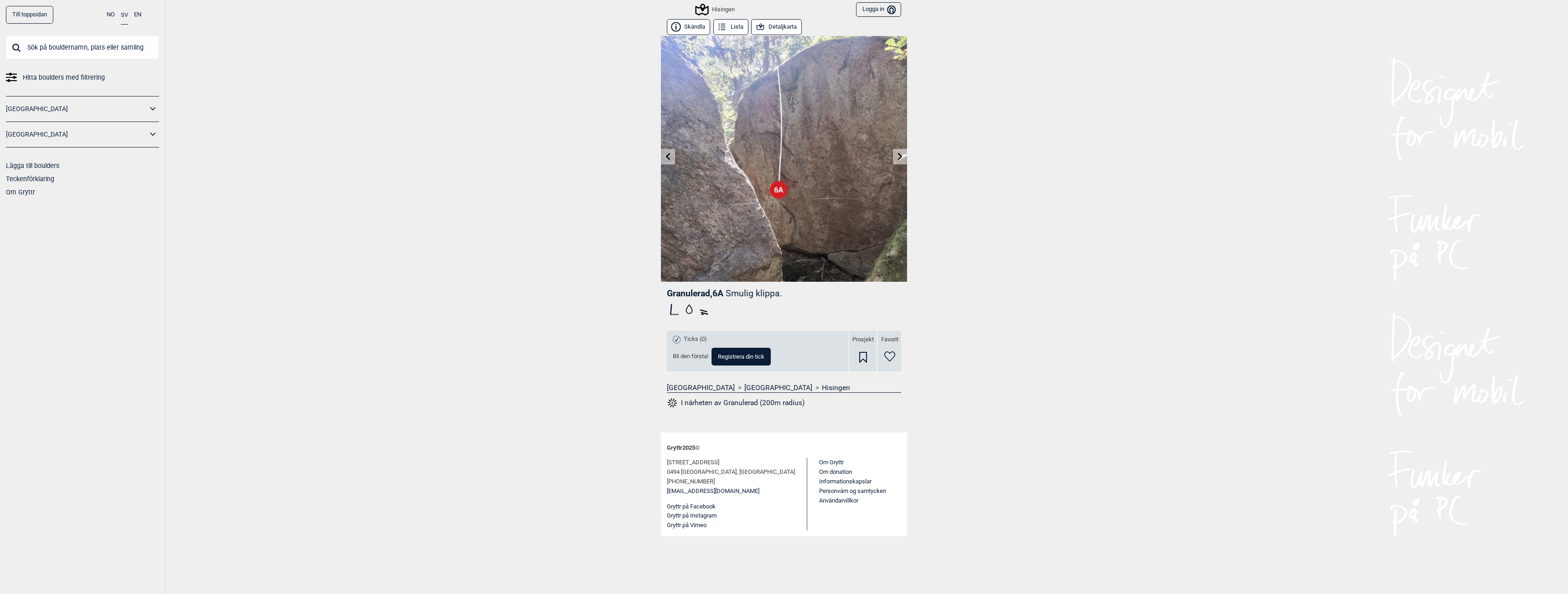
click at [897, 157] on icon at bounding box center [900, 156] width 7 height 7
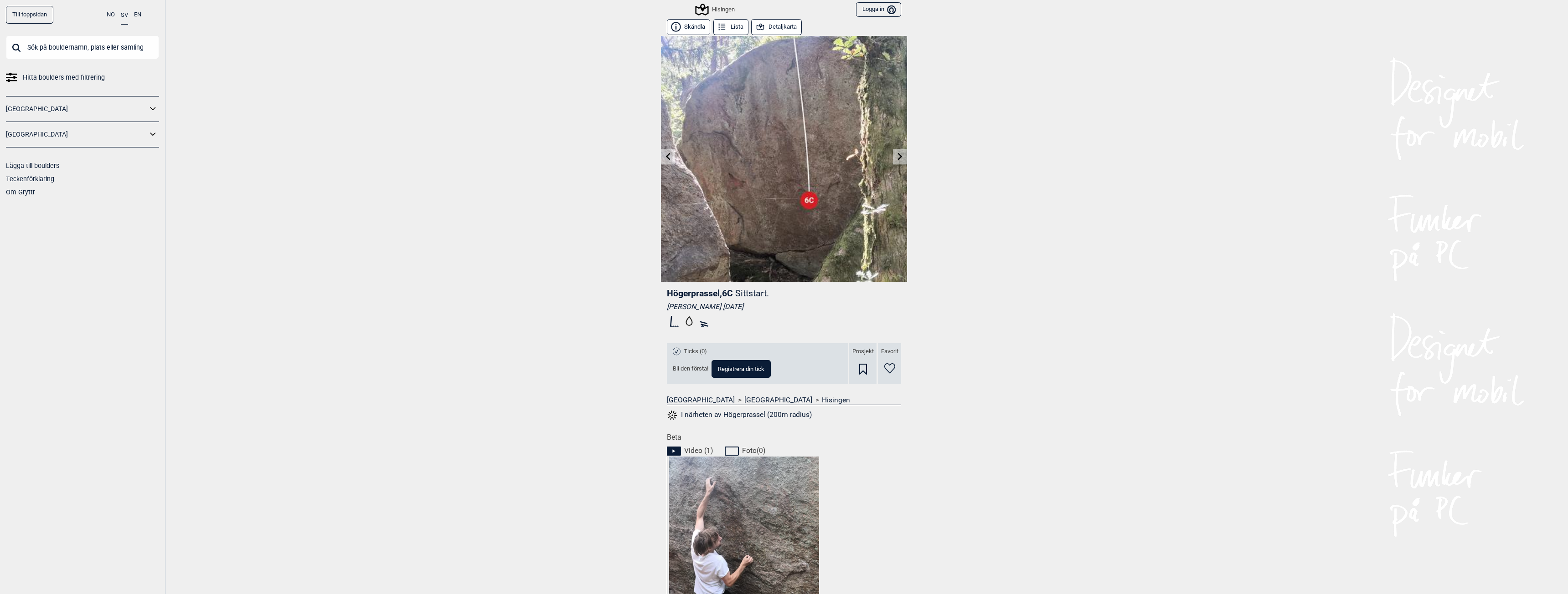
click at [897, 157] on icon at bounding box center [900, 156] width 7 height 7
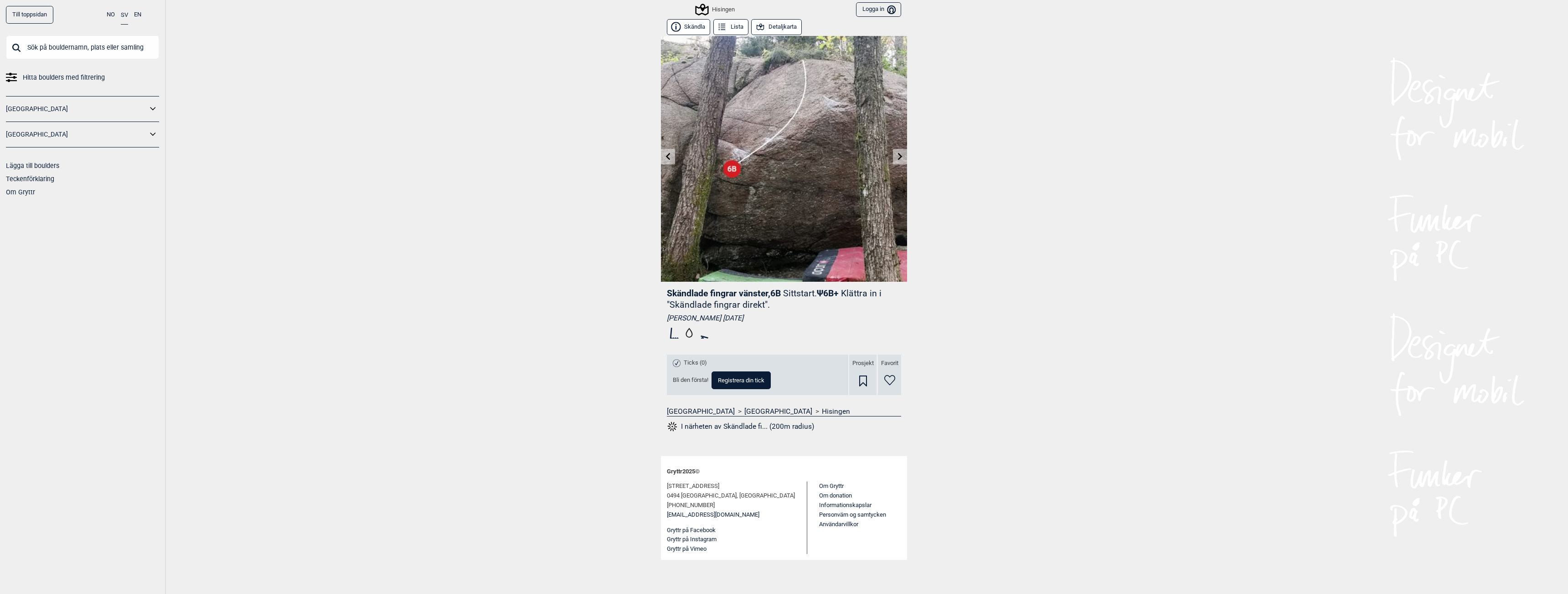
click at [897, 157] on icon at bounding box center [900, 156] width 7 height 7
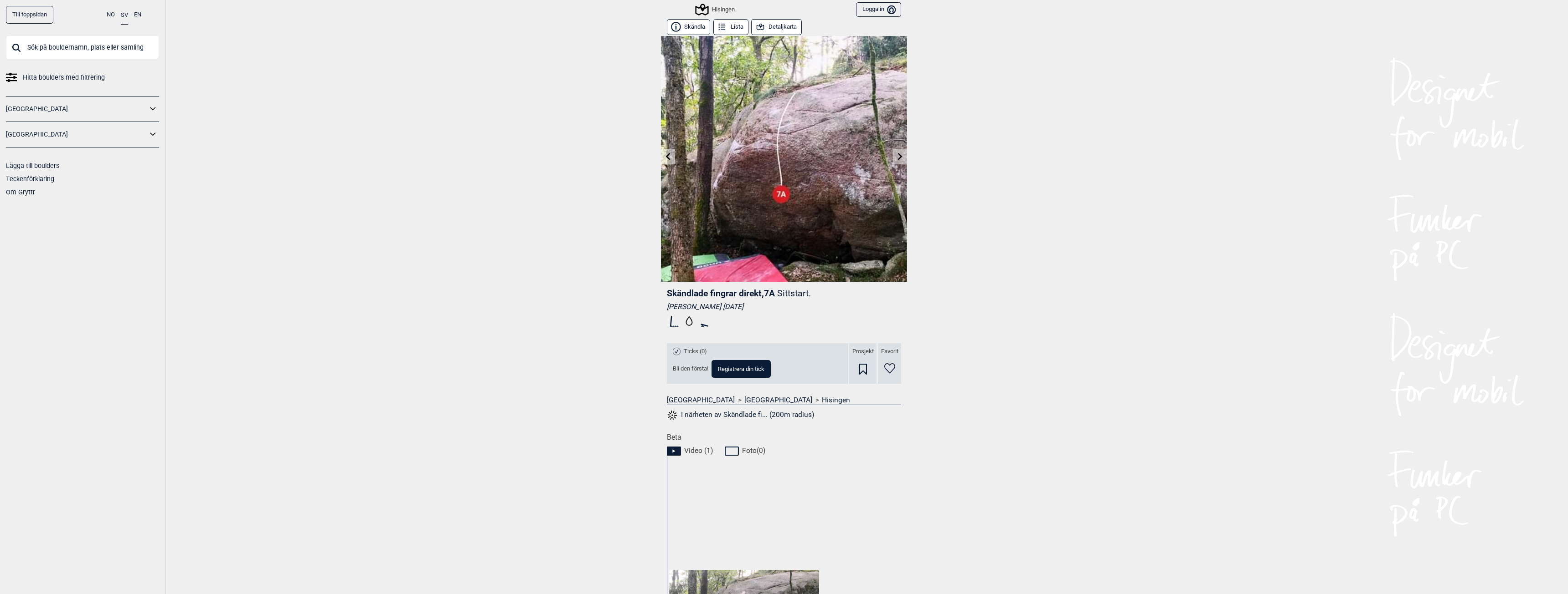
click at [897, 158] on icon at bounding box center [900, 156] width 7 height 7
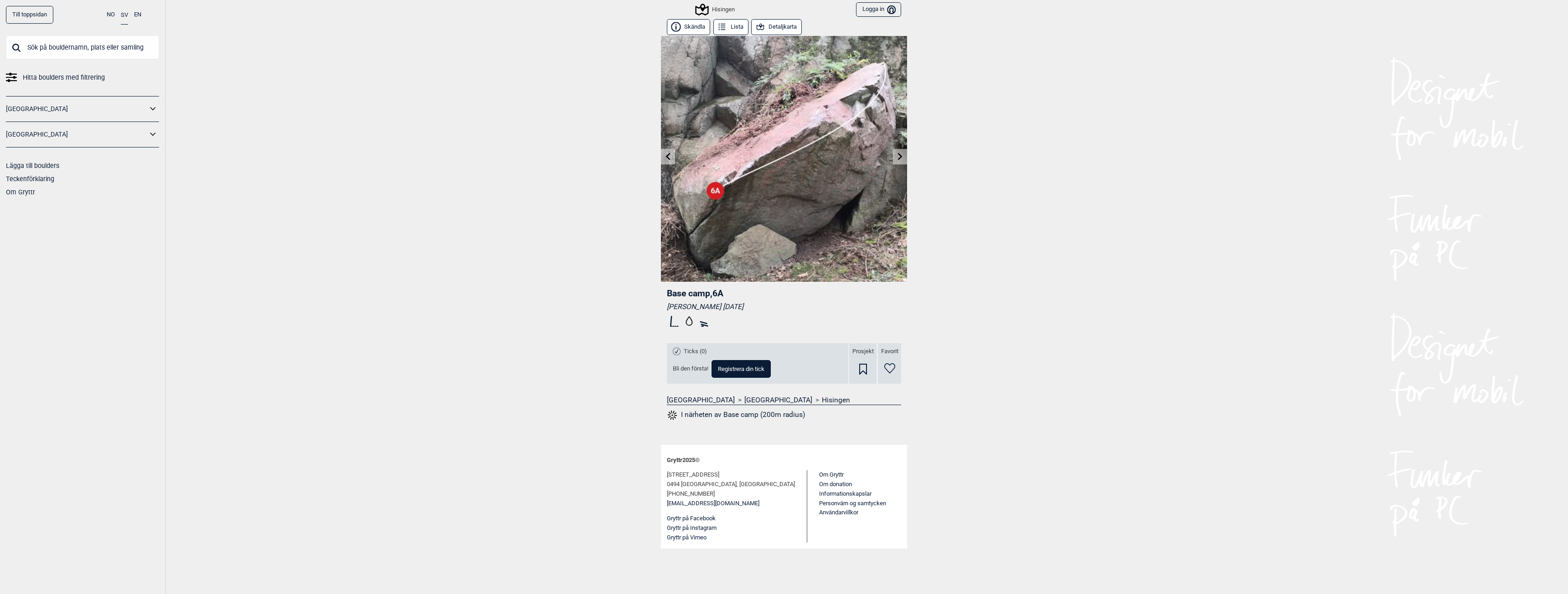
click at [895, 158] on link at bounding box center [900, 157] width 14 height 15
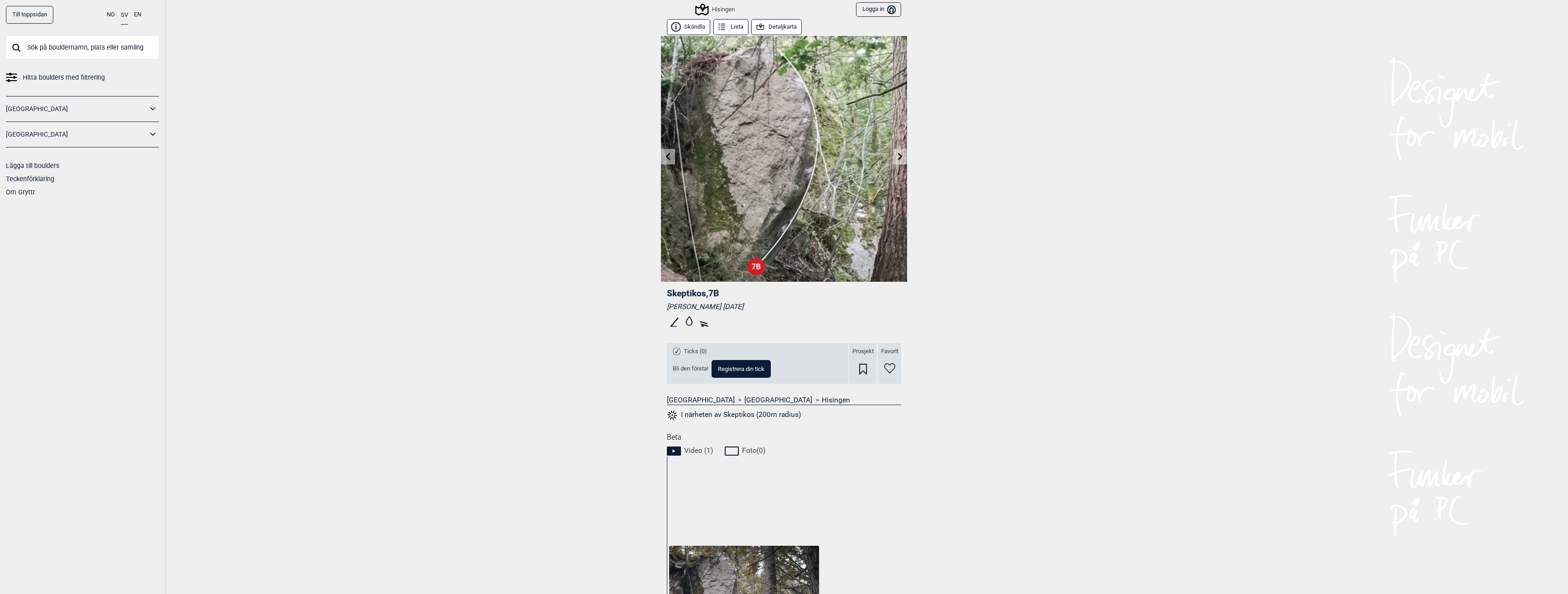
click at [661, 160] on link at bounding box center [668, 157] width 14 height 15
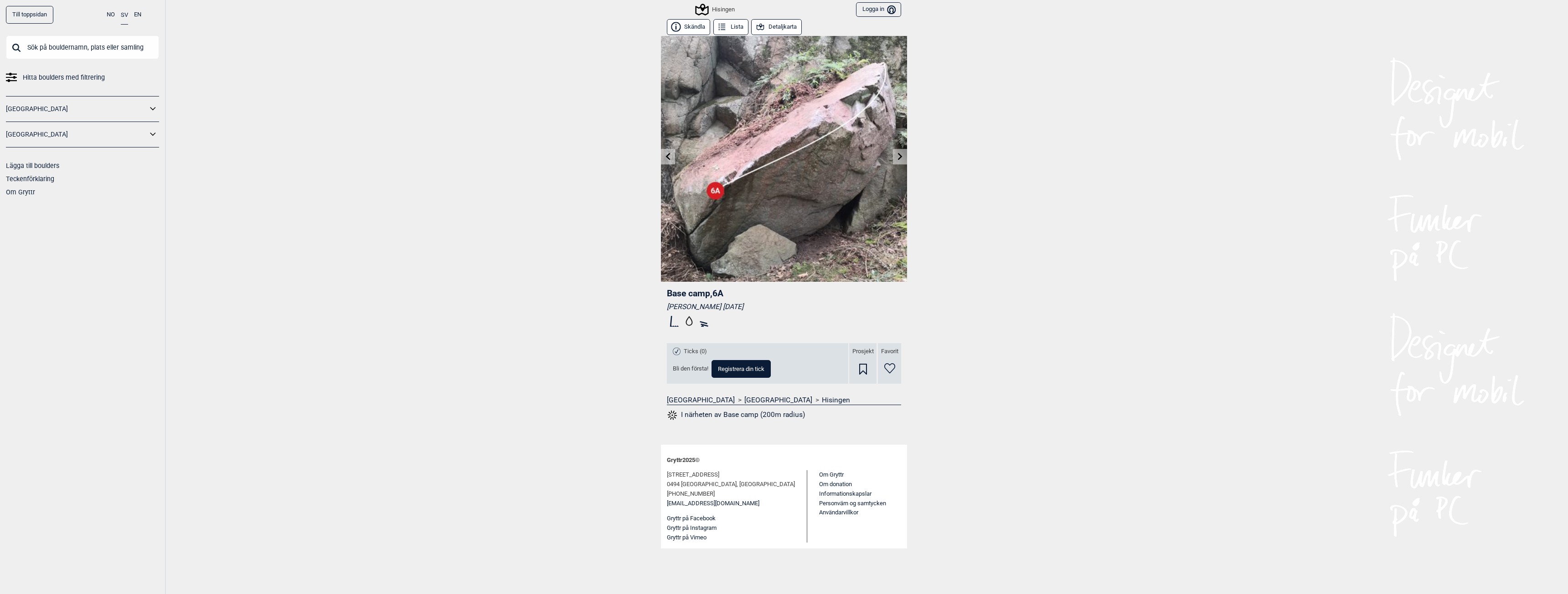
click at [900, 159] on icon at bounding box center [900, 156] width 7 height 7
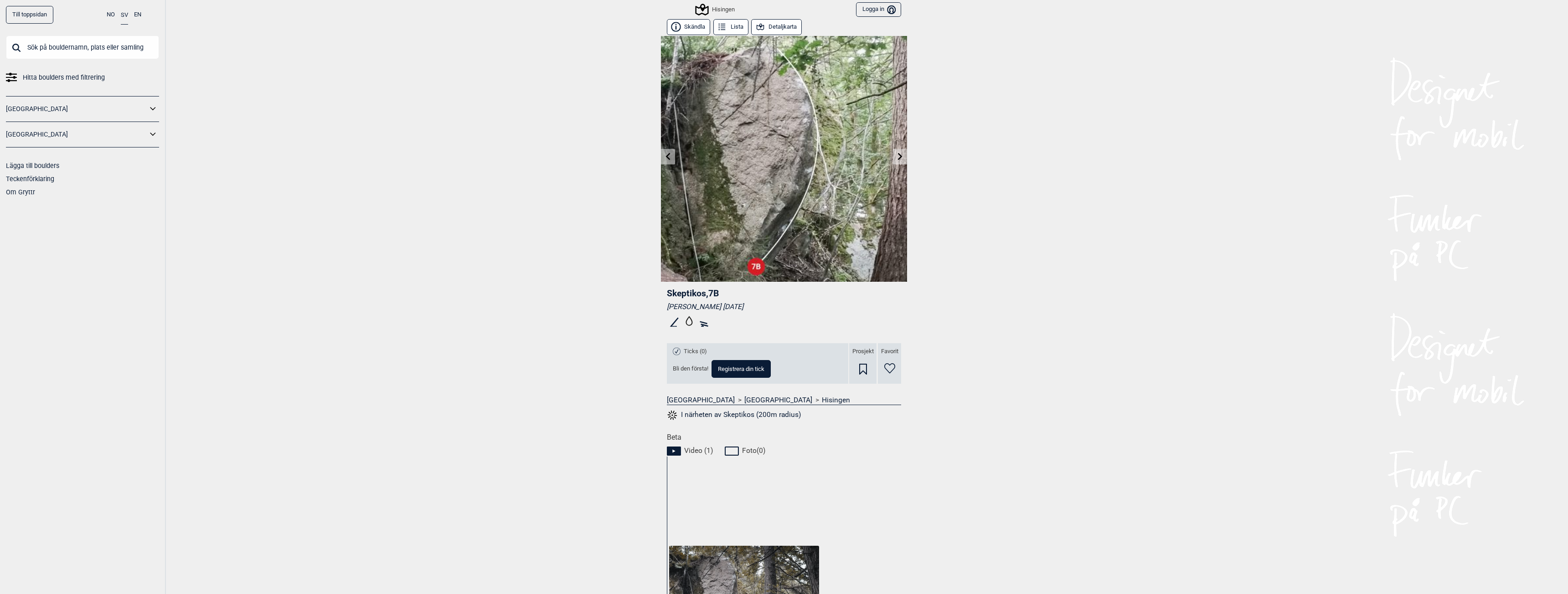
click at [899, 159] on icon at bounding box center [900, 156] width 7 height 7
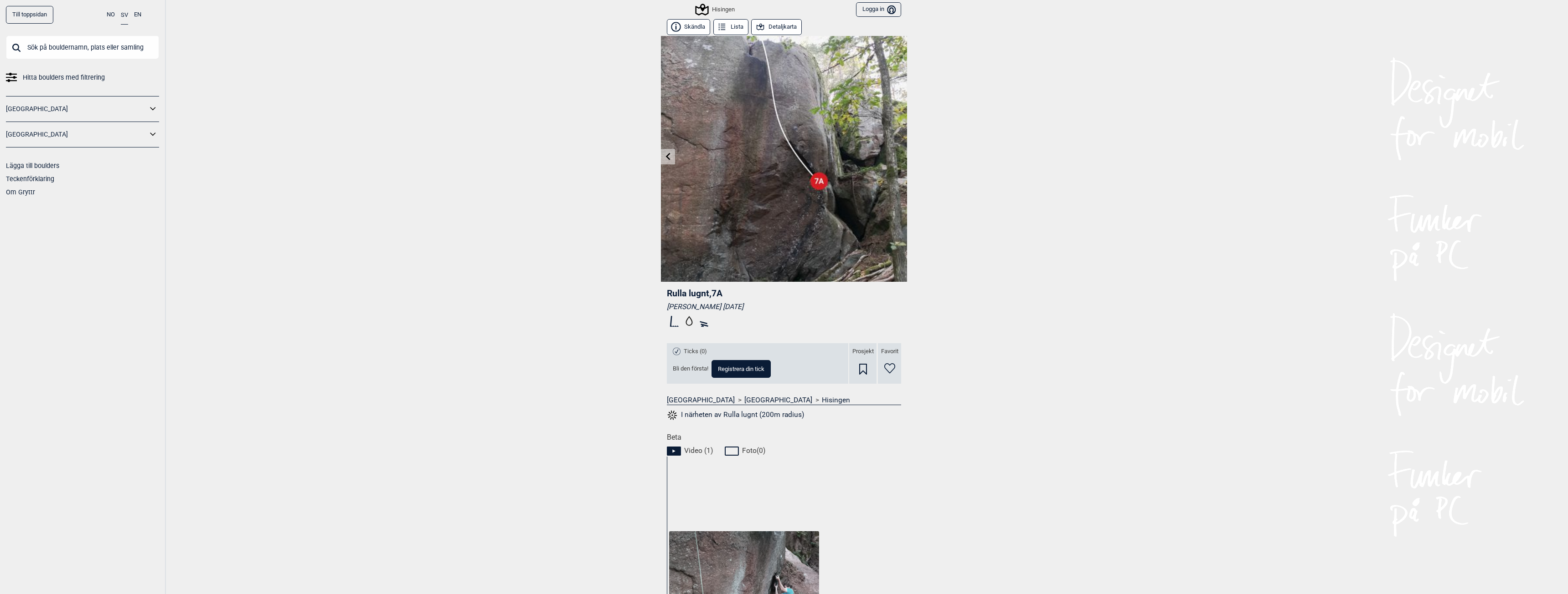
click at [764, 24] on button "Detaljkarta" at bounding box center [776, 27] width 50 height 16
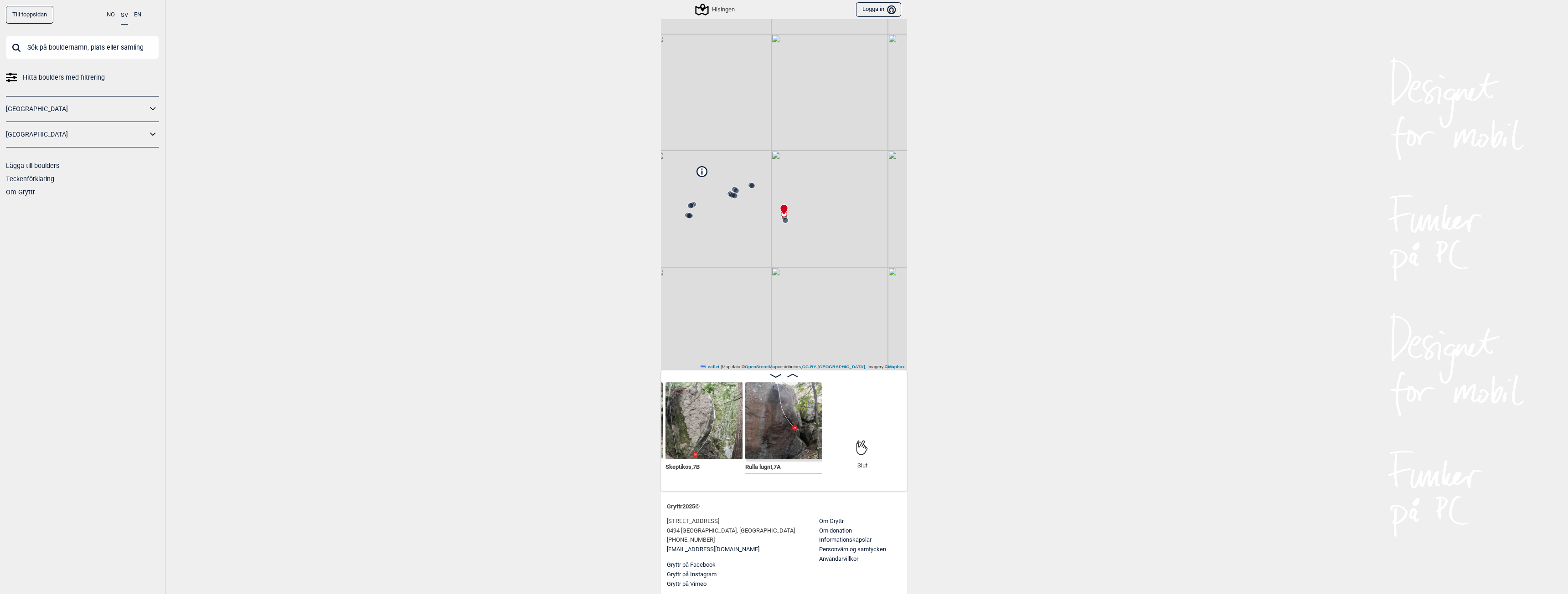
scroll to position [100, 0]
click at [699, 172] on div "Hisingen Brukerens posisjon Min position 30 m + − OpenStreetMap Google satellit…" at bounding box center [784, 152] width 247 height 435
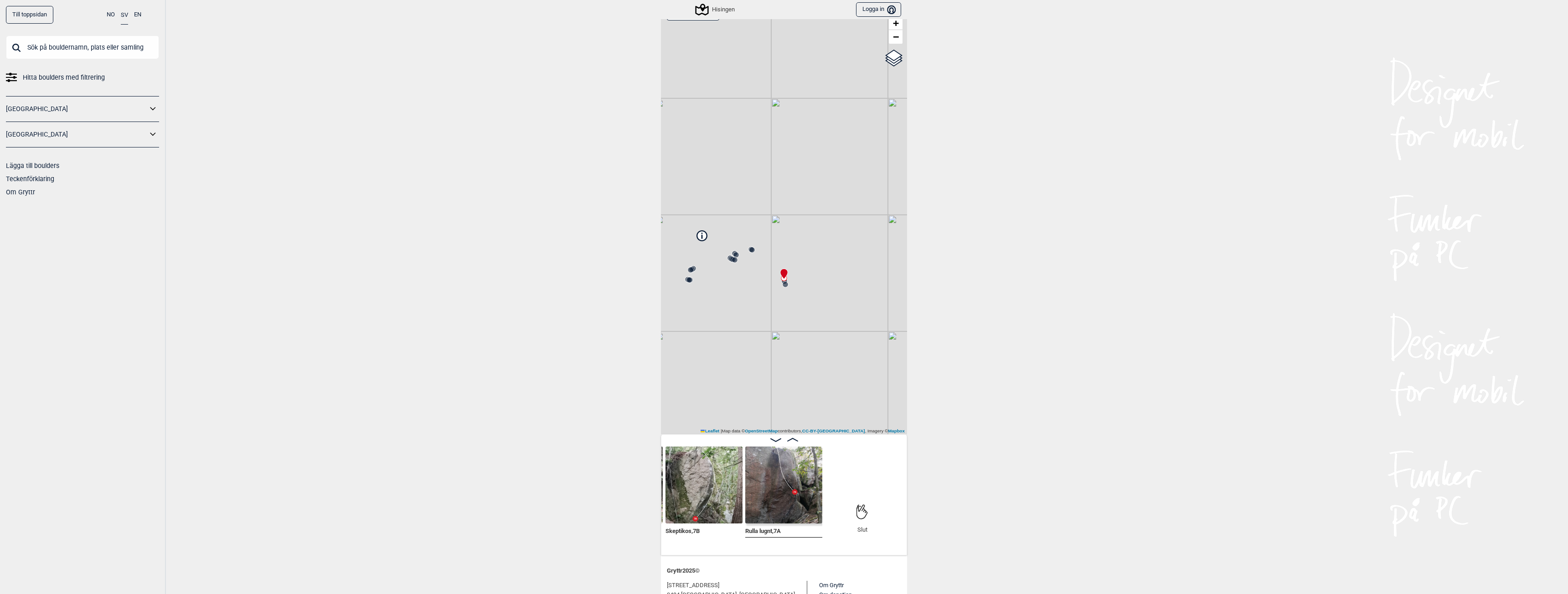
click at [700, 239] on icon at bounding box center [701, 235] width 10 height 10
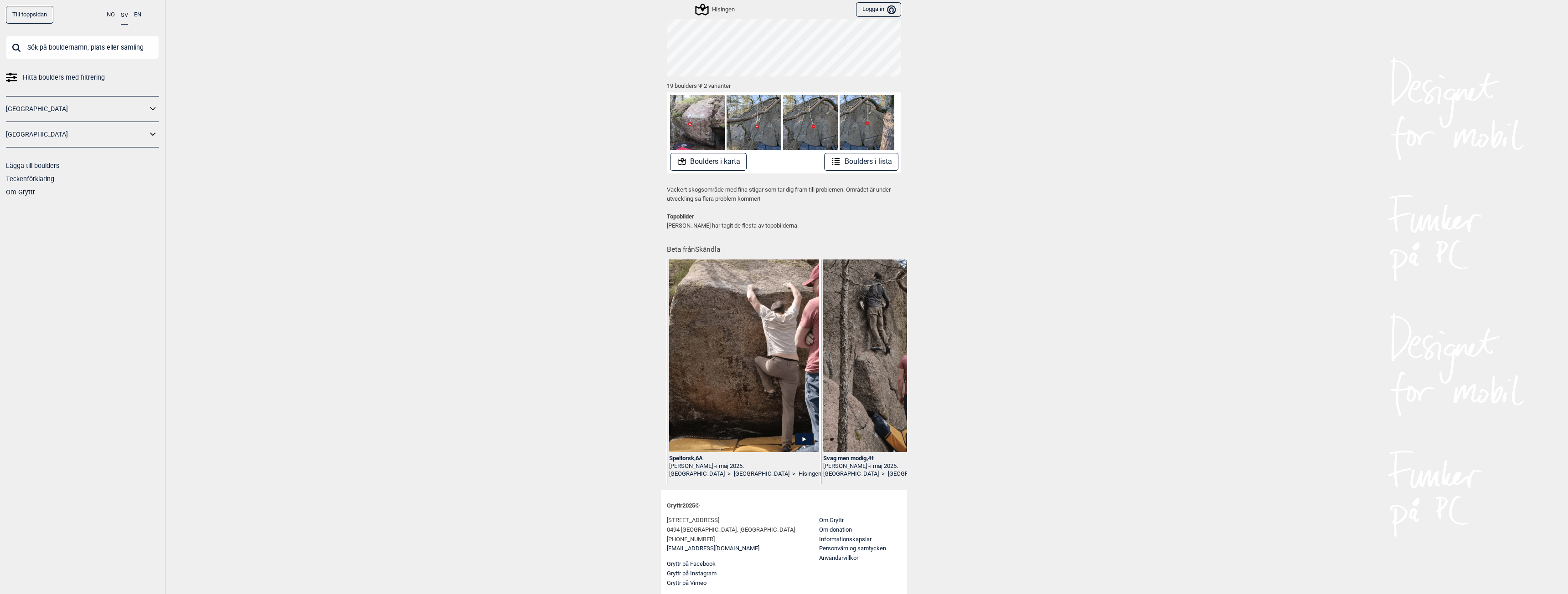
click at [801, 441] on icon at bounding box center [804, 439] width 19 height 12
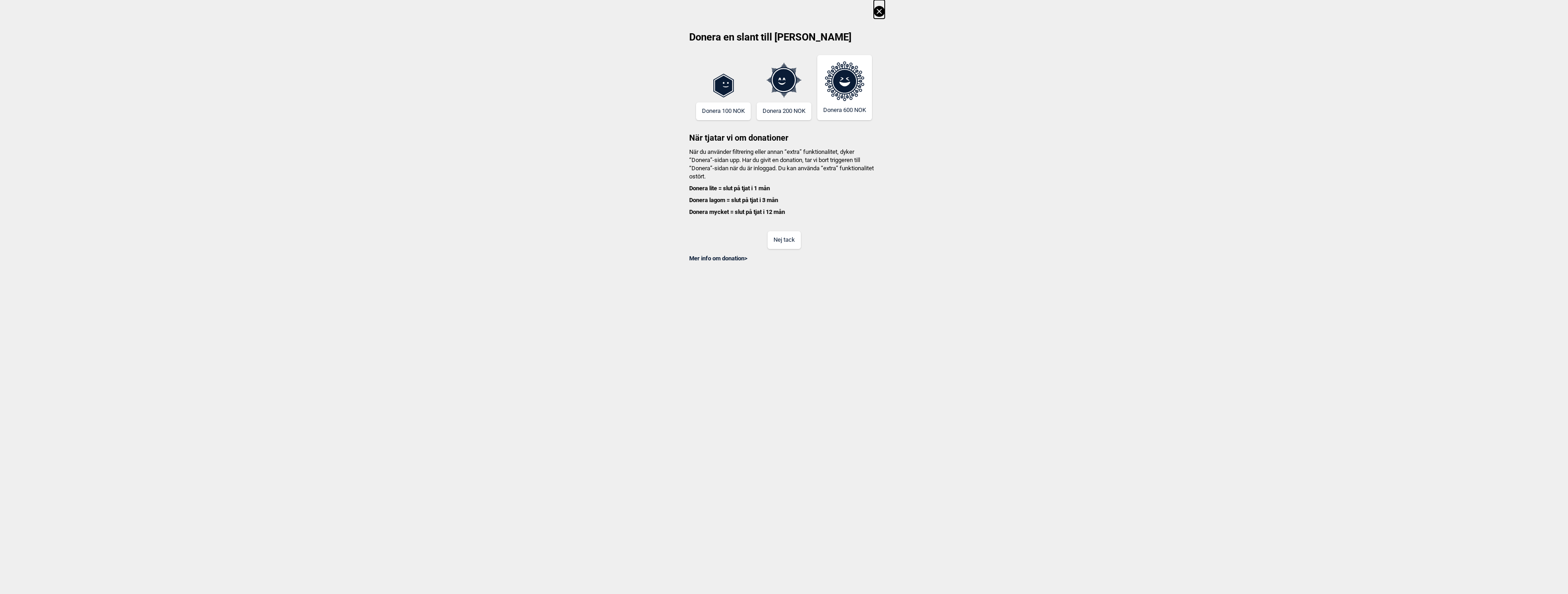
click at [789, 238] on button "Nej tack" at bounding box center [784, 240] width 33 height 18
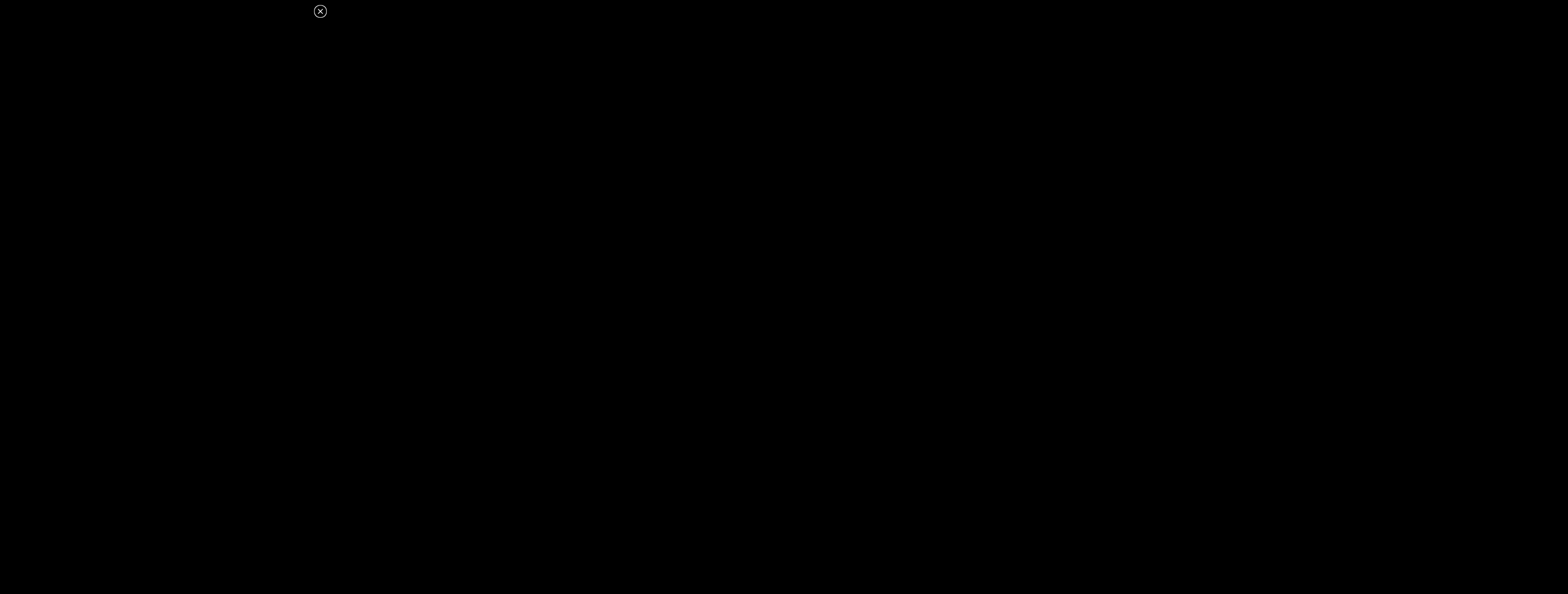
click at [320, 11] on icon at bounding box center [320, 12] width 11 height 11
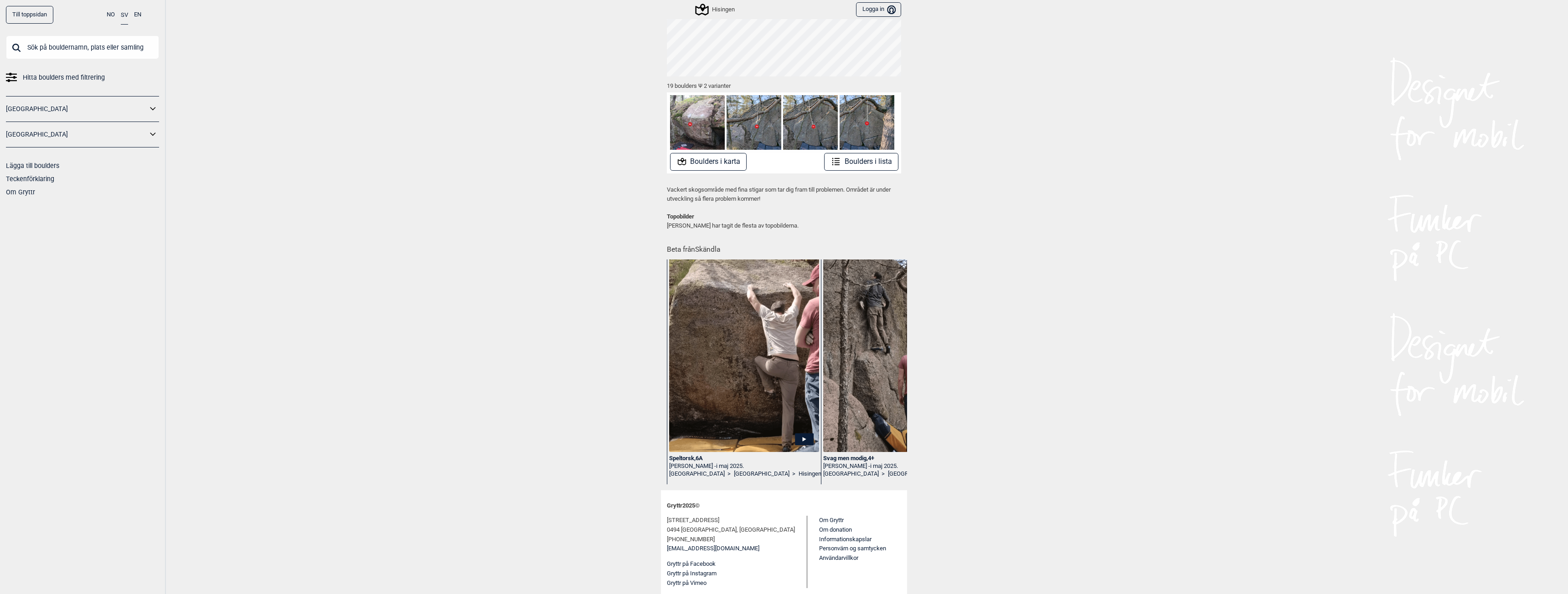
click at [697, 457] on div "Speltorsk , 6A" at bounding box center [743, 459] width 150 height 8
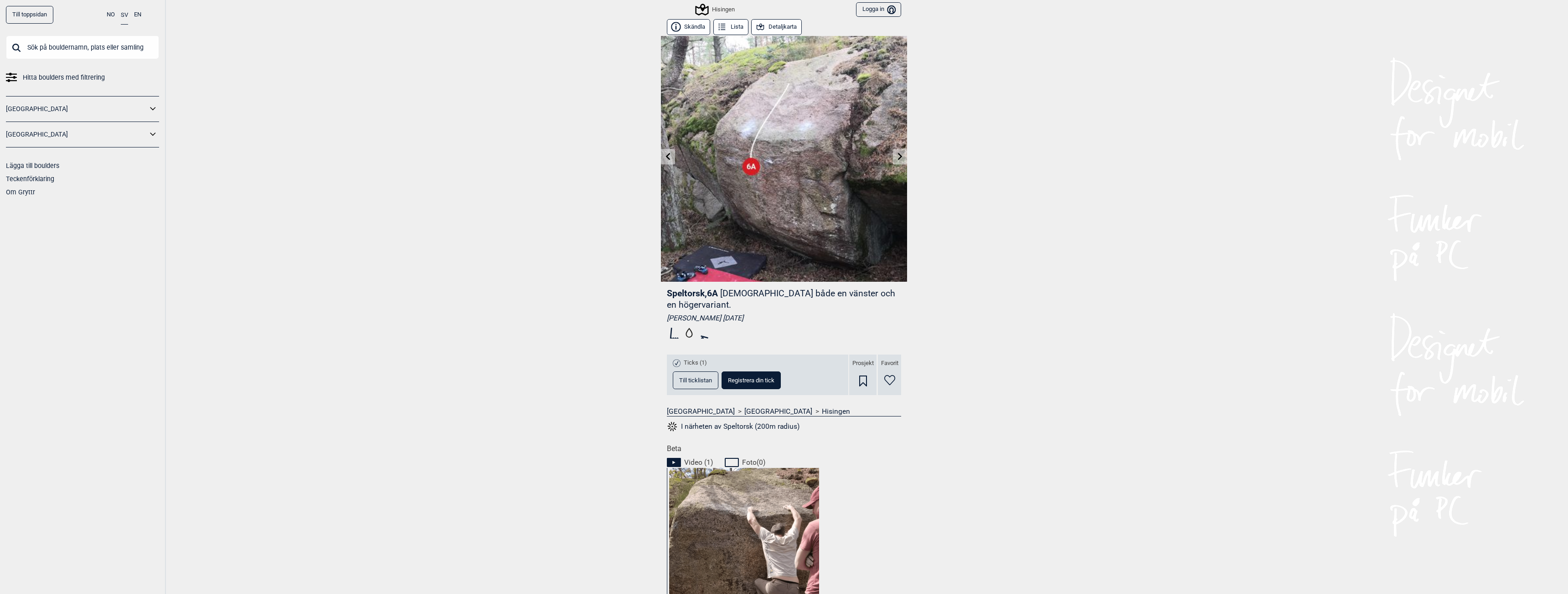
click at [695, 26] on button "Skändla" at bounding box center [689, 27] width 43 height 16
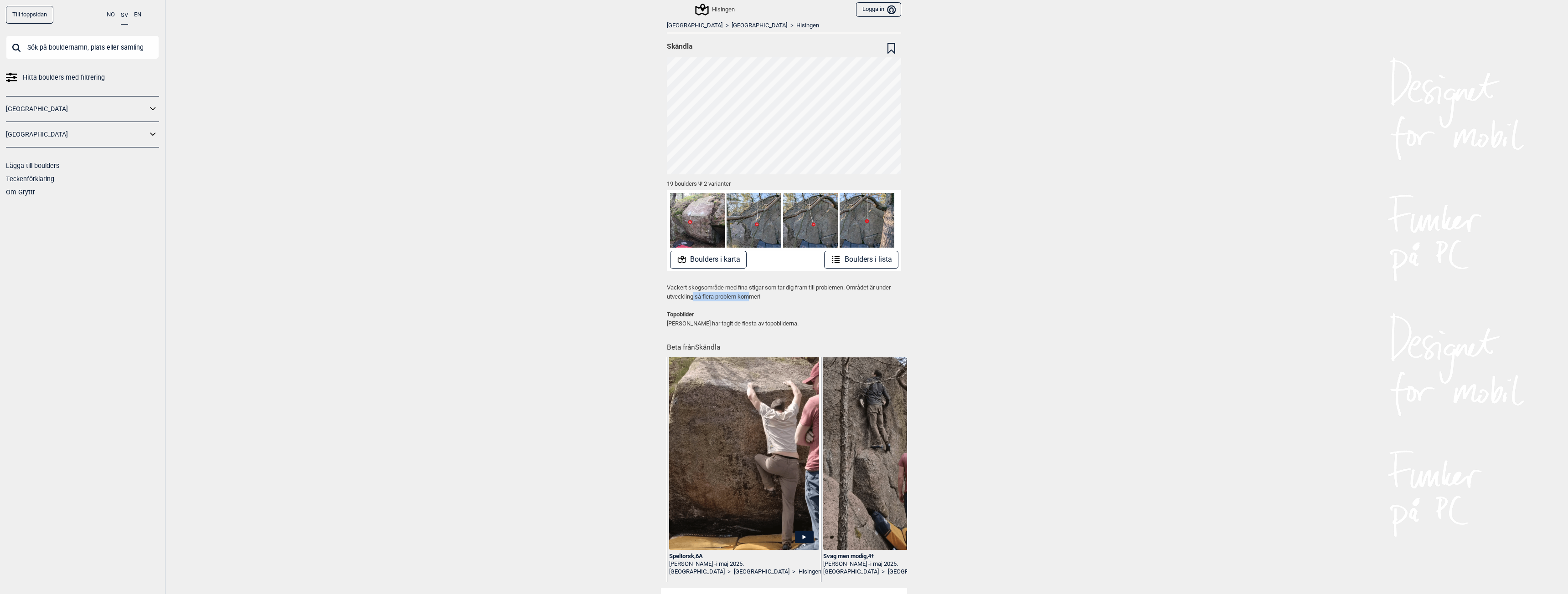
drag, startPoint x: 689, startPoint y: 297, endPoint x: 748, endPoint y: 297, distance: 59.0
click at [748, 297] on p "Vackert skogsområde med fina stigar som tar dig fram till problemen. Området är…" at bounding box center [784, 292] width 234 height 18
drag, startPoint x: 671, startPoint y: 323, endPoint x: 764, endPoint y: 323, distance: 93.0
click at [764, 323] on p "Topobilder [PERSON_NAME] har tagit de flesta av topobilderna." at bounding box center [784, 319] width 234 height 18
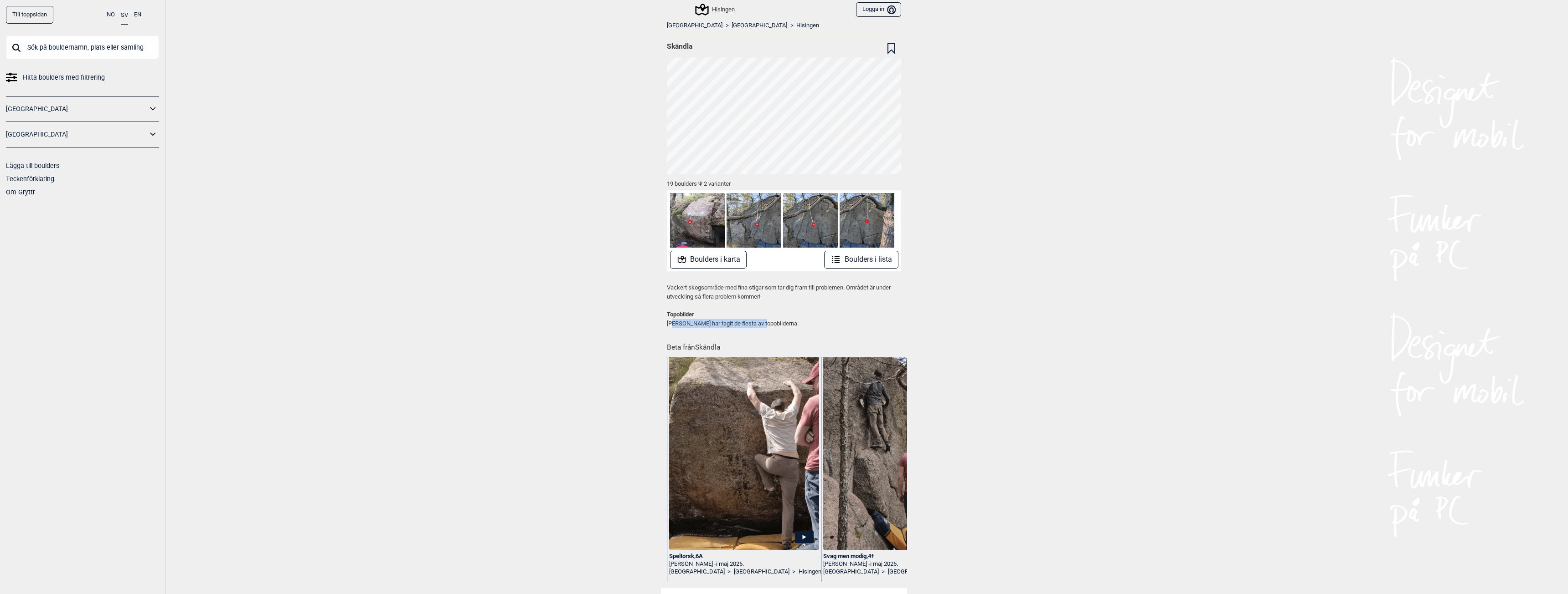
click at [764, 323] on p "Topobilder [PERSON_NAME] har tagit de flesta av topobilderna." at bounding box center [784, 319] width 234 height 18
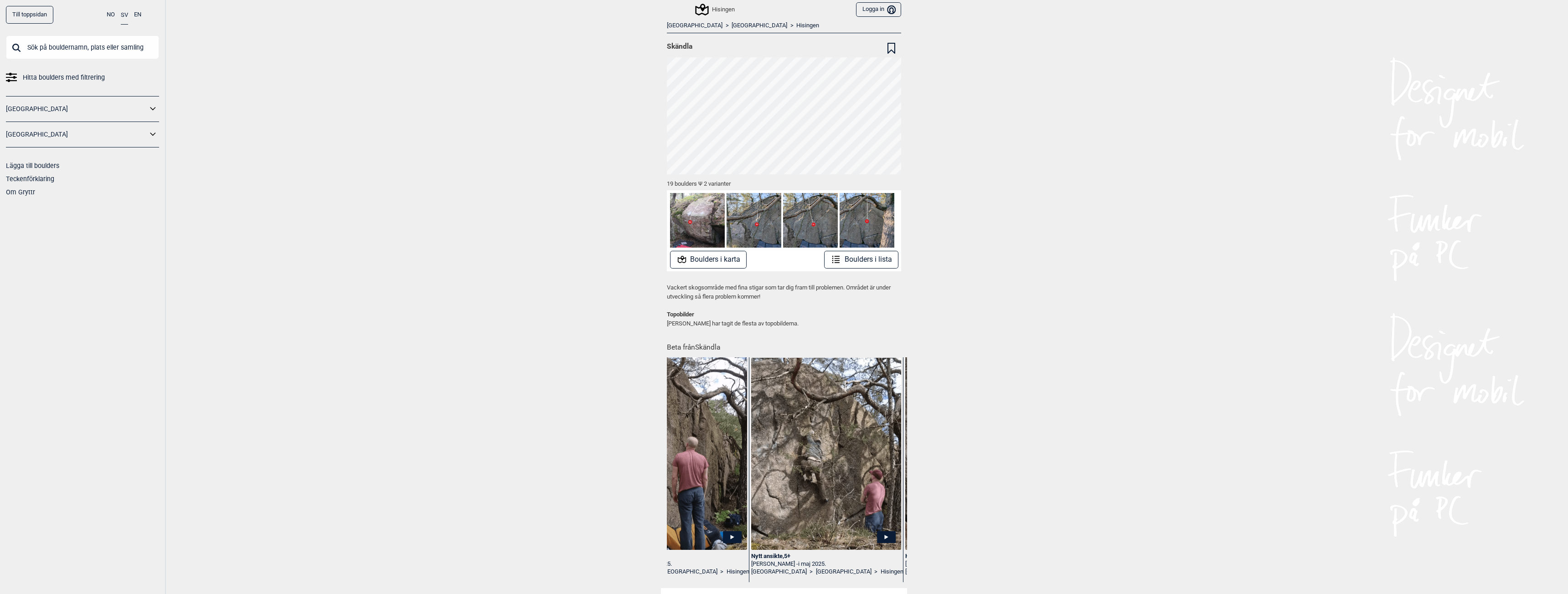
click at [1051, 249] on div "Till toppsidan NO SV EN Hitta boulders med filtrering [GEOGRAPHIC_DATA] [GEOGRA…" at bounding box center [784, 297] width 1568 height 594
click at [723, 6] on div "Hisingen" at bounding box center [715, 10] width 39 height 11
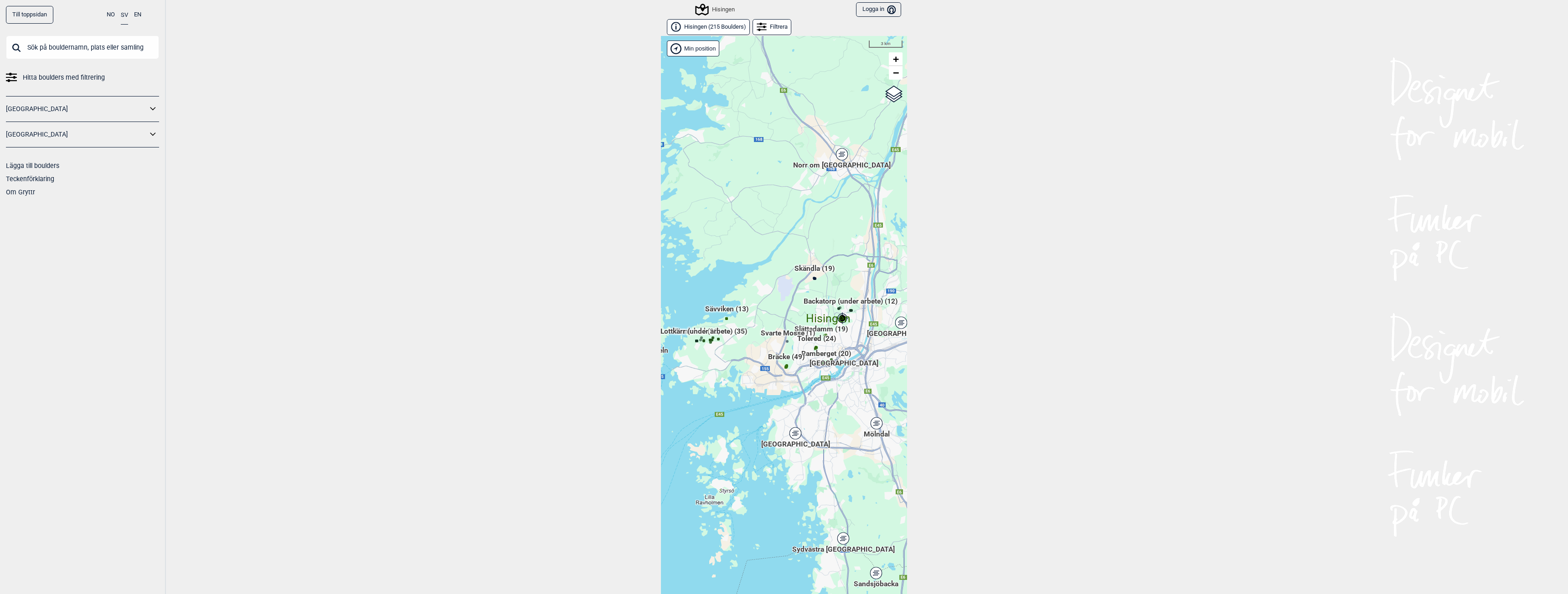
scroll to position [14, 0]
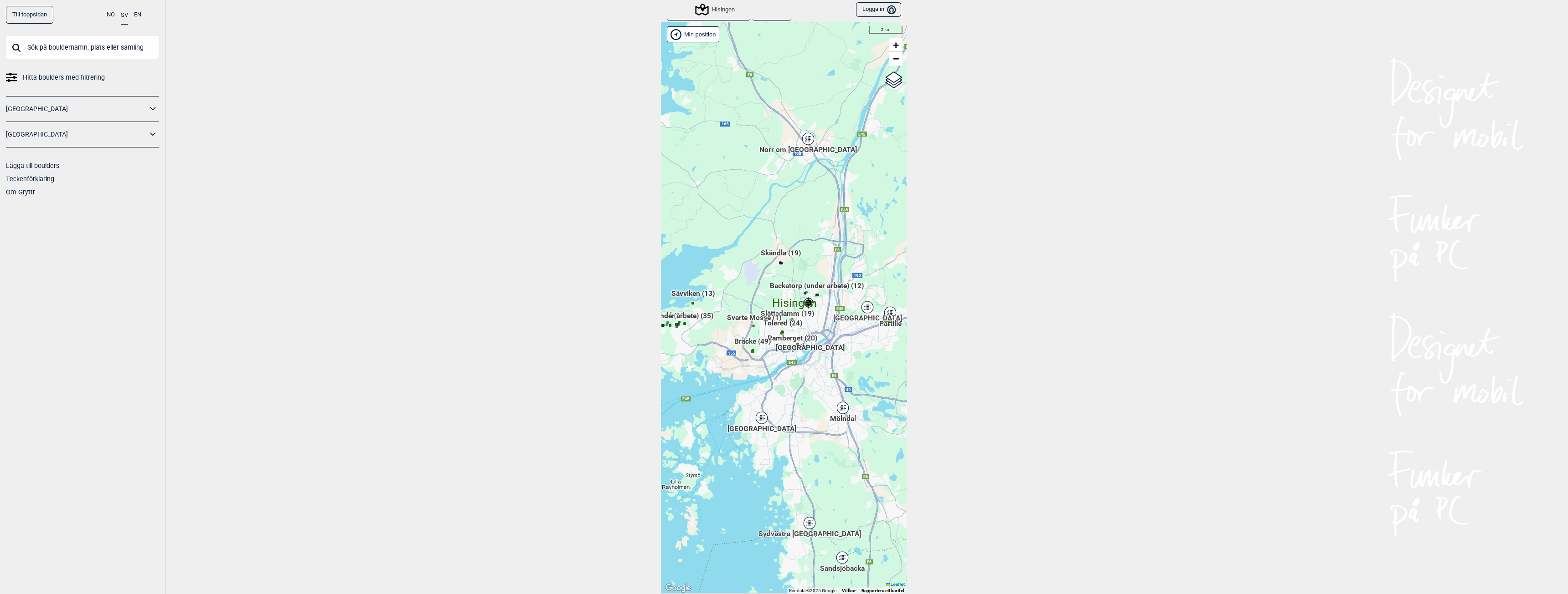
drag, startPoint x: 747, startPoint y: 414, endPoint x: 706, endPoint y: 411, distance: 41.1
click at [700, 413] on div "Hallingdal Gol [PERSON_NAME] Kolomoen [GEOGRAPHIC_DATA] [GEOGRAPHIC_DATA] [GEOG…" at bounding box center [784, 307] width 247 height 572
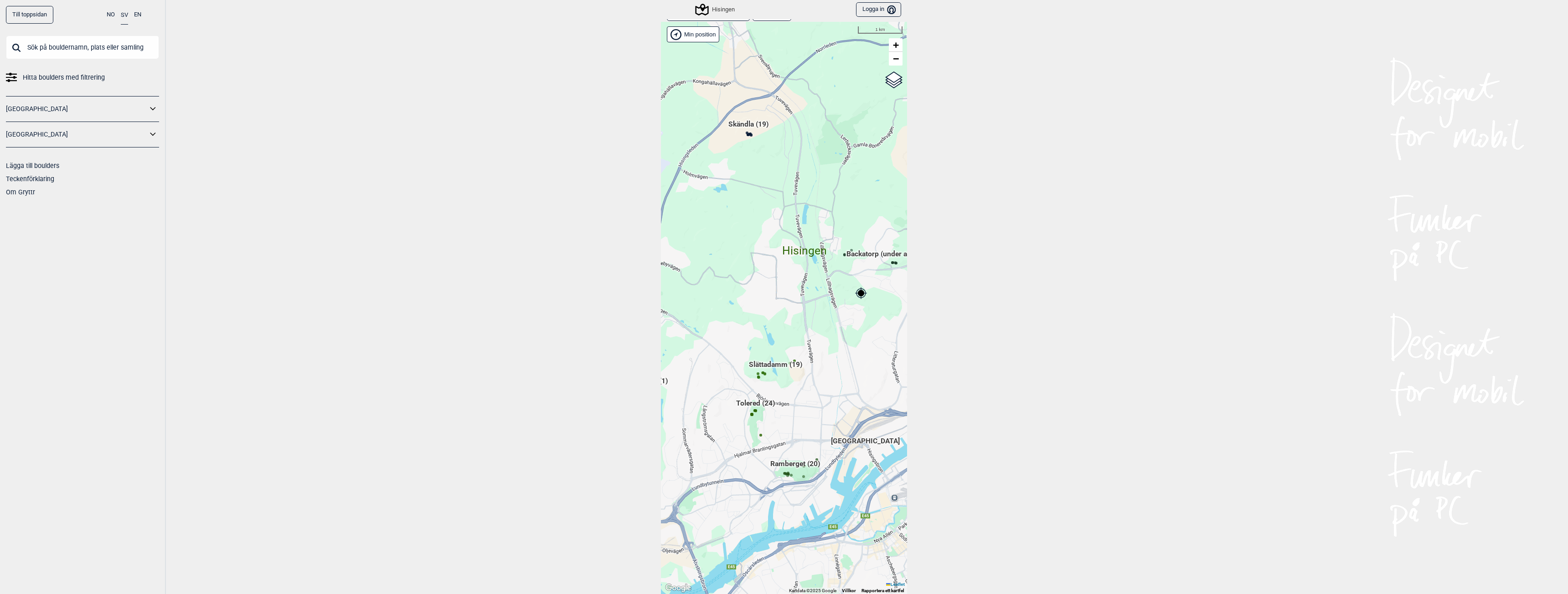
drag, startPoint x: 752, startPoint y: 318, endPoint x: 767, endPoint y: 193, distance: 125.9
click at [767, 193] on div "Hallingdal Gol [PERSON_NAME] Kolomoen [GEOGRAPHIC_DATA] [GEOGRAPHIC_DATA] [GEOG…" at bounding box center [784, 307] width 247 height 572
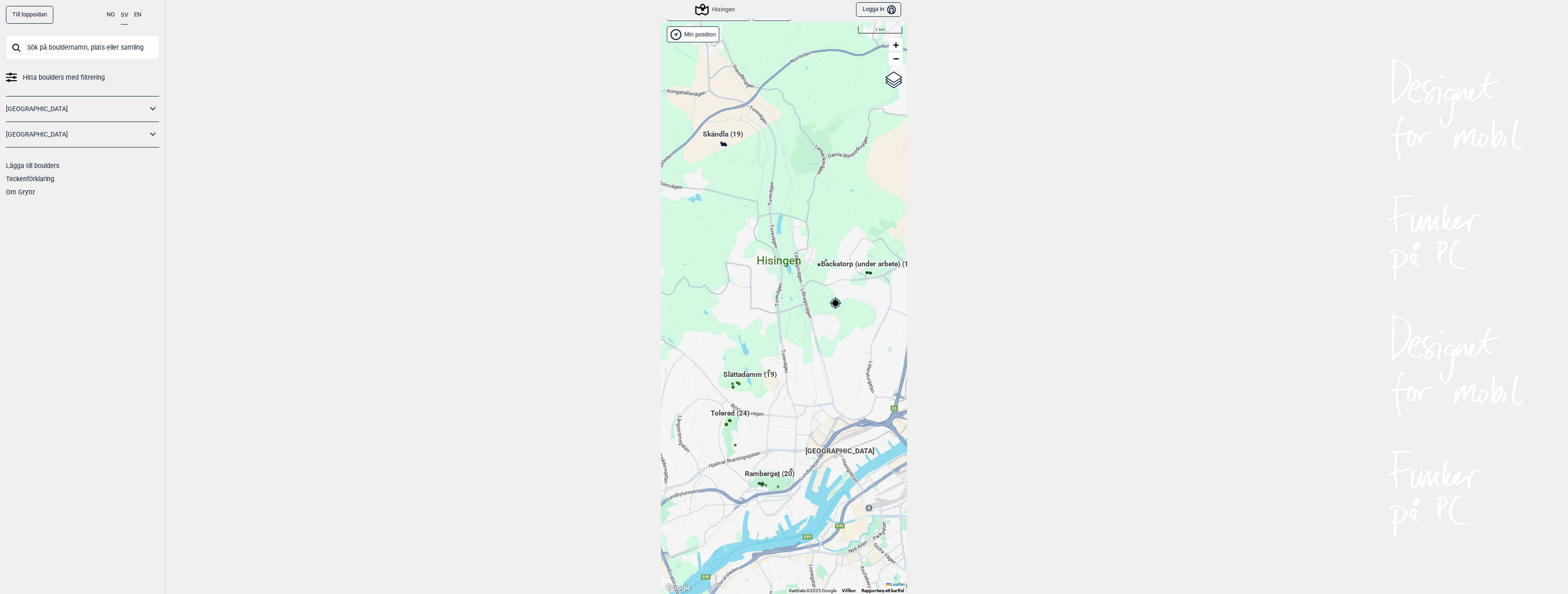
drag, startPoint x: 767, startPoint y: 199, endPoint x: 767, endPoint y: 302, distance: 103.0
click at [767, 302] on div "Hallingdal Gol [PERSON_NAME] Kolomoen [GEOGRAPHIC_DATA] [GEOGRAPHIC_DATA] [GEOG…" at bounding box center [784, 307] width 247 height 572
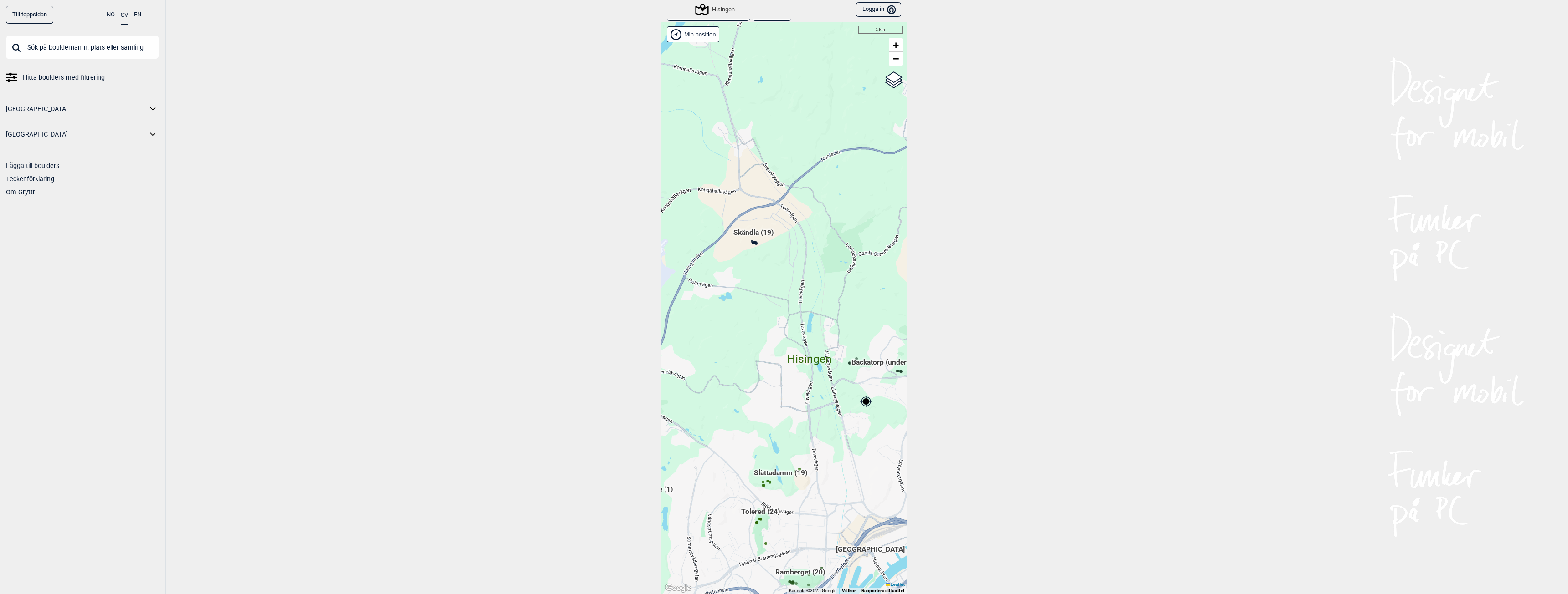
drag, startPoint x: 792, startPoint y: 313, endPoint x: 839, endPoint y: 402, distance: 100.6
click at [839, 402] on div "Hallingdal Gol [PERSON_NAME] Kolomoen [GEOGRAPHIC_DATA] [GEOGRAPHIC_DATA] [GEOG…" at bounding box center [784, 307] width 247 height 572
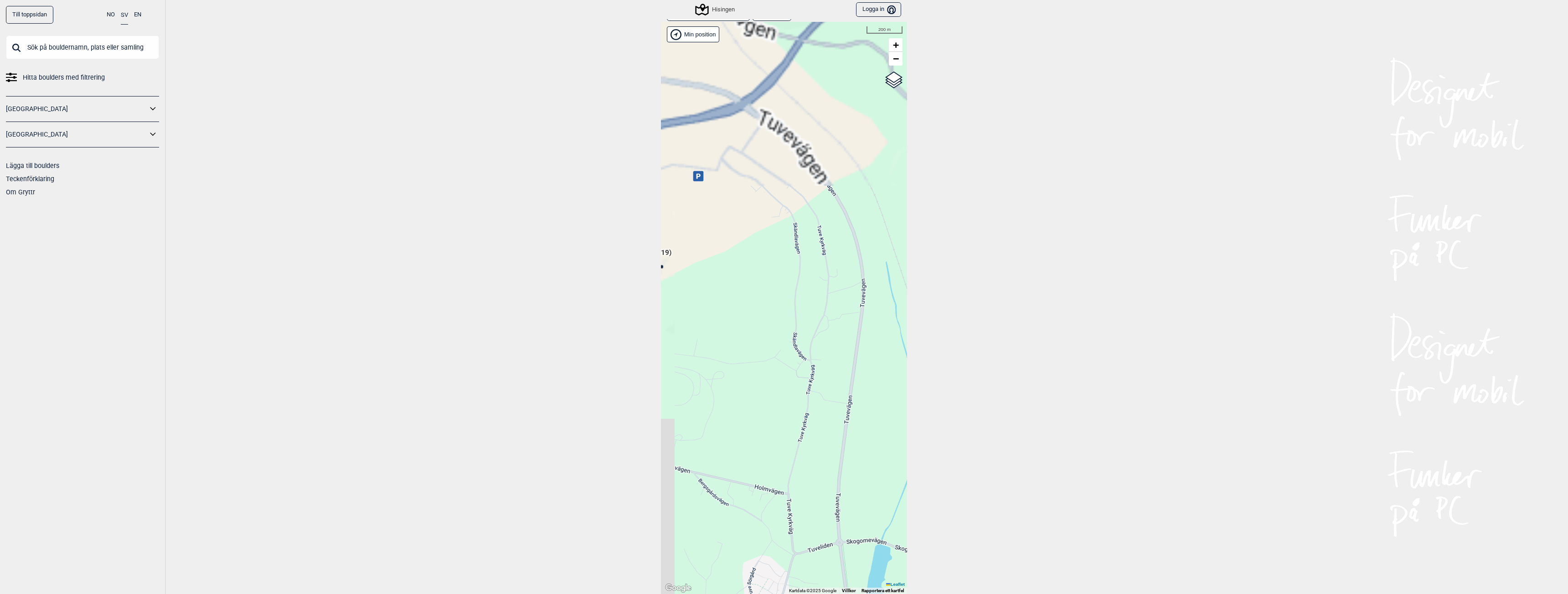
drag, startPoint x: 751, startPoint y: 207, endPoint x: 831, endPoint y: 509, distance: 312.4
click at [831, 509] on div "Hallingdal Gol [PERSON_NAME] Kolomoen [GEOGRAPHIC_DATA] [GEOGRAPHIC_DATA] [GEOG…" at bounding box center [784, 307] width 247 height 572
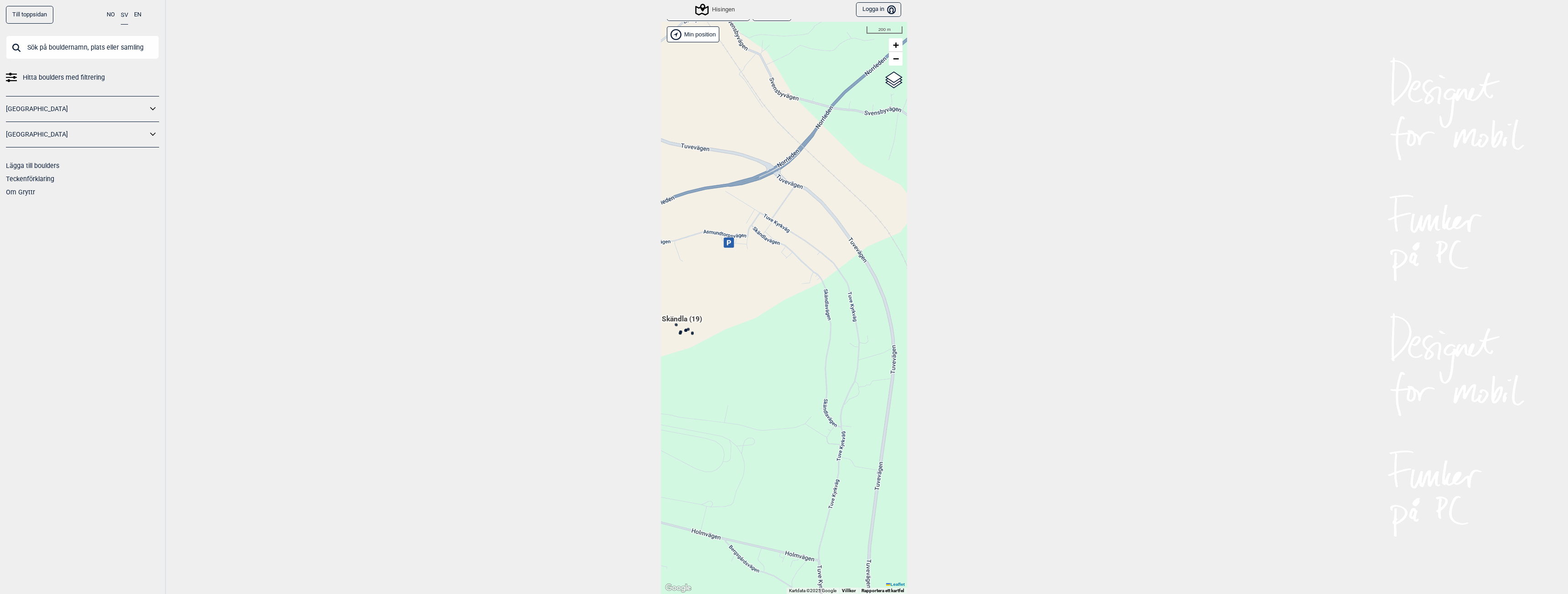
drag, startPoint x: 765, startPoint y: 294, endPoint x: 784, endPoint y: 343, distance: 52.6
click at [784, 343] on div "Hallingdal Gol [PERSON_NAME] Kolomoen [GEOGRAPHIC_DATA] [GEOGRAPHIC_DATA] [GEOG…" at bounding box center [784, 307] width 247 height 572
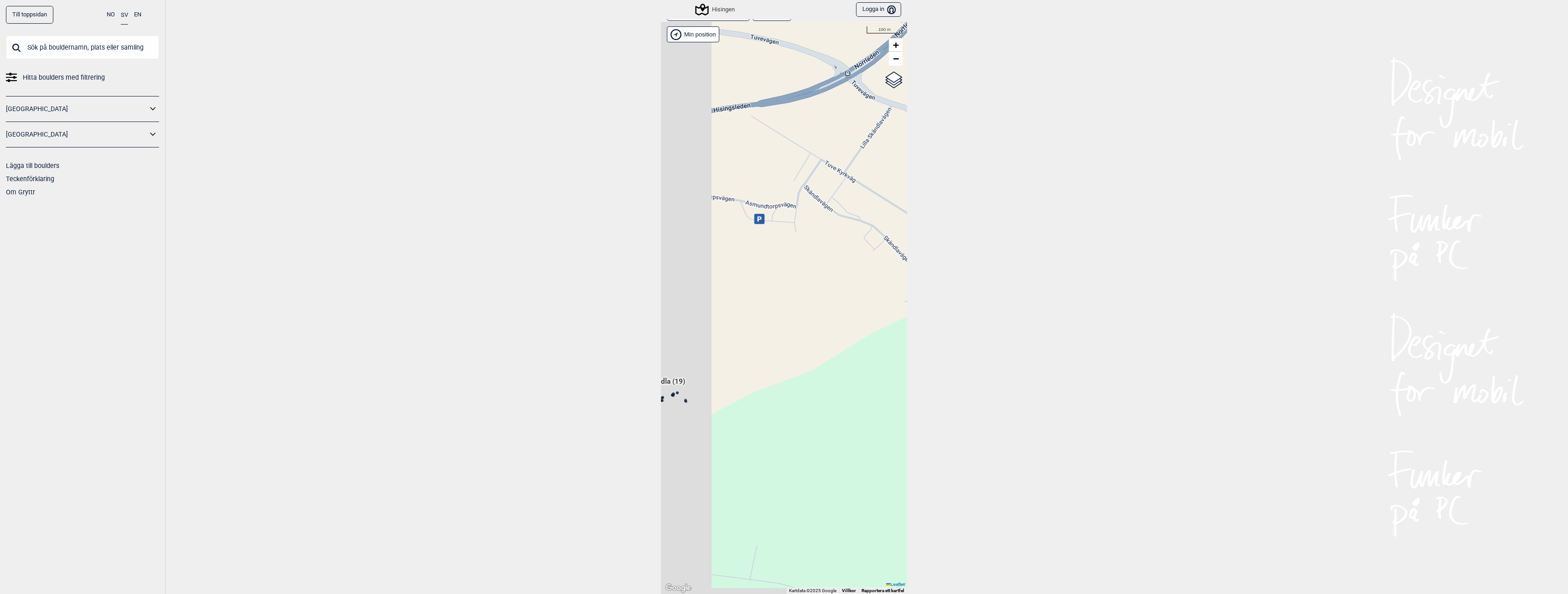
drag, startPoint x: 738, startPoint y: 262, endPoint x: 826, endPoint y: 223, distance: 96.3
click at [826, 223] on div "Hallingdal Gol [PERSON_NAME] Kolomoen [GEOGRAPHIC_DATA] [GEOGRAPHIC_DATA] [GEOG…" at bounding box center [784, 307] width 247 height 572
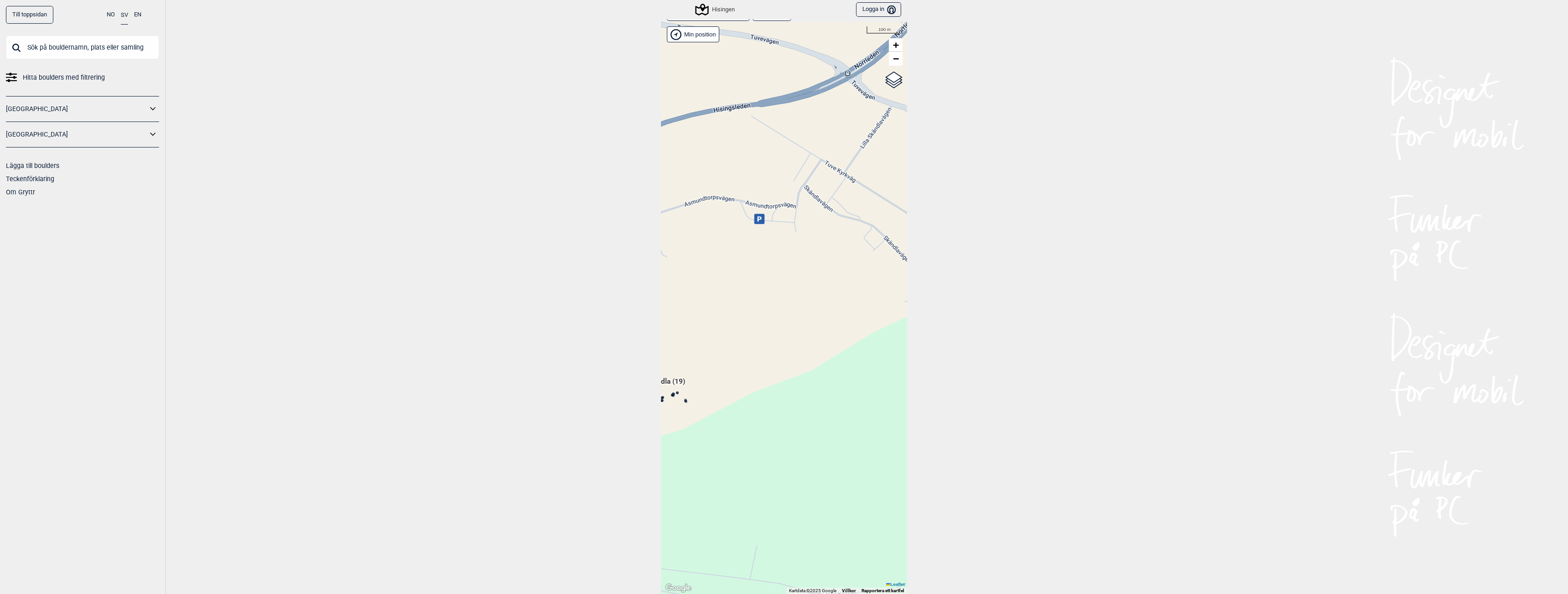
click at [758, 218] on icon at bounding box center [759, 219] width 4 height 5
drag, startPoint x: 749, startPoint y: 285, endPoint x: 744, endPoint y: 296, distance: 12.1
click at [749, 285] on div "Hallingdal Gol [PERSON_NAME] Kolomoen [GEOGRAPHIC_DATA] [GEOGRAPHIC_DATA] [GEOG…" at bounding box center [784, 307] width 247 height 572
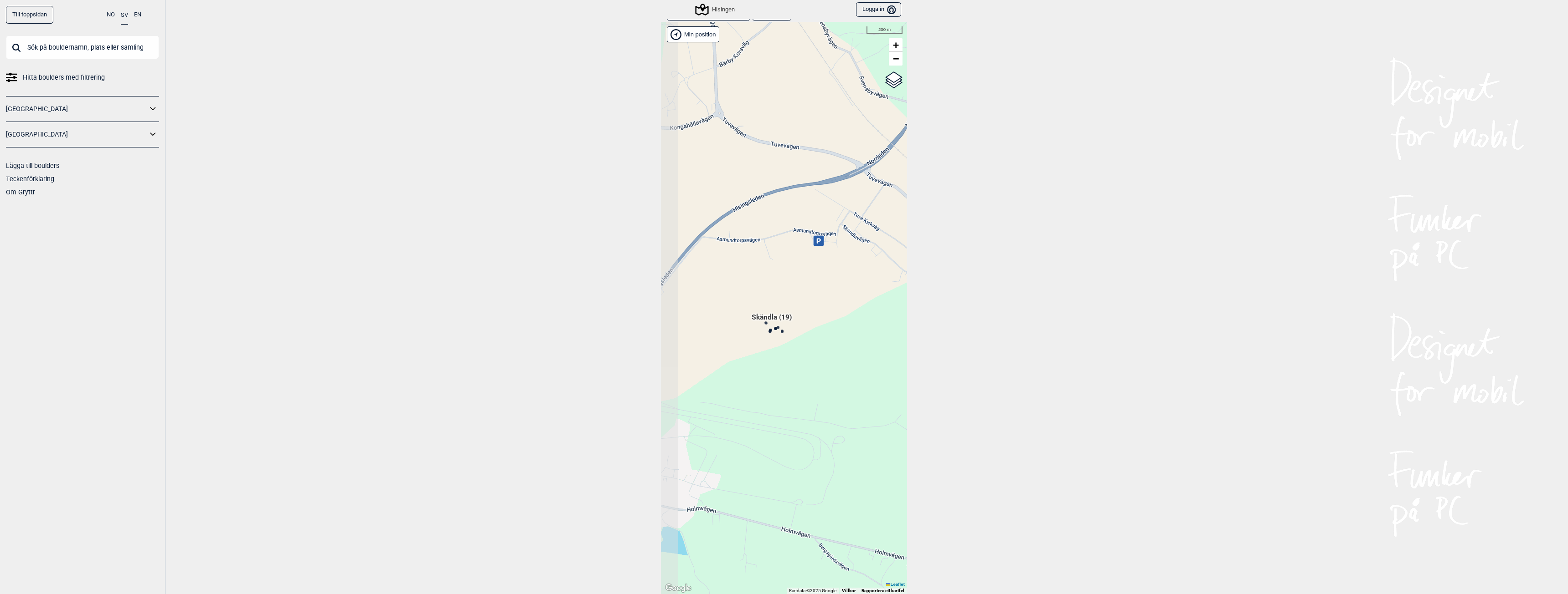
drag, startPoint x: 724, startPoint y: 288, endPoint x: 797, endPoint y: 285, distance: 73.1
click at [797, 285] on div "Hallingdal Gol [PERSON_NAME] Kolomoen [GEOGRAPHIC_DATA] [GEOGRAPHIC_DATA] [GEOG…" at bounding box center [784, 307] width 247 height 572
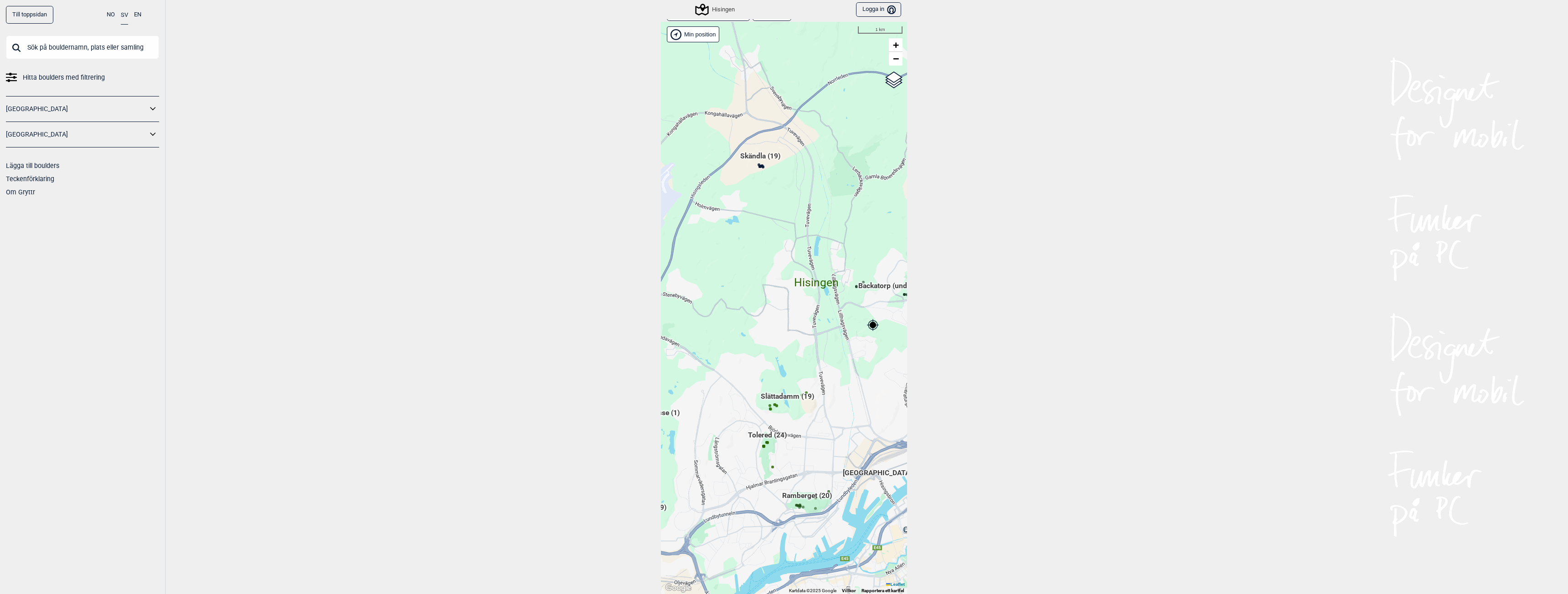
drag, startPoint x: 793, startPoint y: 312, endPoint x: 781, endPoint y: 166, distance: 146.5
click at [781, 166] on div "Hallingdal Gol [PERSON_NAME] Kolomoen [GEOGRAPHIC_DATA] [GEOGRAPHIC_DATA] [GEOG…" at bounding box center [784, 307] width 247 height 572
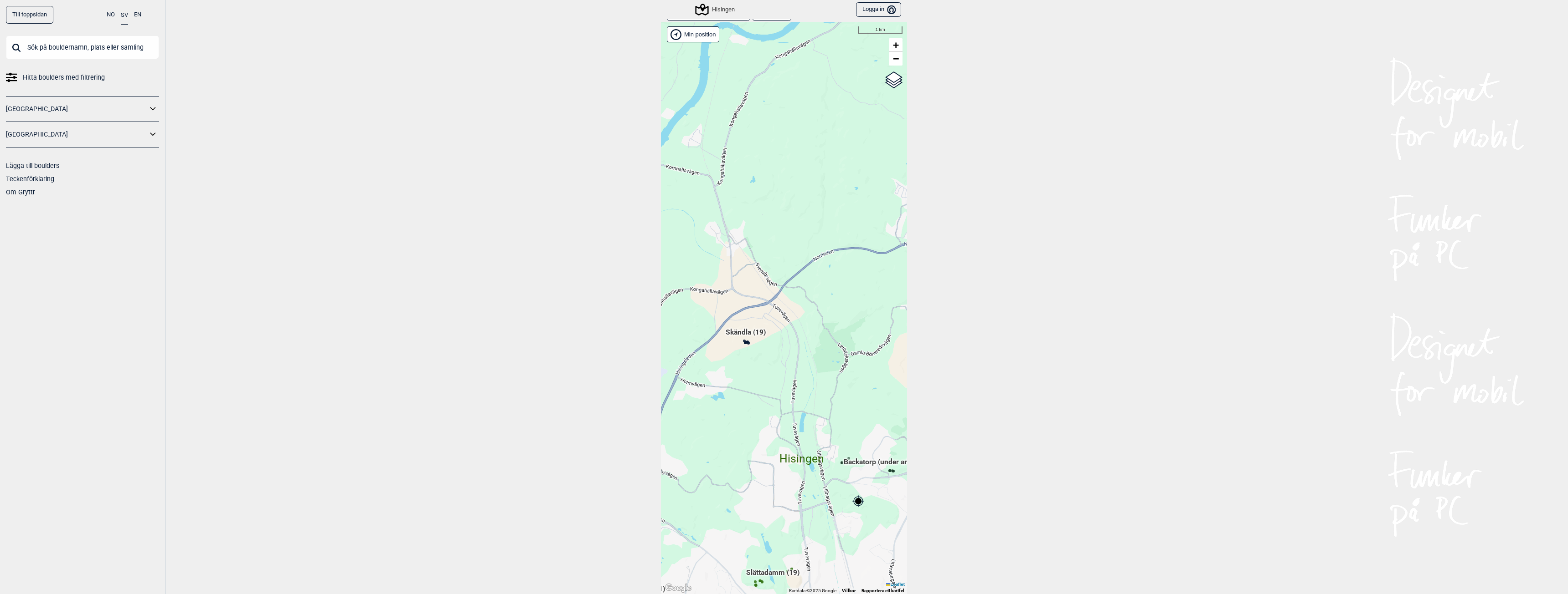
drag, startPoint x: 781, startPoint y: 177, endPoint x: 791, endPoint y: 377, distance: 200.2
click at [791, 377] on div "Hallingdal Gol [PERSON_NAME] Kolomoen [GEOGRAPHIC_DATA] [GEOGRAPHIC_DATA] [GEOG…" at bounding box center [784, 307] width 247 height 572
click at [1087, 227] on div "Till toppsidan NO SV EN Hitta boulders med filtrering [GEOGRAPHIC_DATA] [GEOGRA…" at bounding box center [784, 297] width 1568 height 594
click at [750, 335] on span "Skändla (19)" at bounding box center [745, 336] width 40 height 17
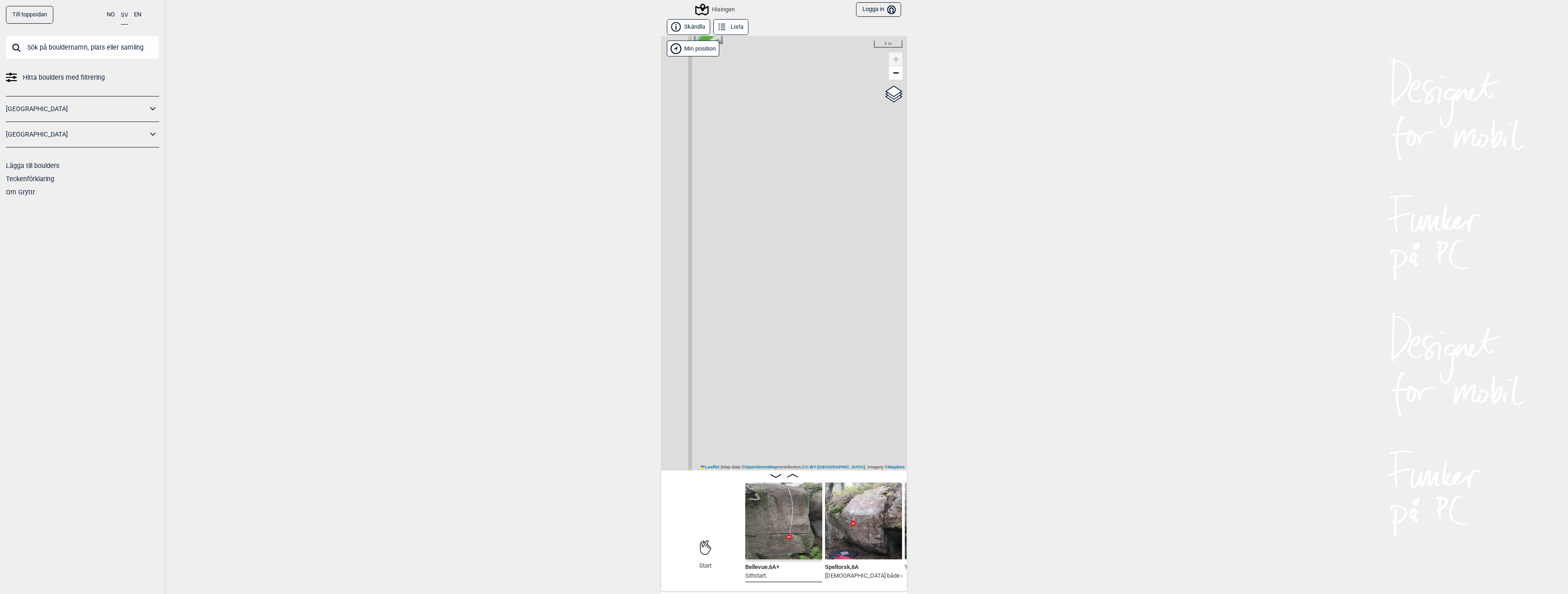
click at [671, 30] on icon at bounding box center [675, 27] width 10 height 10
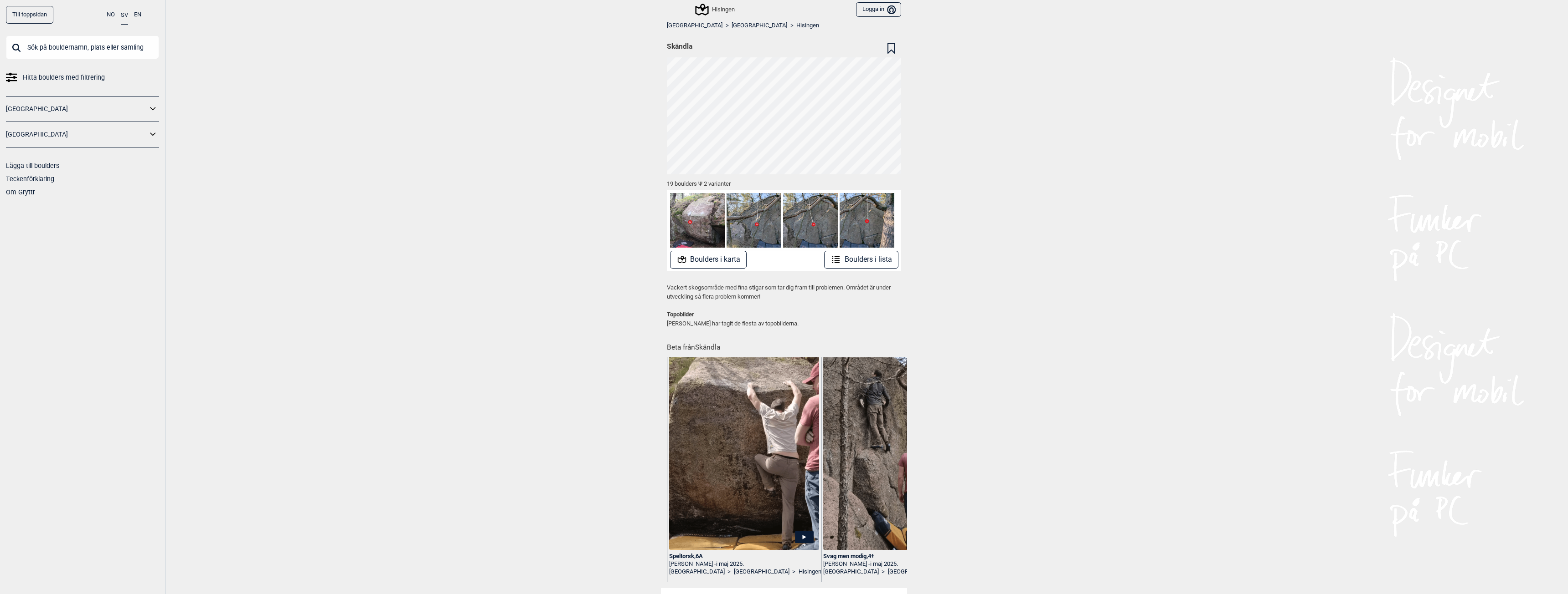
click at [860, 259] on button "Boulders i lista" at bounding box center [861, 260] width 74 height 18
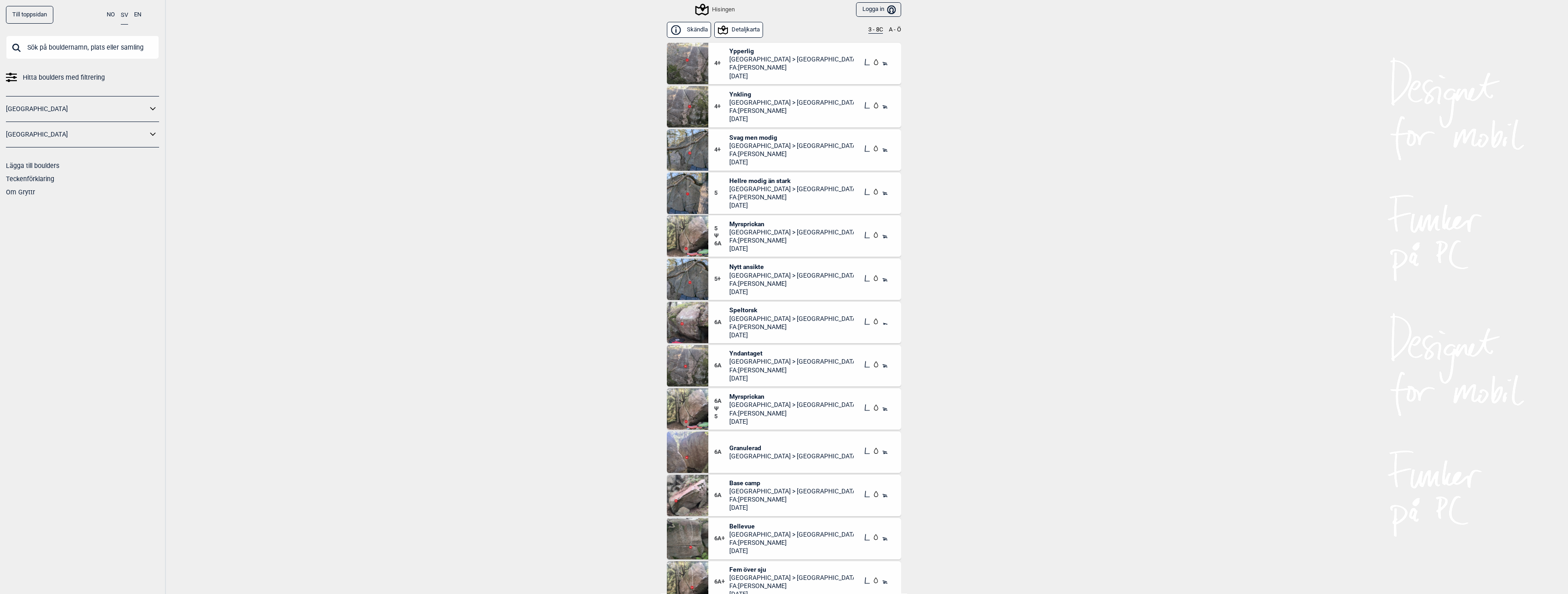
click at [743, 404] on span "[GEOGRAPHIC_DATA] > [GEOGRAPHIC_DATA]" at bounding box center [791, 404] width 125 height 8
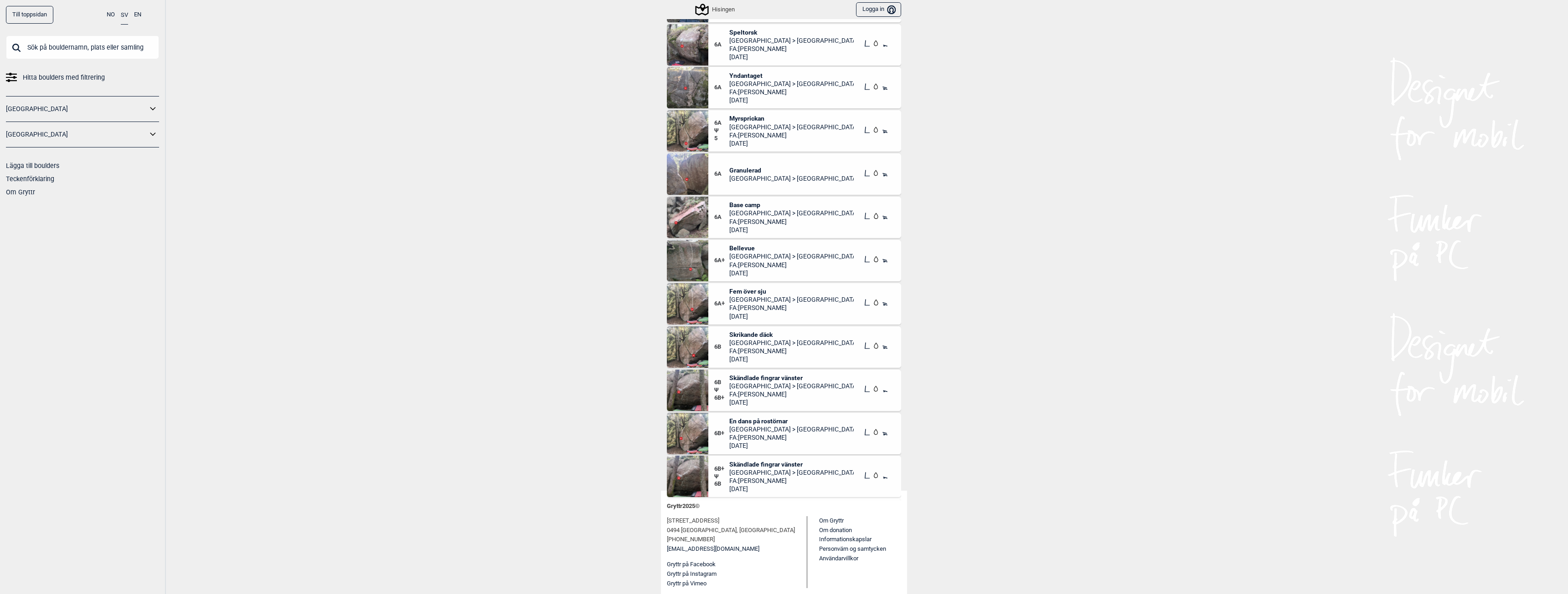
scroll to position [182, 0]
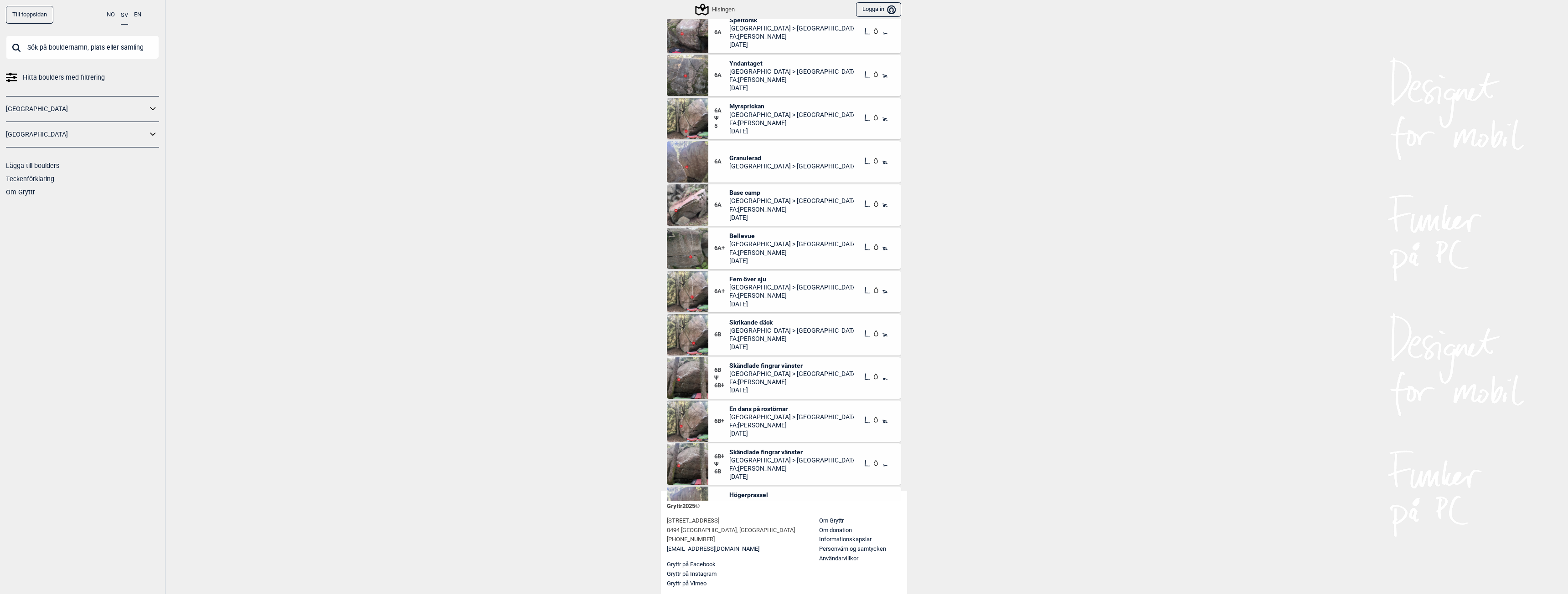
click at [761, 408] on span "En dans på rostörnar" at bounding box center [791, 409] width 125 height 8
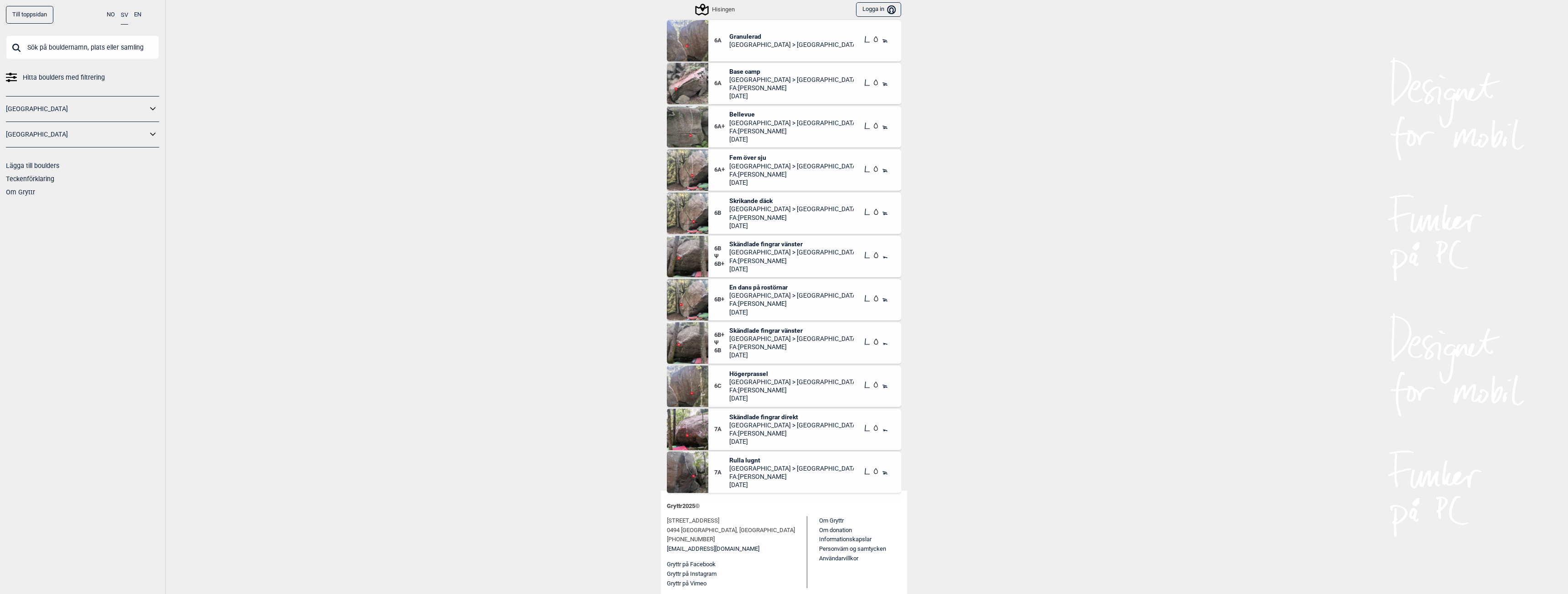
scroll to position [319, 0]
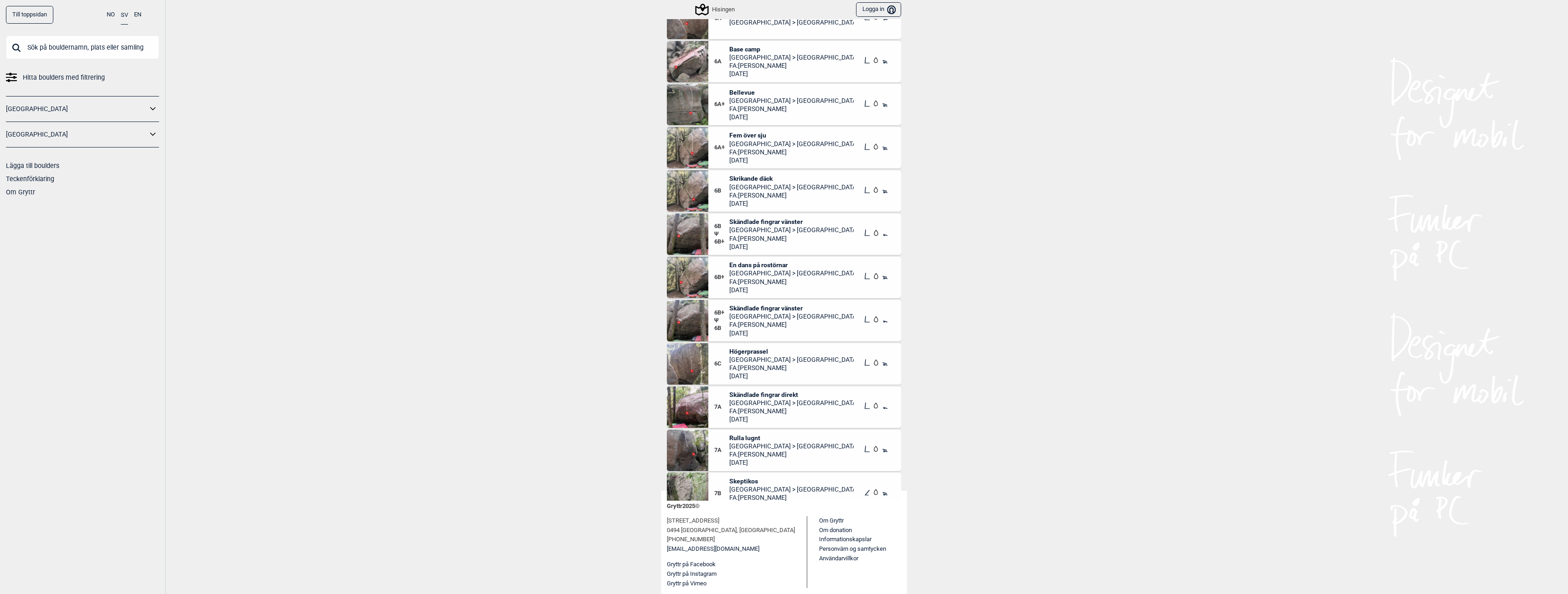
click at [782, 311] on span "Skändlade fingrar vänster" at bounding box center [791, 308] width 125 height 8
click at [746, 476] on div "7B Skeptikos [GEOGRAPHIC_DATA] > Hisingen FA: [PERSON_NAME] [DATE]" at bounding box center [804, 493] width 193 height 41
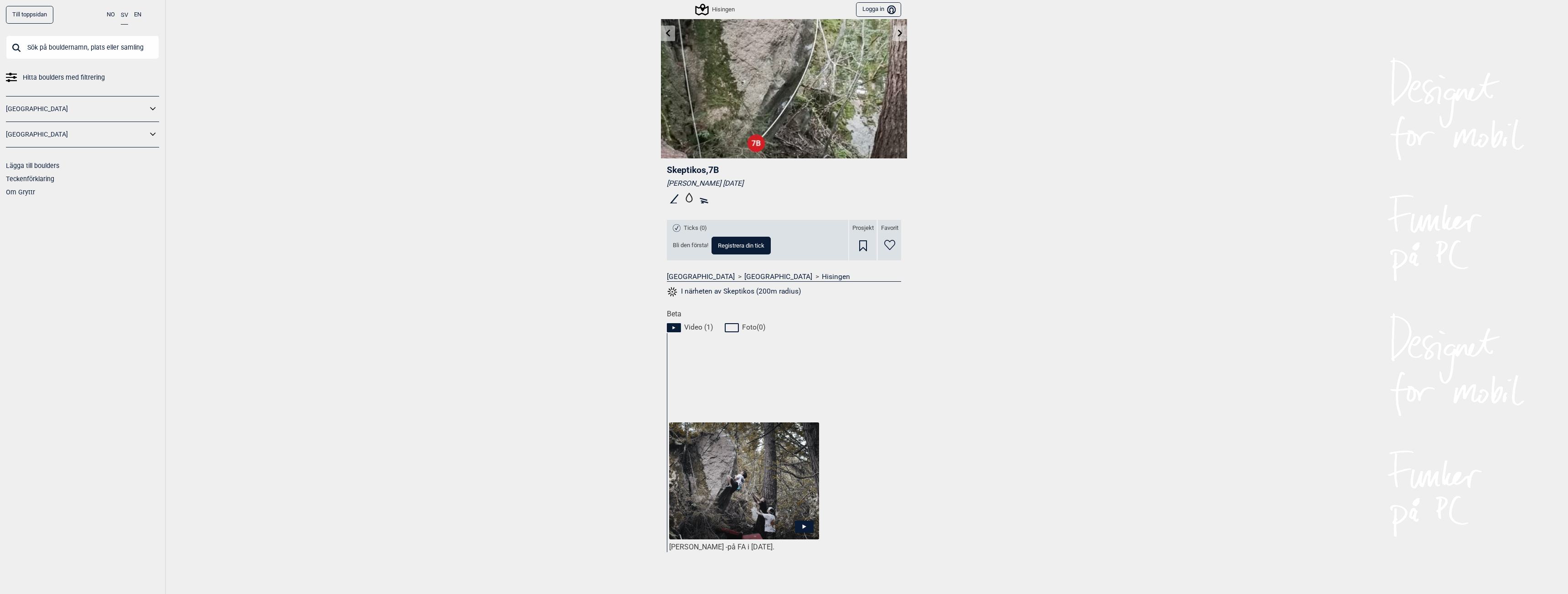
scroll to position [228, 0]
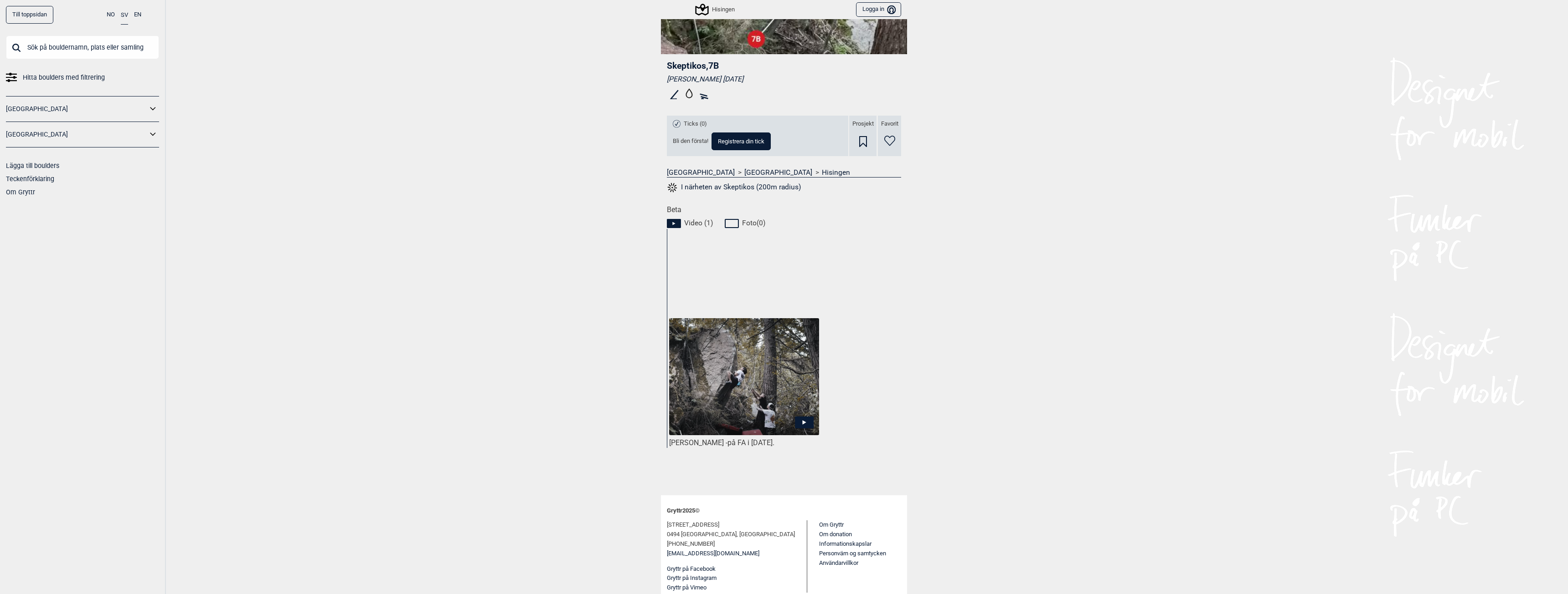
click at [810, 417] on icon at bounding box center [804, 422] width 19 height 12
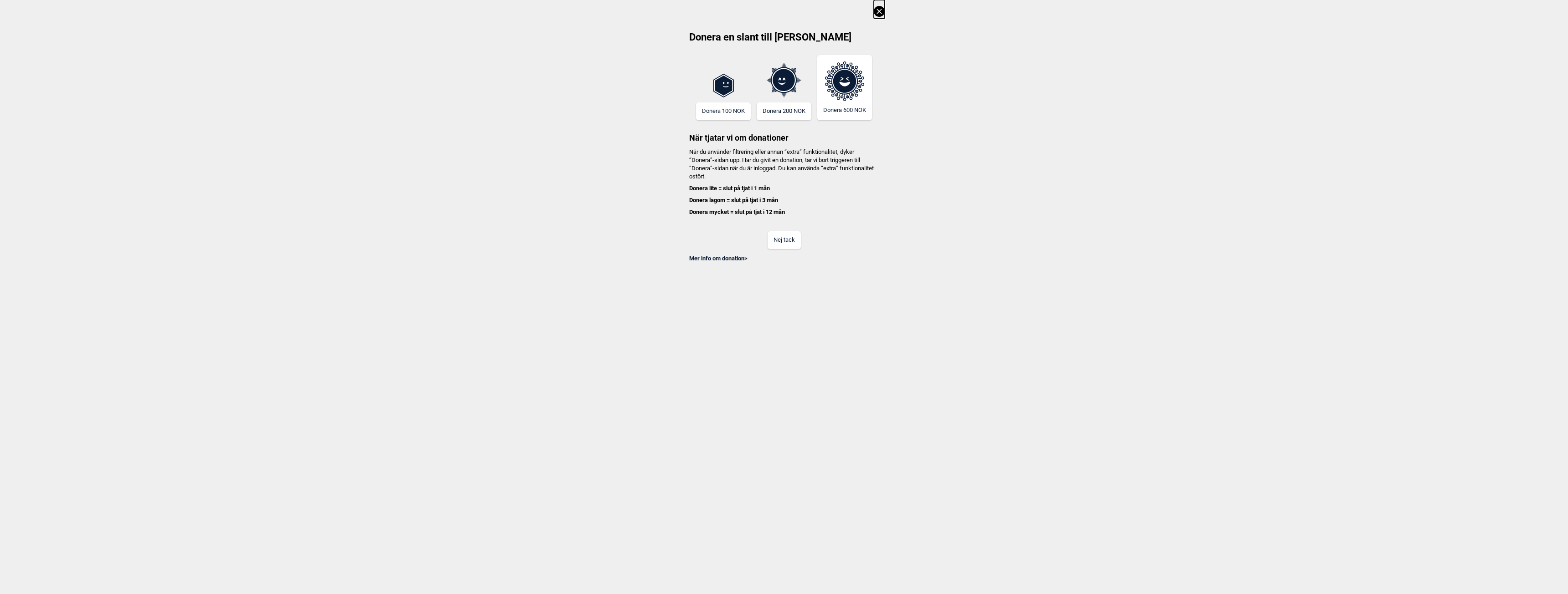
click at [794, 236] on button "Nej tack" at bounding box center [784, 240] width 33 height 18
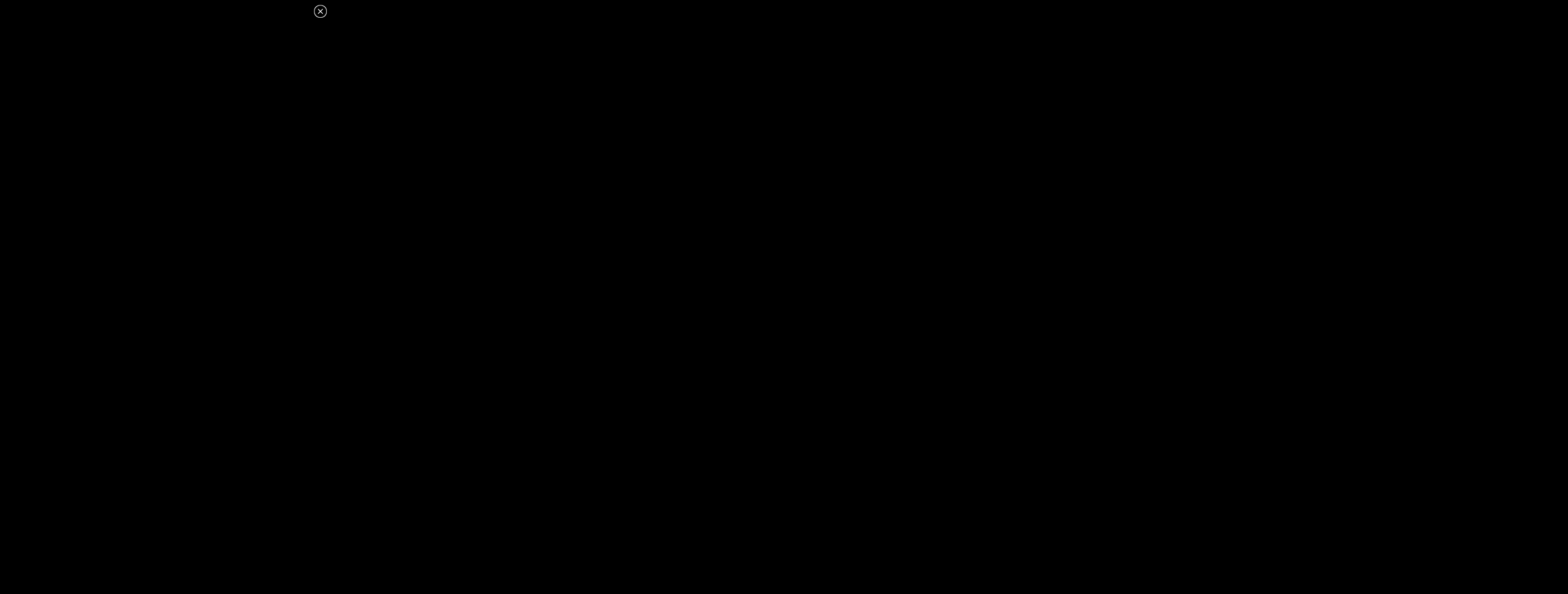
click at [322, 9] on icon at bounding box center [320, 12] width 5 height 5
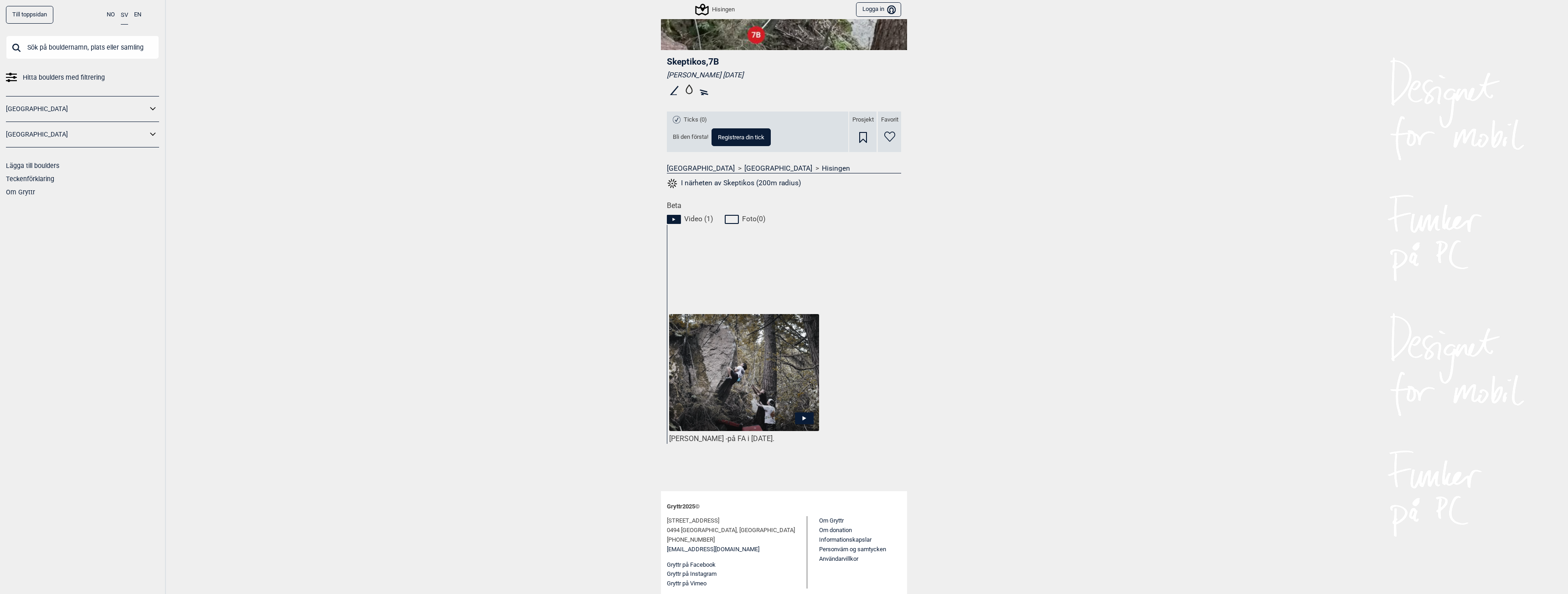
scroll to position [232, 0]
drag, startPoint x: 486, startPoint y: 224, endPoint x: 475, endPoint y: 221, distance: 11.4
click at [484, 223] on div "Till toppsidan NO SV EN Hitta boulders med filtrering [GEOGRAPHIC_DATA] [GEOGRA…" at bounding box center [784, 297] width 1568 height 594
click at [475, 221] on div "Till toppsidan NO SV EN Hitta boulders med filtrering [GEOGRAPHIC_DATA] [GEOGRA…" at bounding box center [784, 297] width 1568 height 594
click at [1044, 296] on div "Till toppsidan NO SV EN Hitta boulders med filtrering [GEOGRAPHIC_DATA] [GEOGRA…" at bounding box center [784, 297] width 1568 height 594
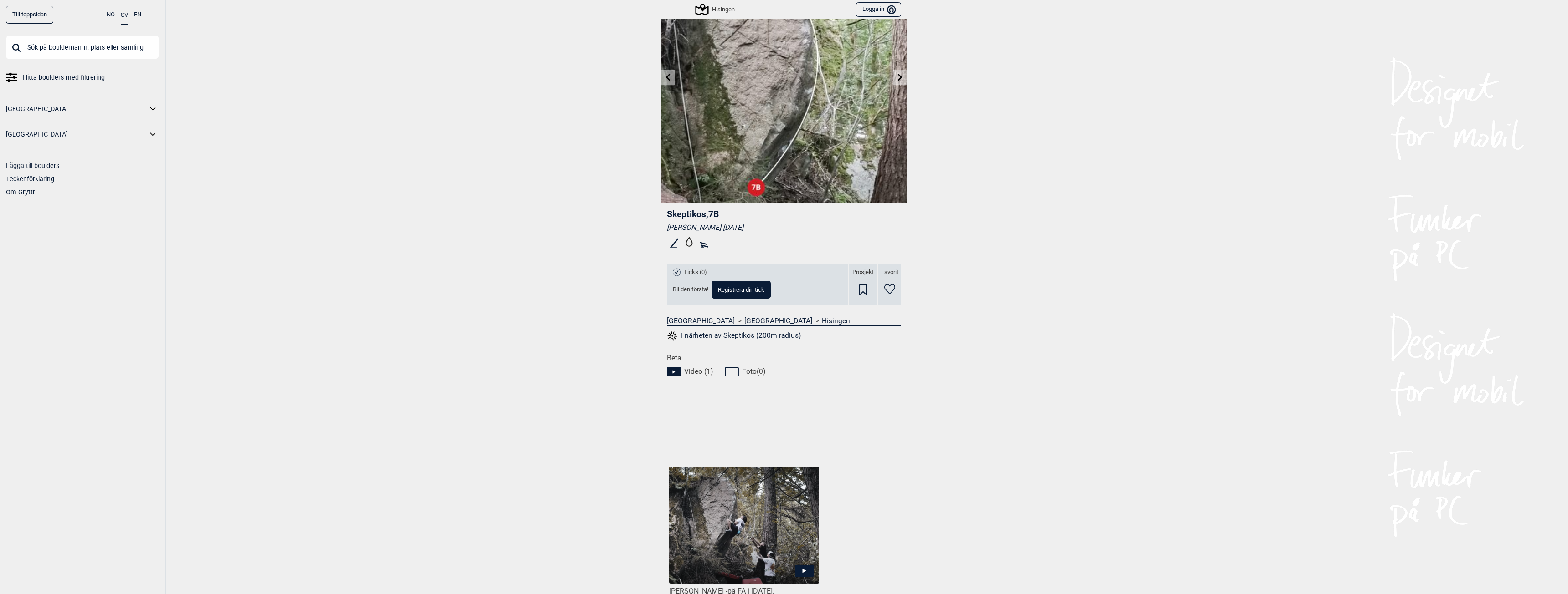
scroll to position [0, 0]
